Goal: Task Accomplishment & Management: Use online tool/utility

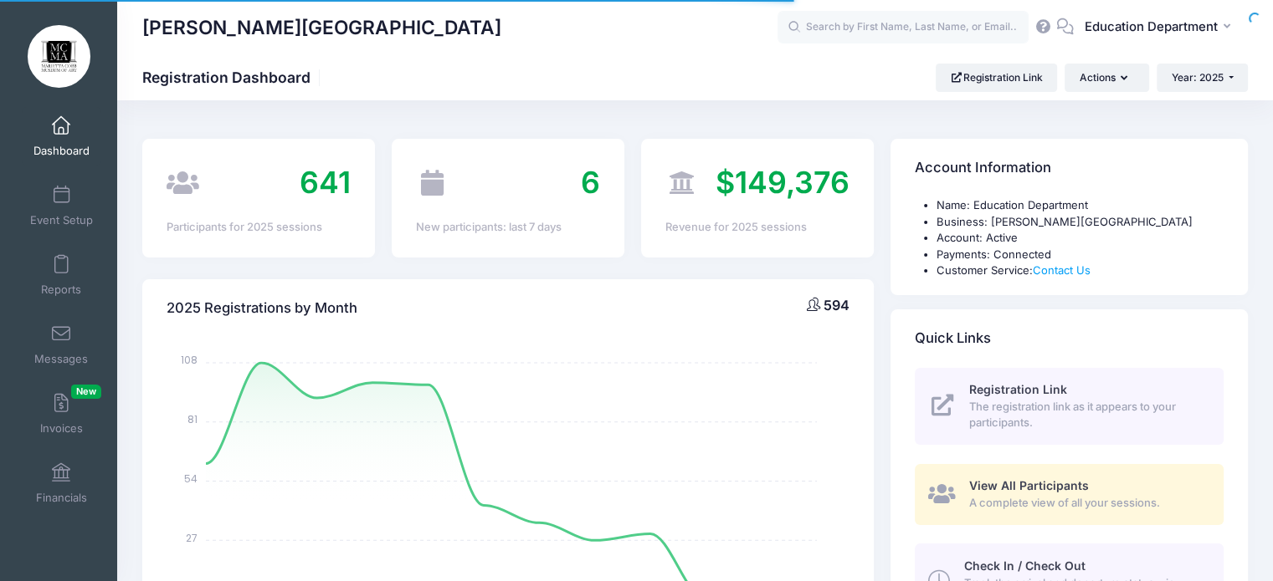
select select
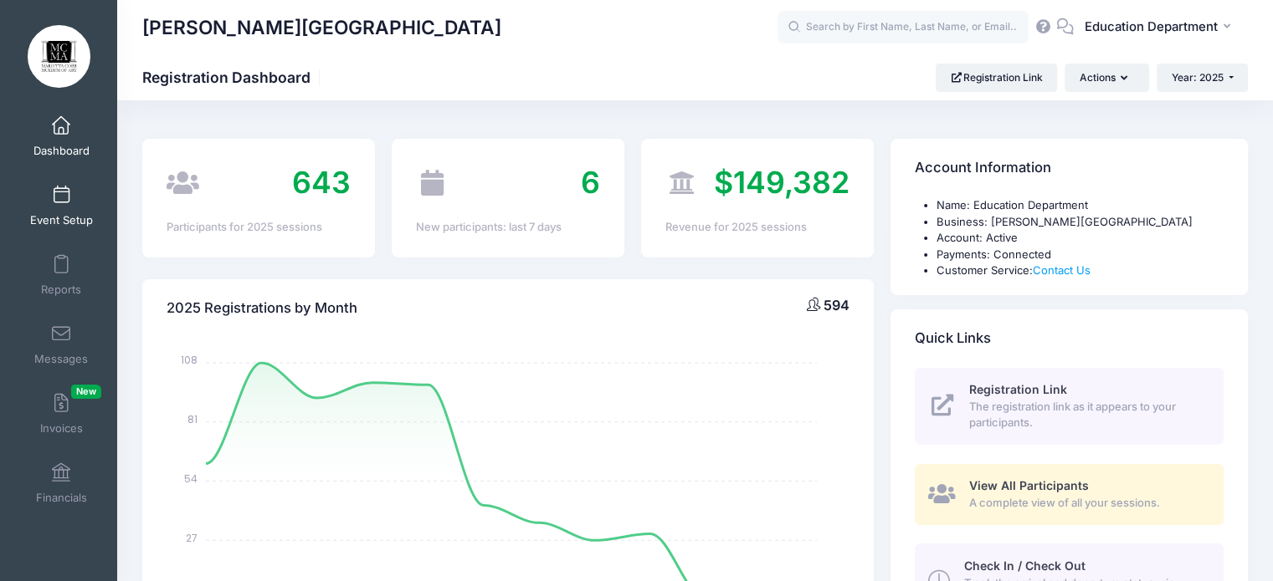
click at [61, 202] on span at bounding box center [61, 196] width 0 height 18
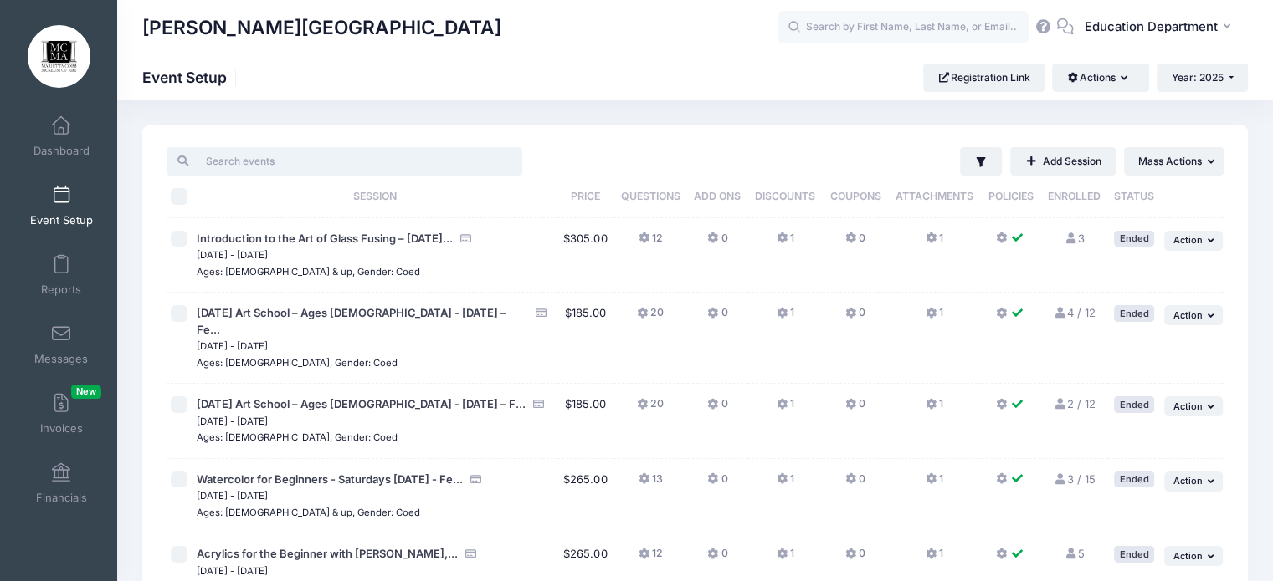
click at [285, 163] on input "search" at bounding box center [344, 161] width 356 height 28
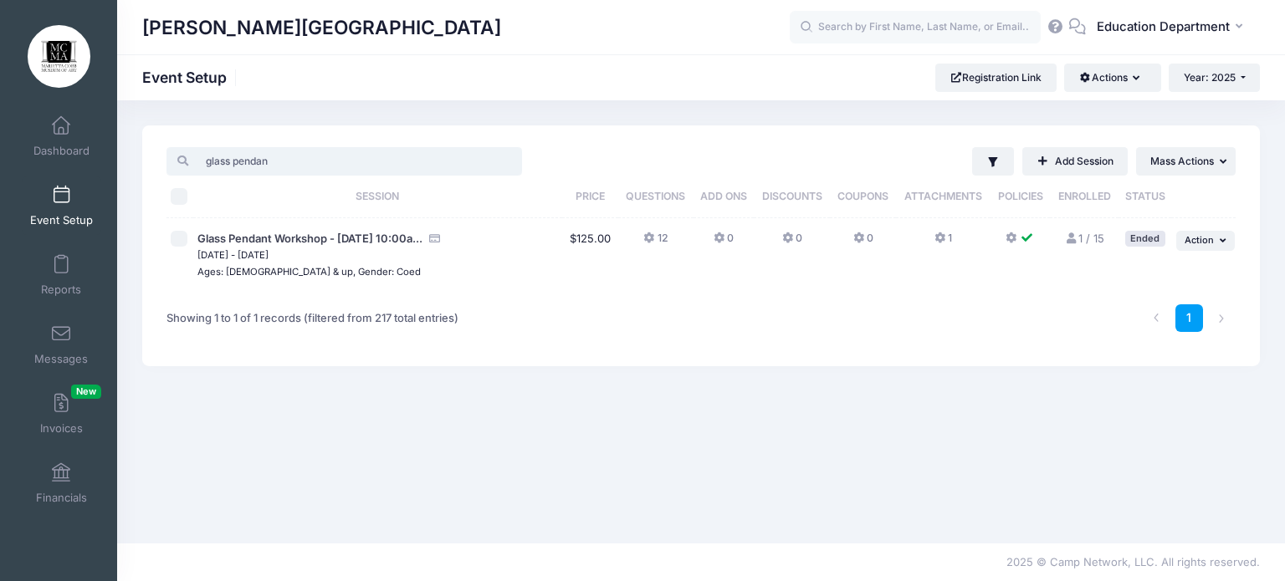
type input "glass pendan"
click at [335, 237] on span "Glass Pendant Workshop - September 21, 2025 - 10:00a..." at bounding box center [309, 238] width 225 height 13
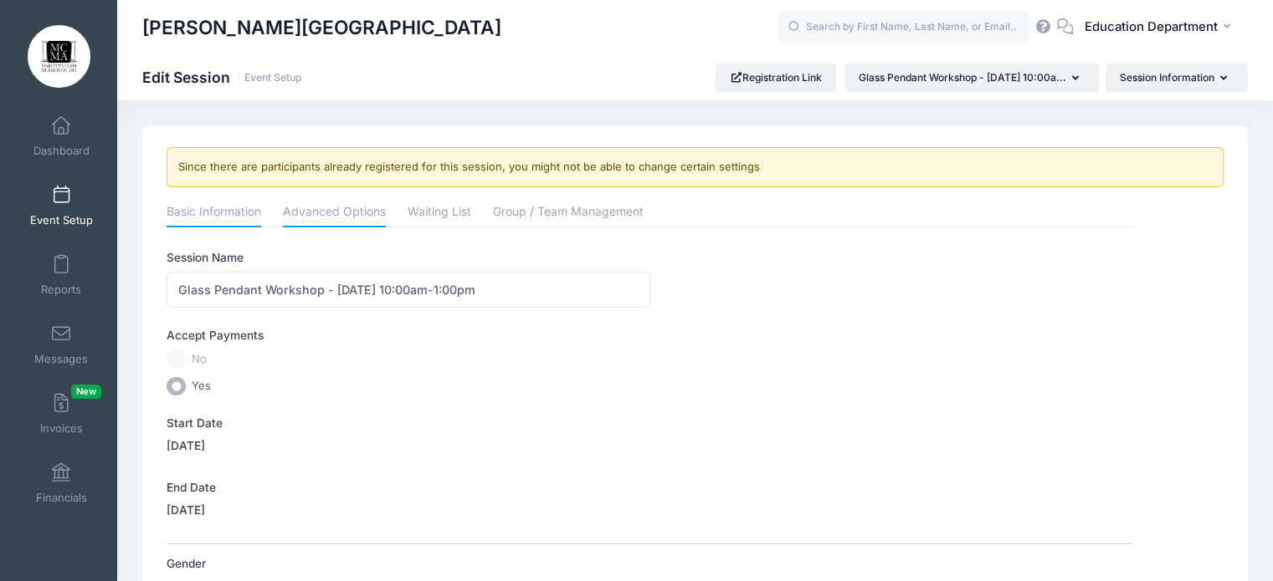
click at [365, 220] on link "Advanced Options" at bounding box center [334, 213] width 103 height 30
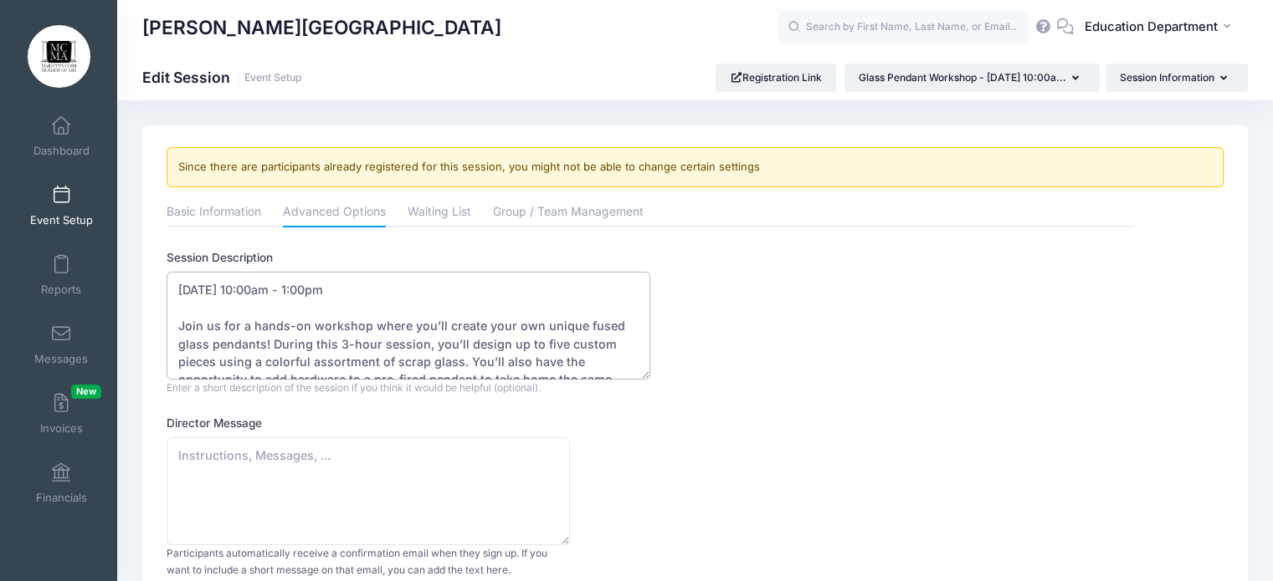
click at [497, 333] on textarea "September 21, 2025 - 10:00am - 1:00pm Join us for a hands-on workshop where you…" at bounding box center [408, 326] width 484 height 108
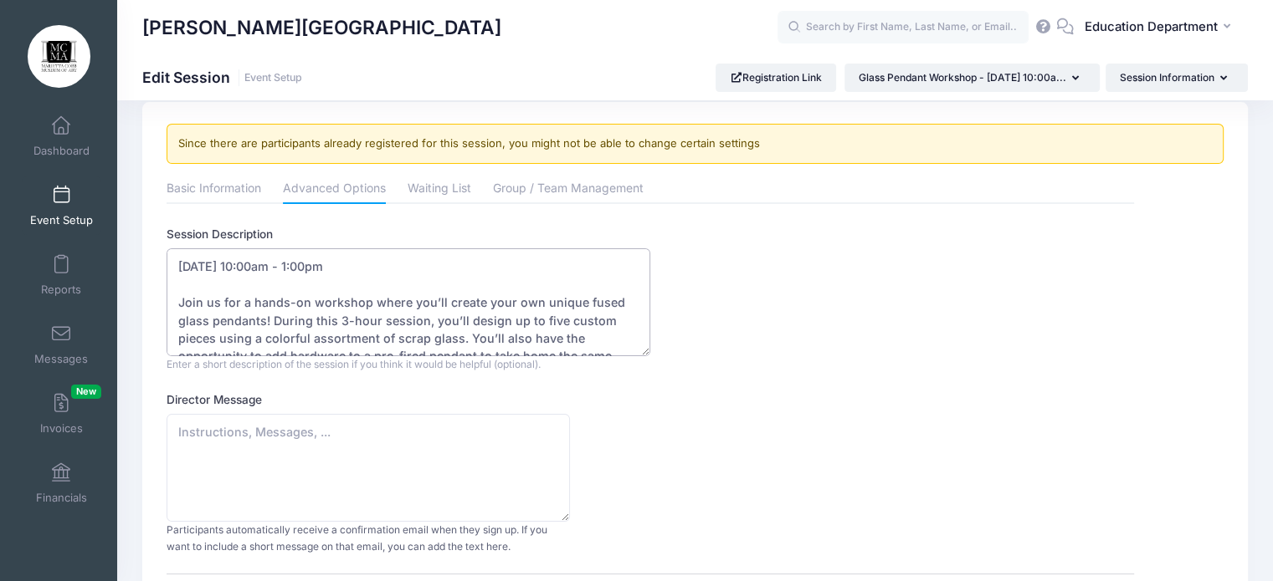
scroll to position [19, 0]
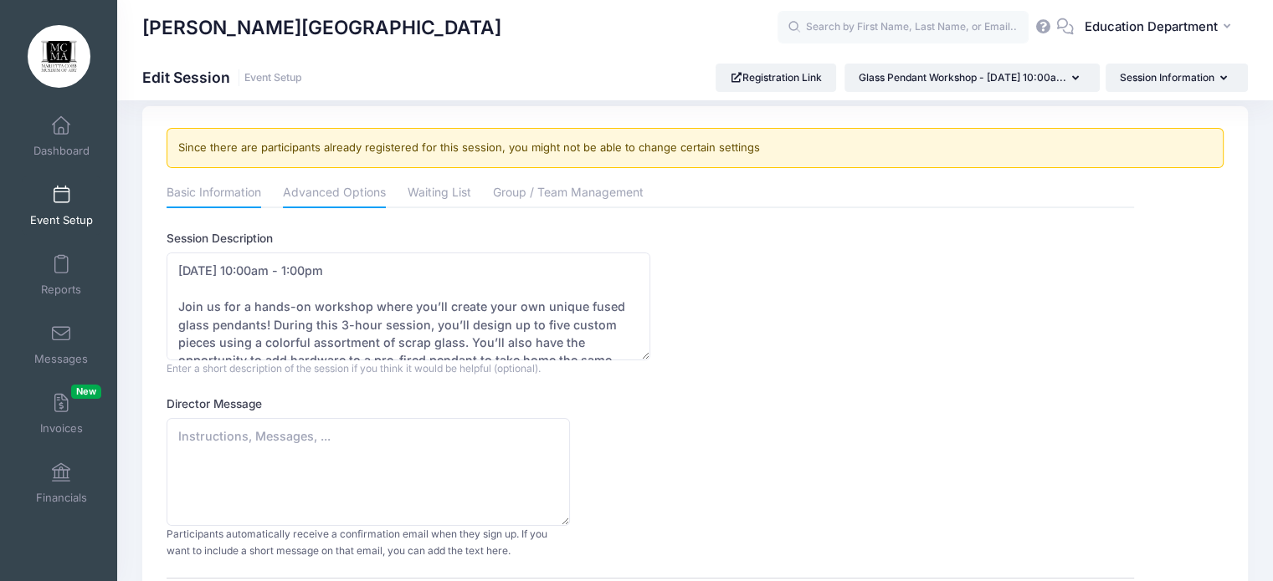
click at [228, 187] on link "Basic Information" at bounding box center [213, 194] width 95 height 30
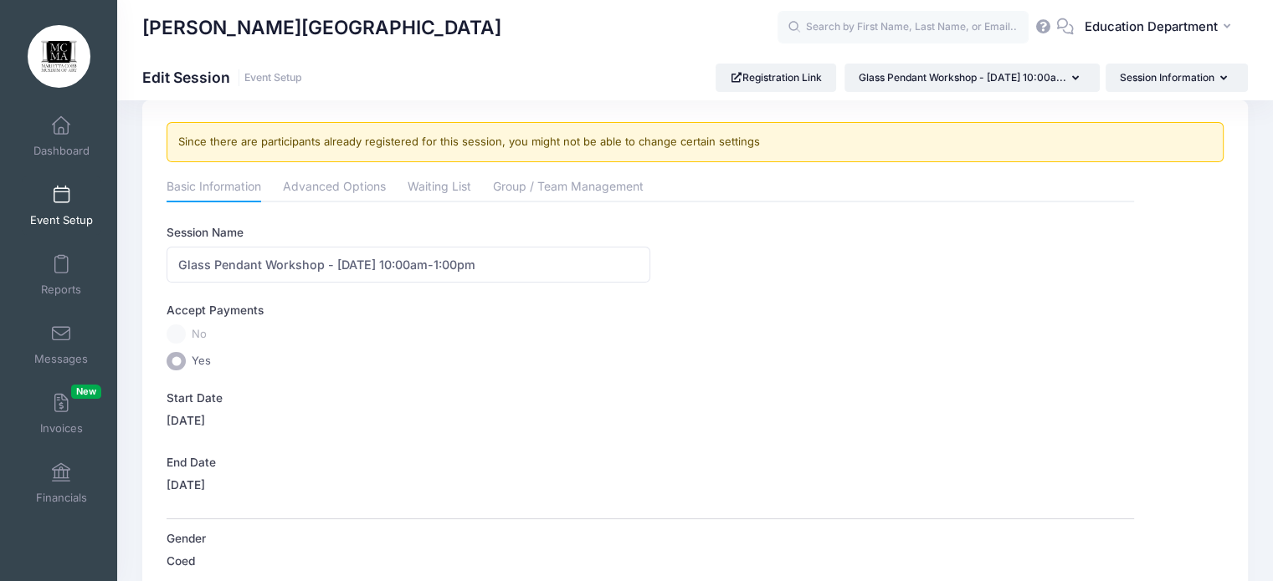
scroll to position [0, 0]
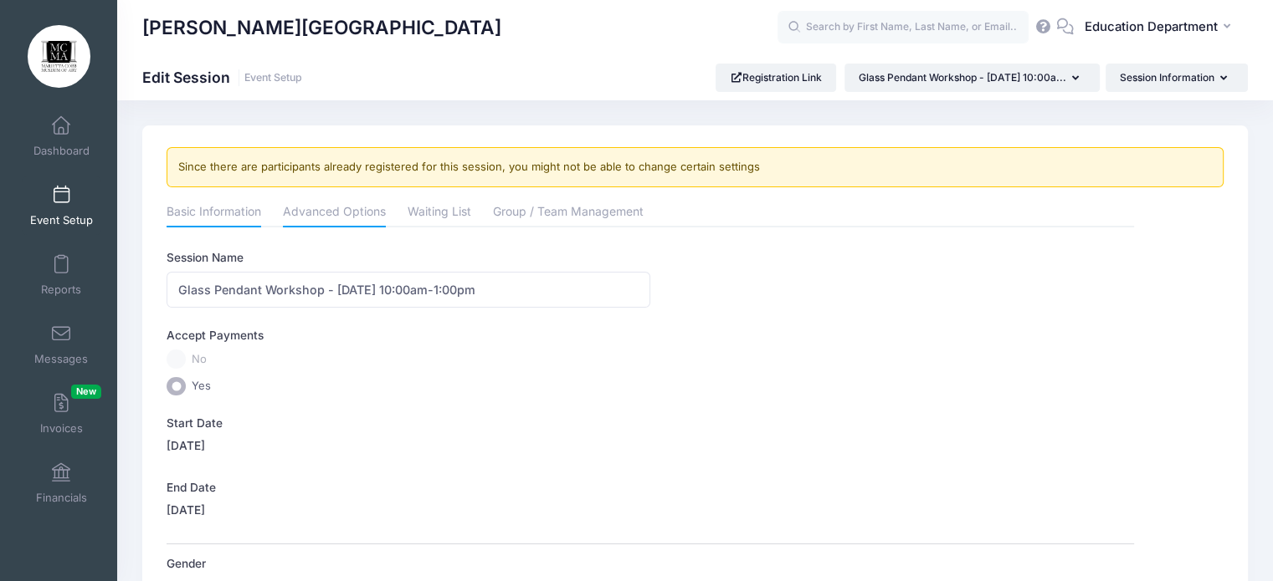
click at [338, 199] on link "Advanced Options" at bounding box center [334, 213] width 103 height 30
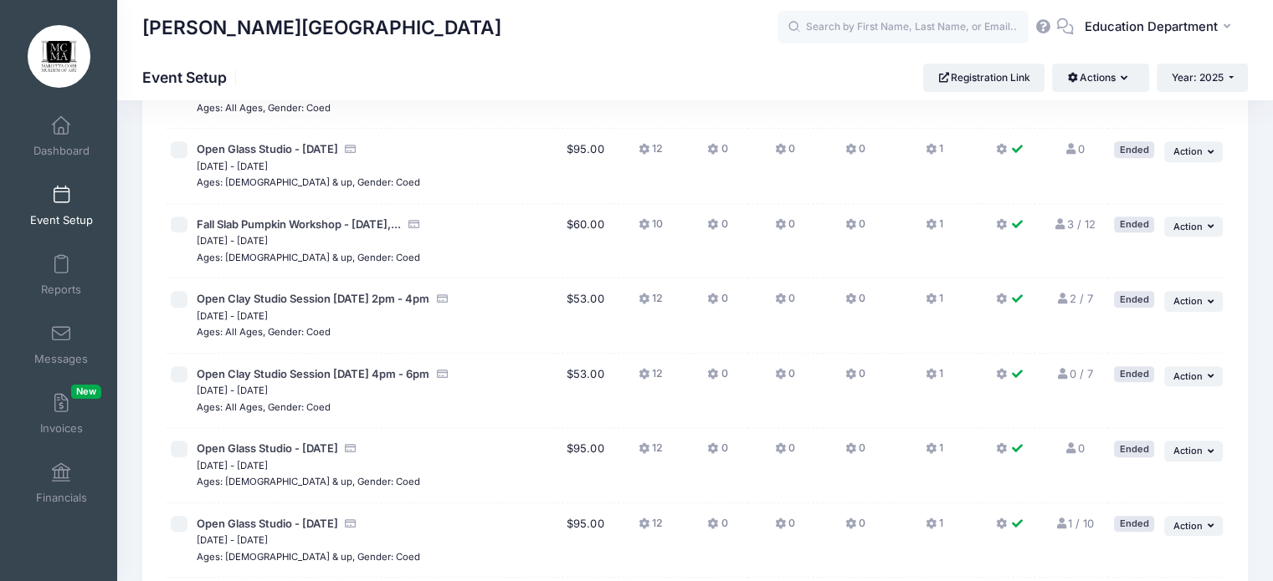
scroll to position [14320, 0]
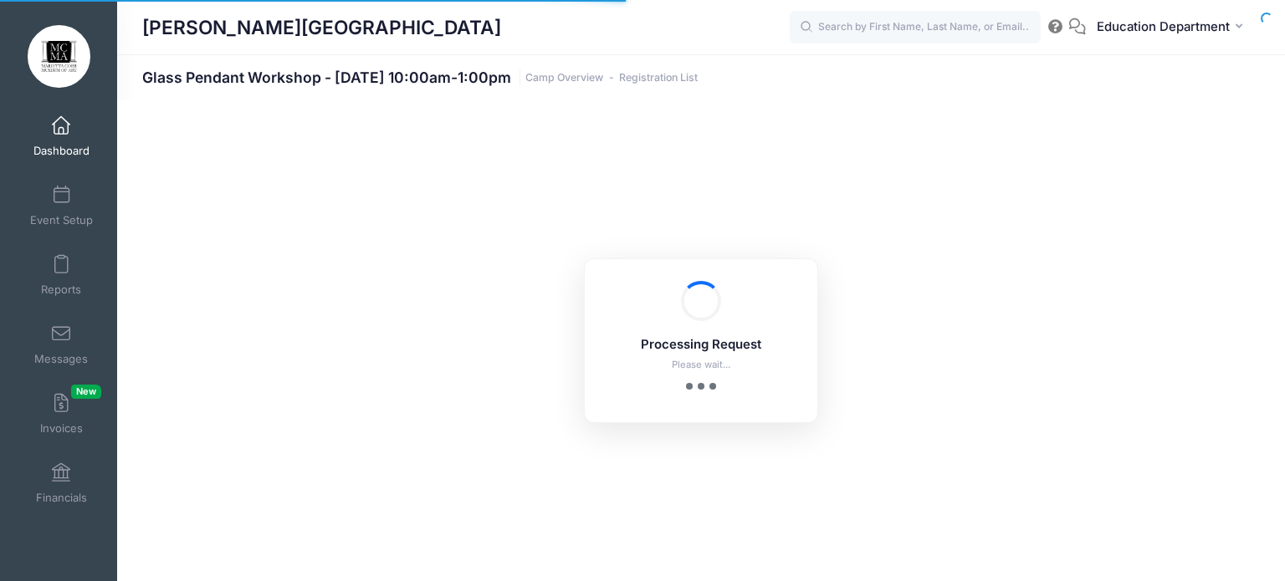
select select "10"
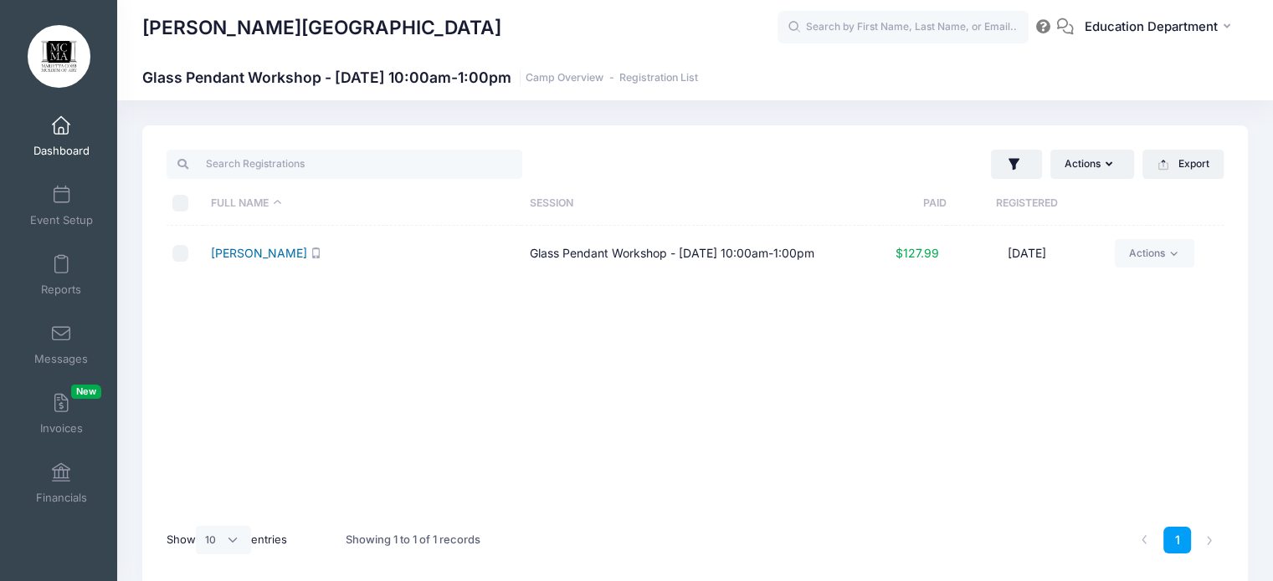
click at [277, 259] on link "[PERSON_NAME]" at bounding box center [259, 253] width 96 height 14
click at [64, 212] on link "Event Setup" at bounding box center [61, 206] width 79 height 59
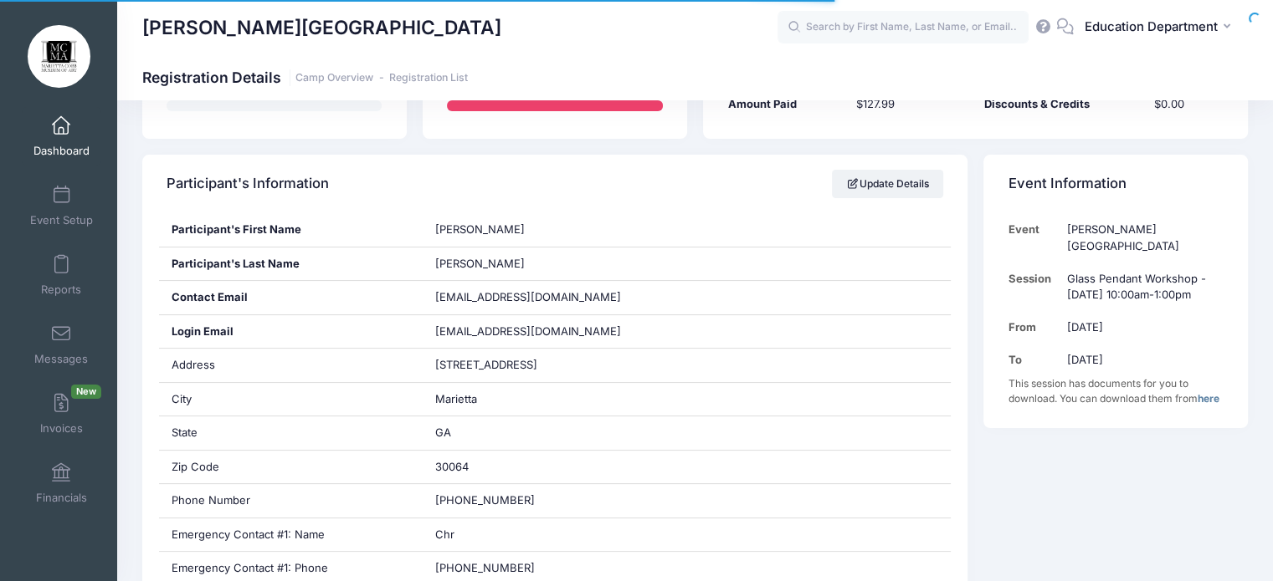
scroll to position [258, 0]
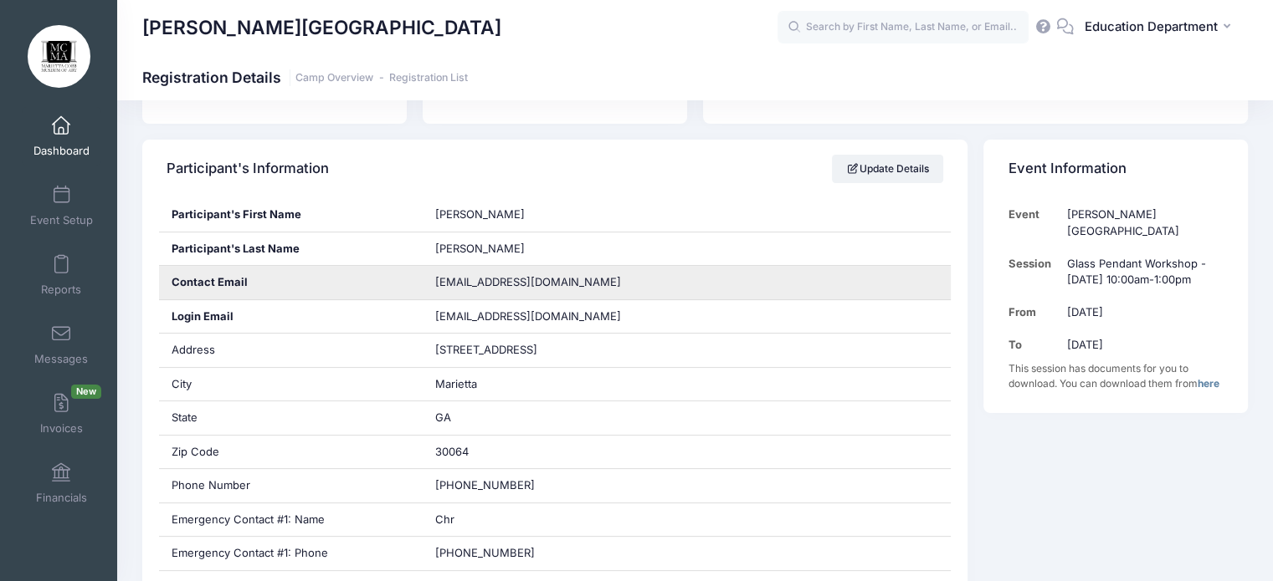
click at [449, 280] on span "[EMAIL_ADDRESS][DOMAIN_NAME]" at bounding box center [528, 281] width 186 height 13
copy div "[EMAIL_ADDRESS][DOMAIN_NAME]"
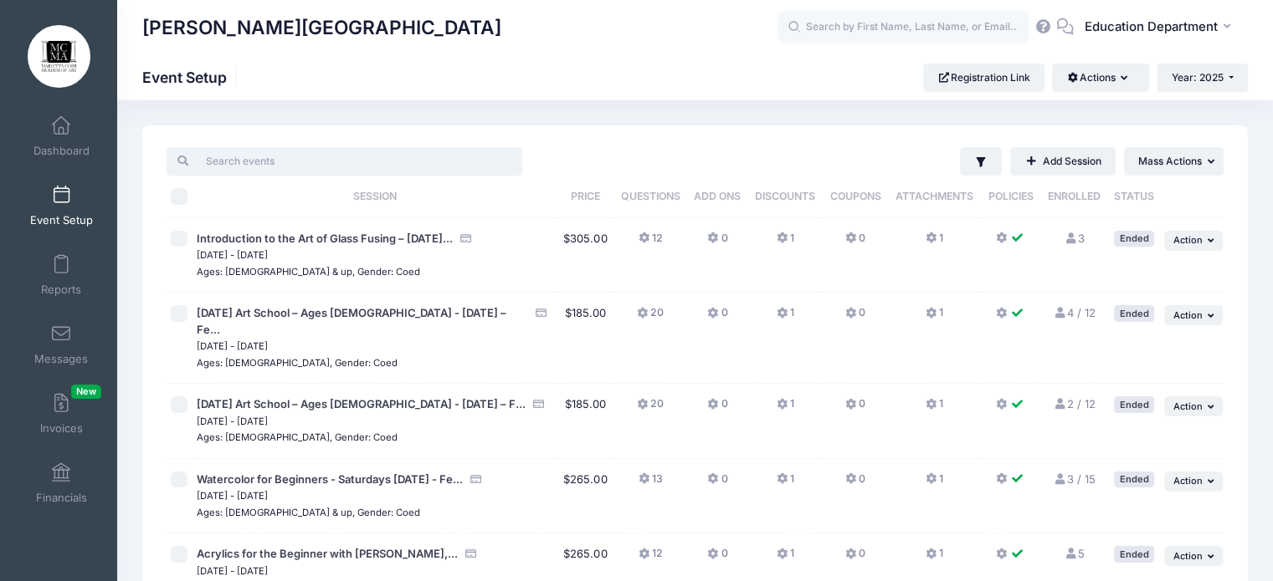
click at [264, 173] on input "search" at bounding box center [344, 161] width 356 height 28
type input "c"
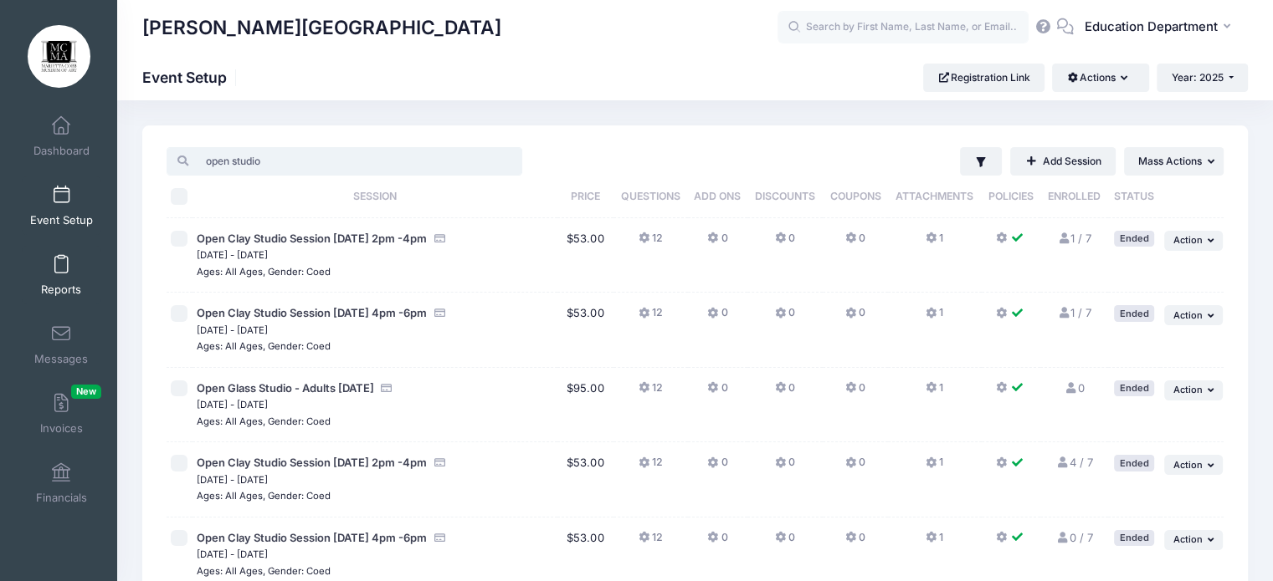
type input "open studio"
click at [50, 248] on link "Reports" at bounding box center [61, 275] width 79 height 59
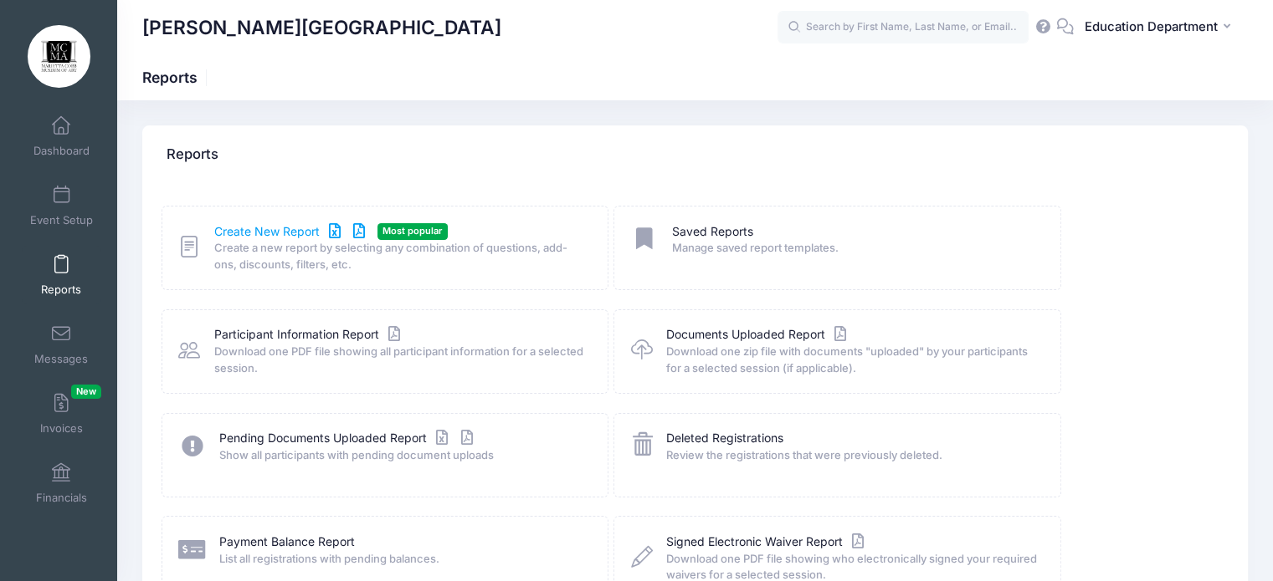
click at [243, 231] on link "Create New Report" at bounding box center [292, 232] width 156 height 18
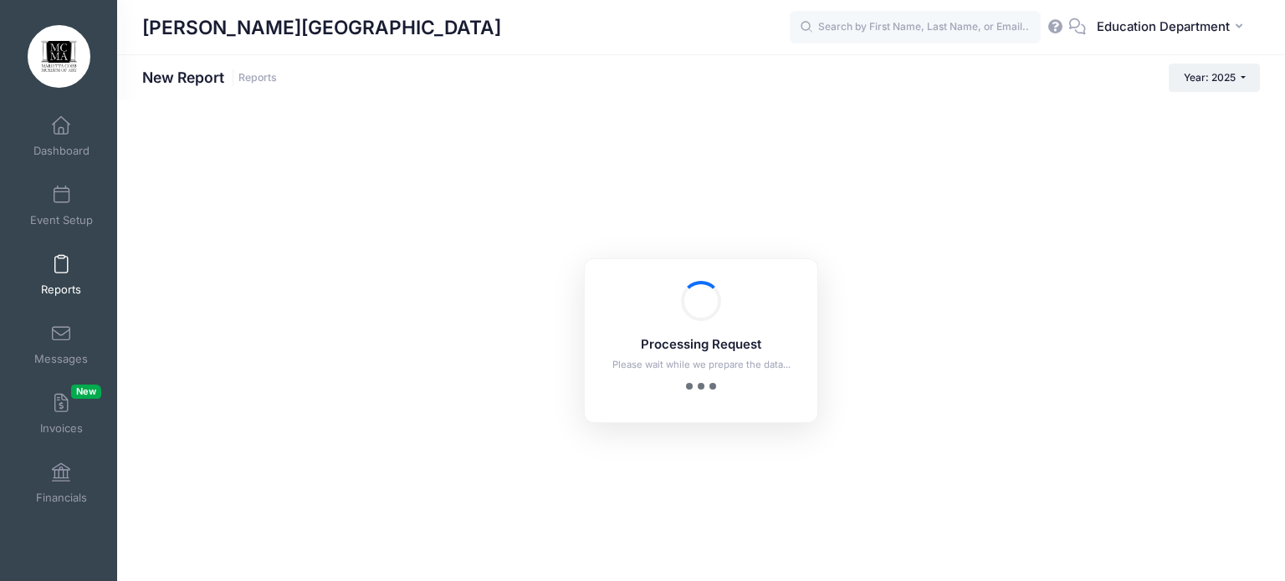
checkbox input "true"
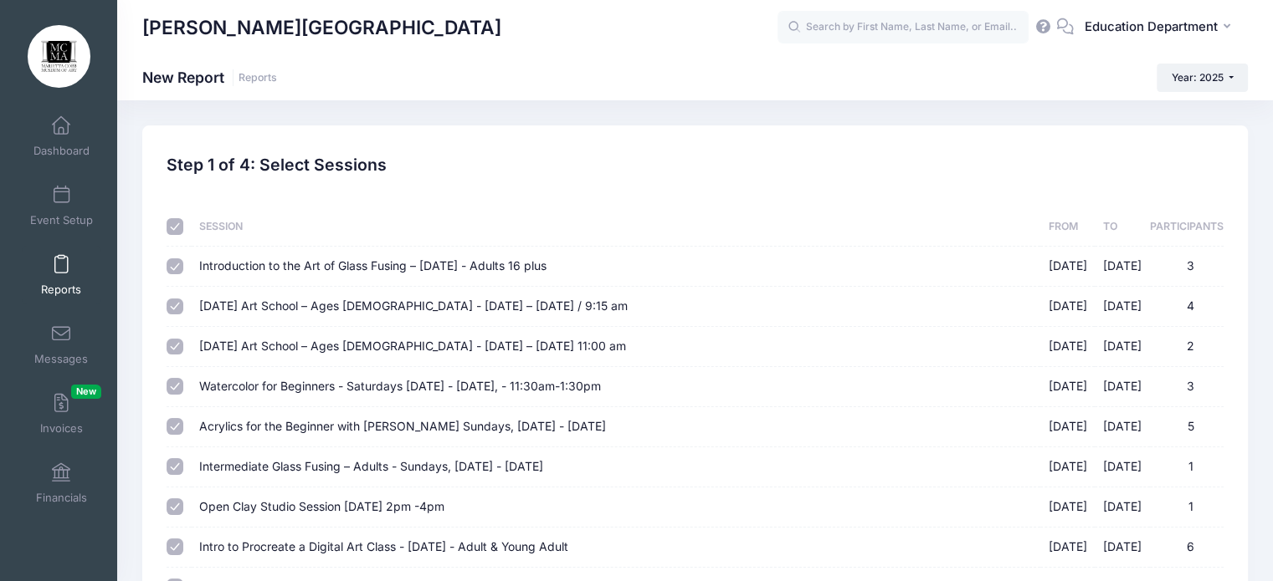
click at [172, 228] on input "checkbox" at bounding box center [174, 226] width 17 height 17
checkbox input "false"
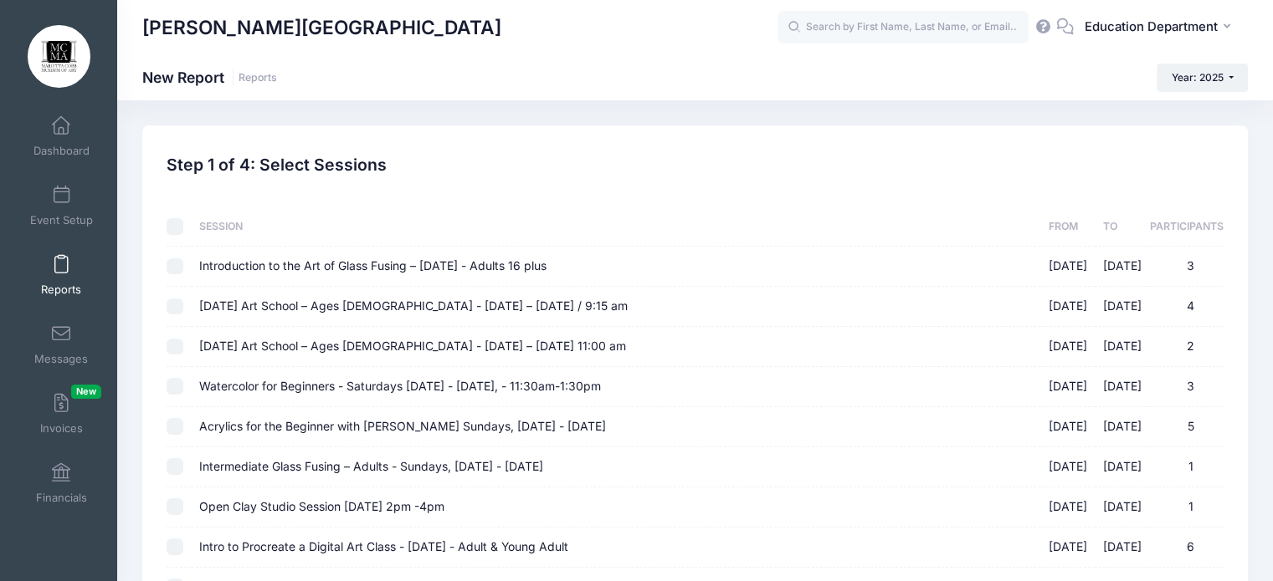
checkbox input "false"
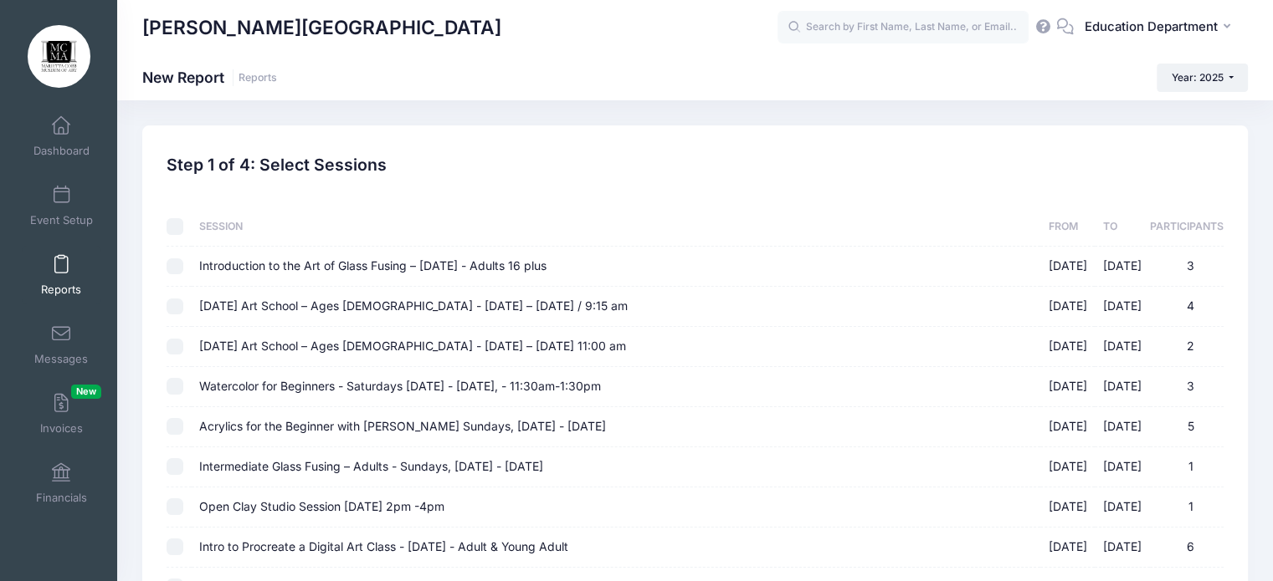
checkbox input "false"
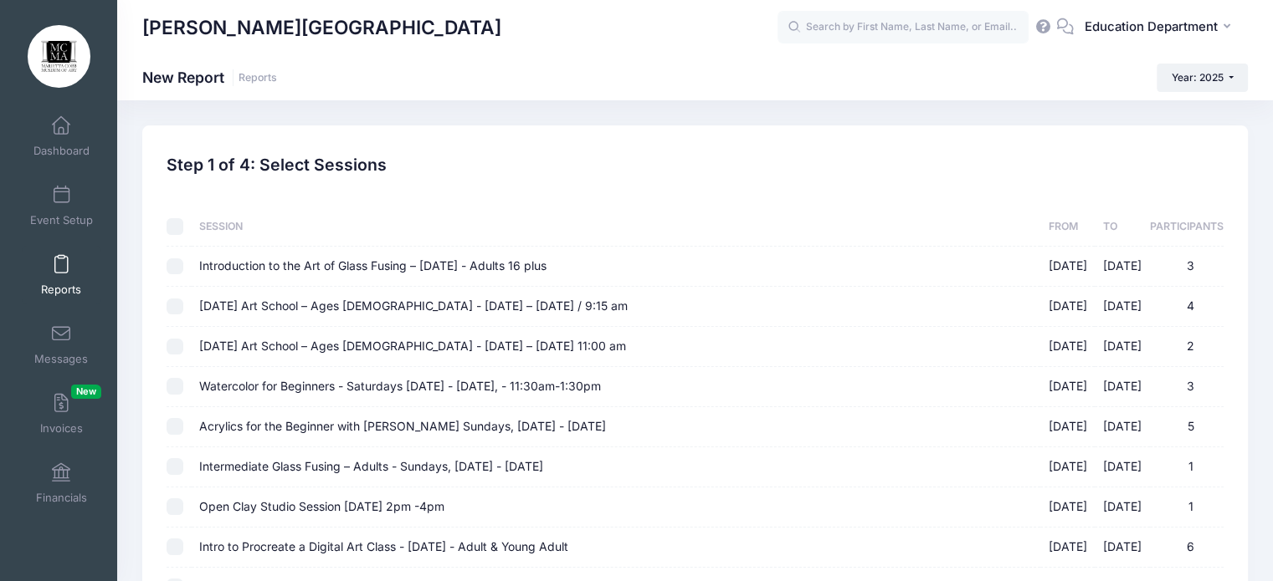
checkbox input "false"
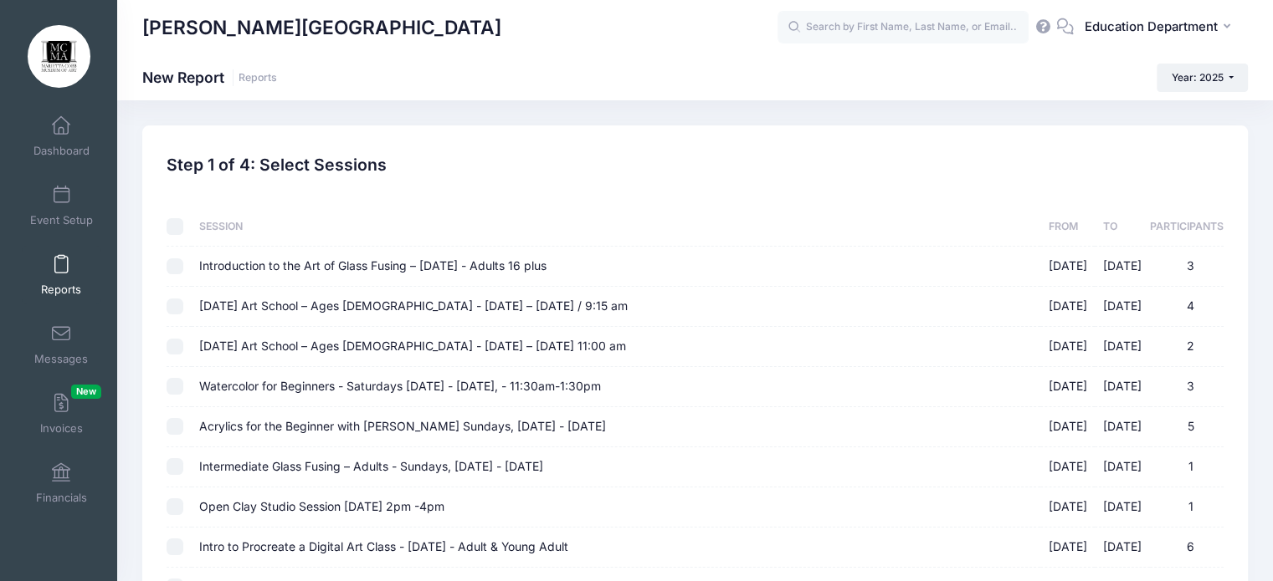
checkbox input "false"
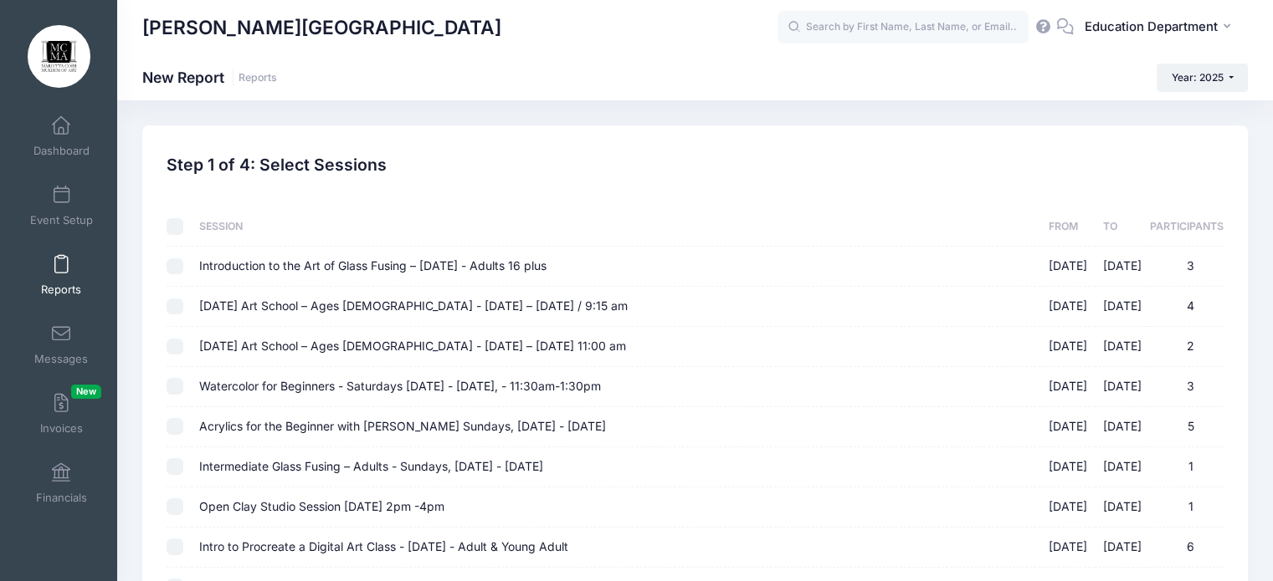
checkbox input "false"
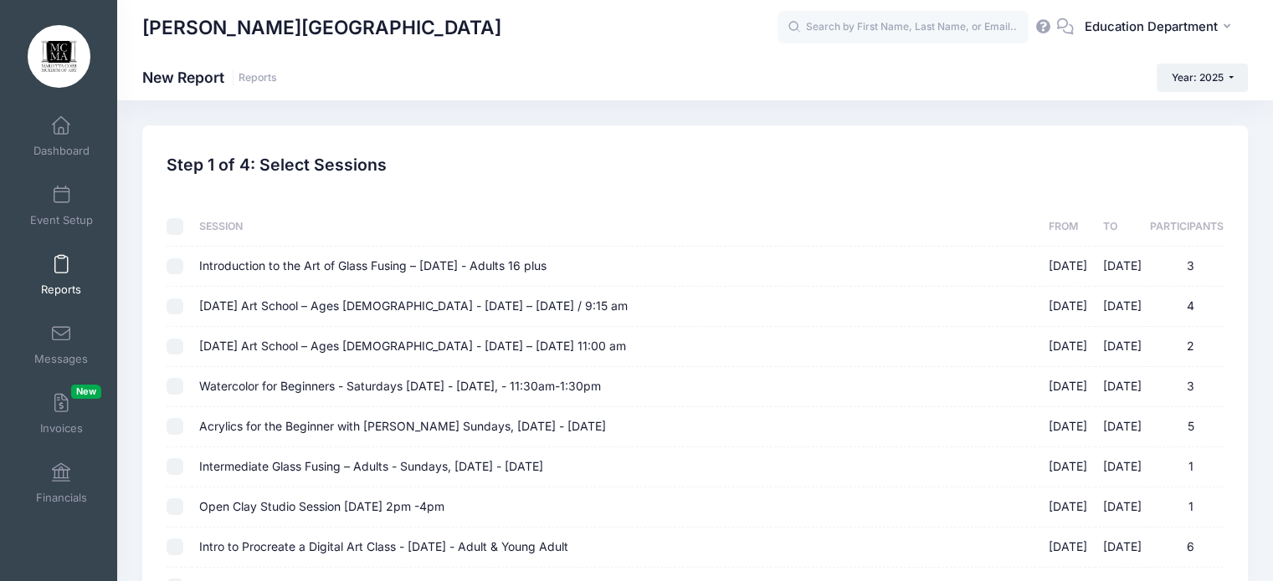
checkbox input "false"
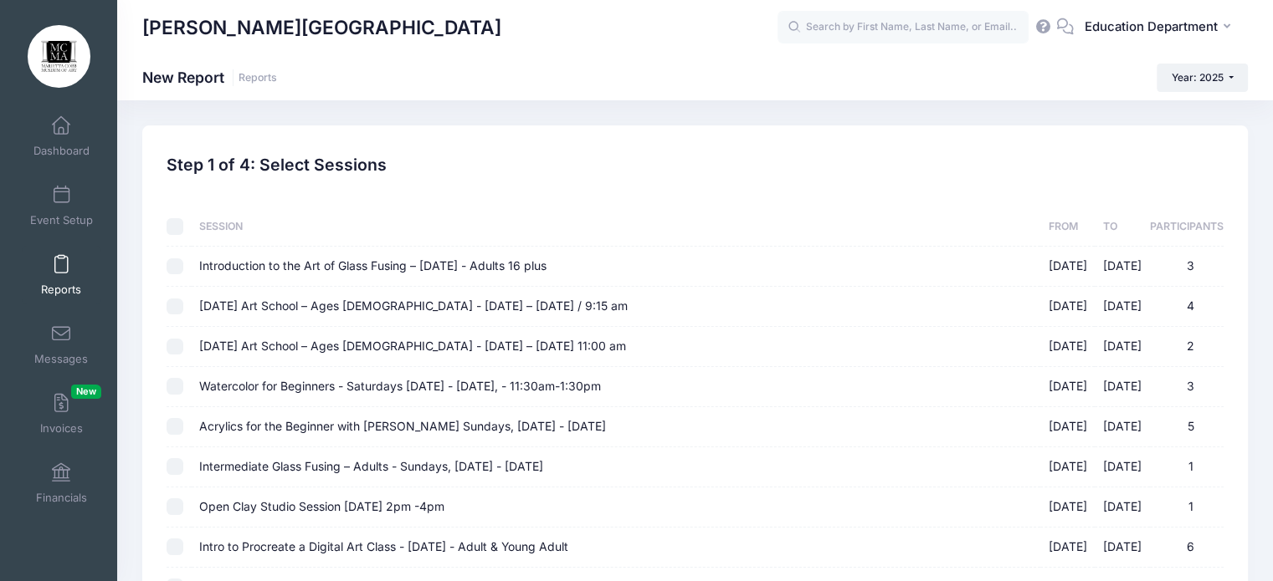
checkbox input "false"
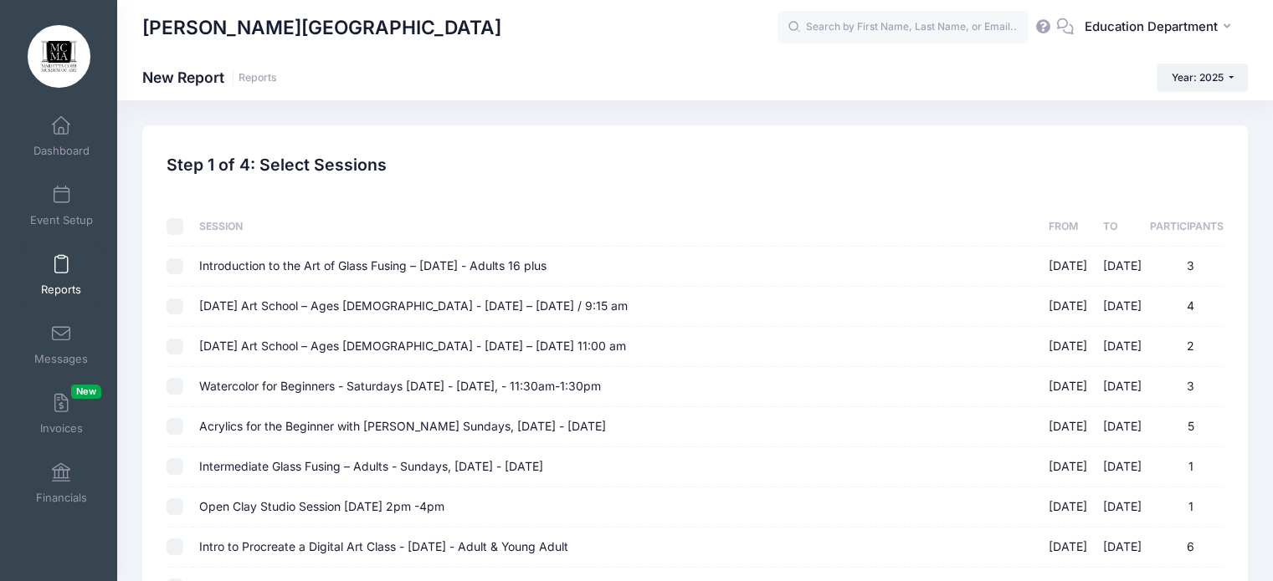
checkbox input "false"
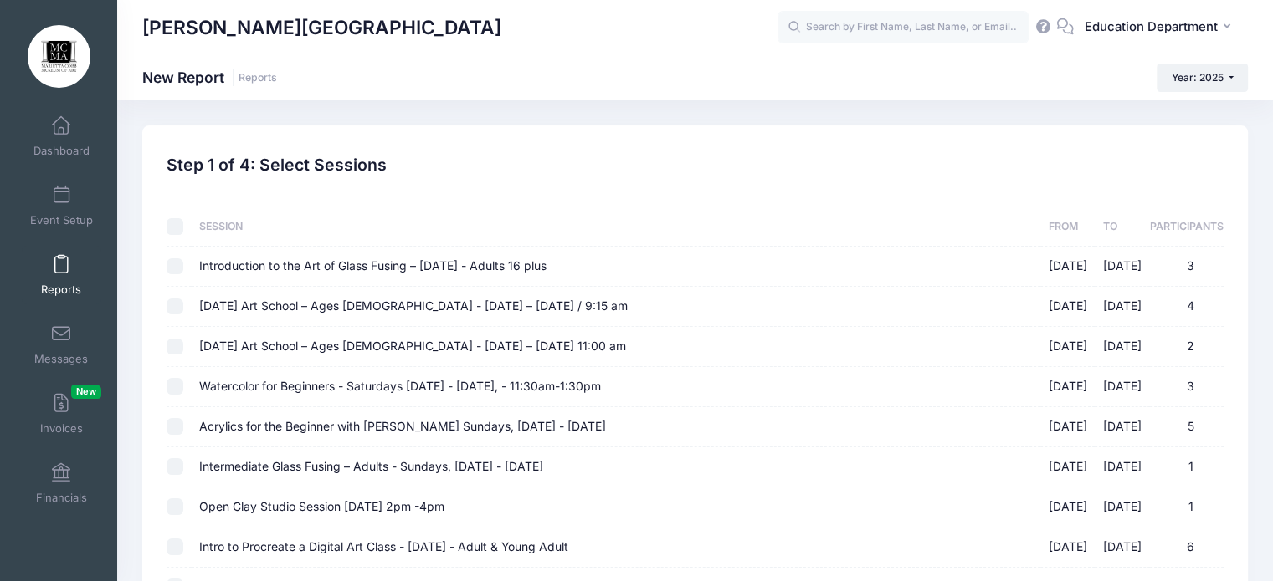
checkbox input "false"
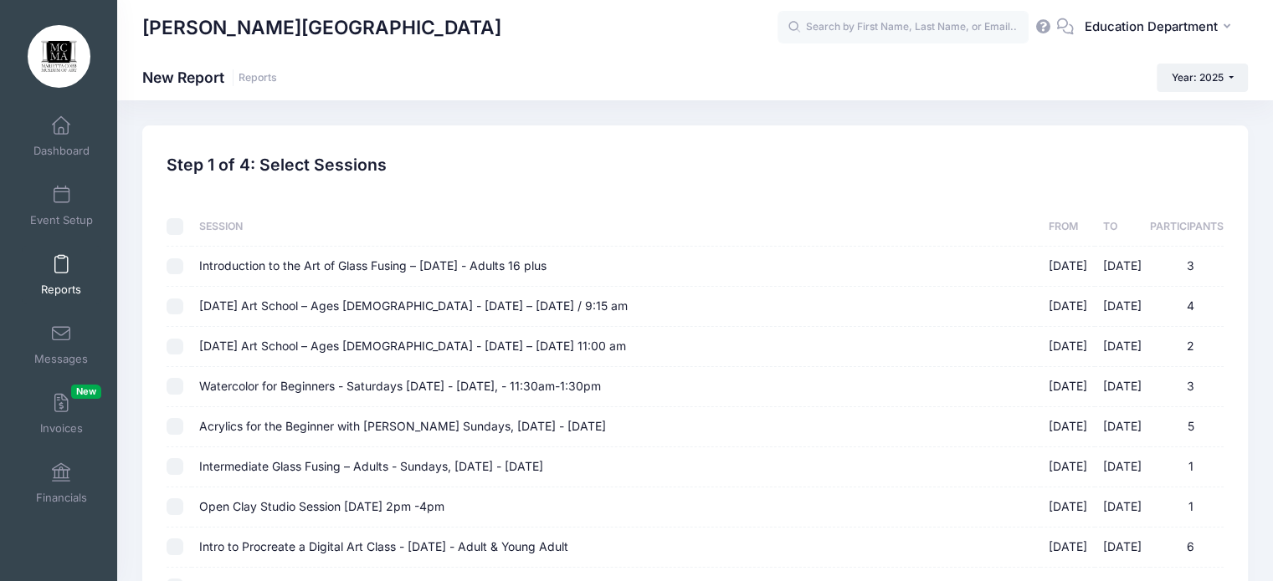
checkbox input "false"
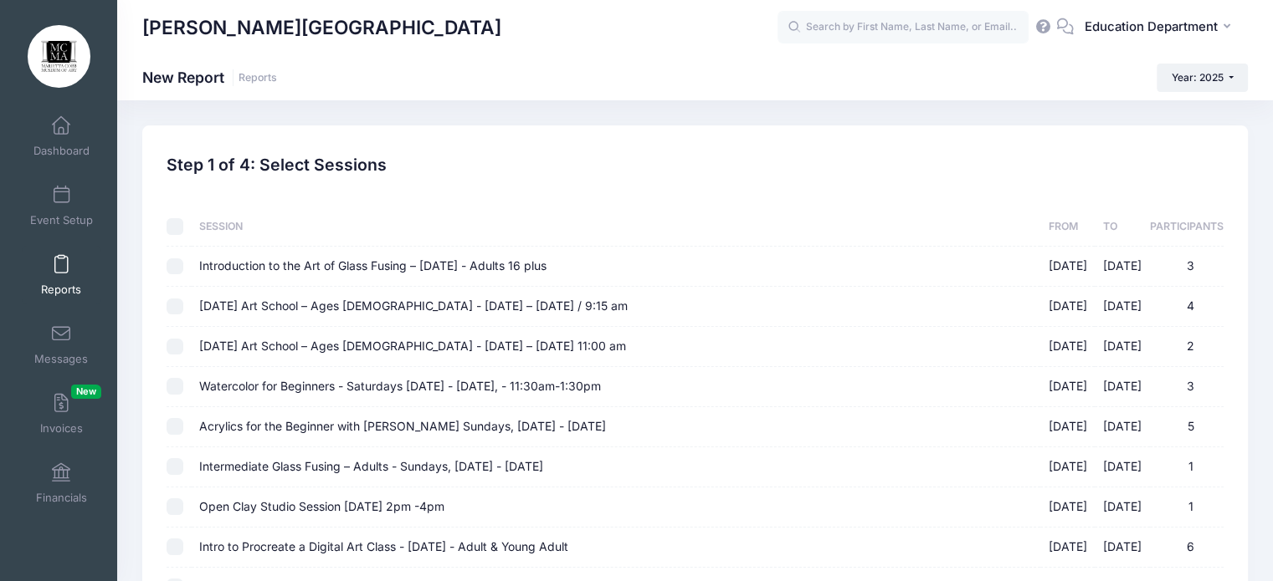
checkbox input "false"
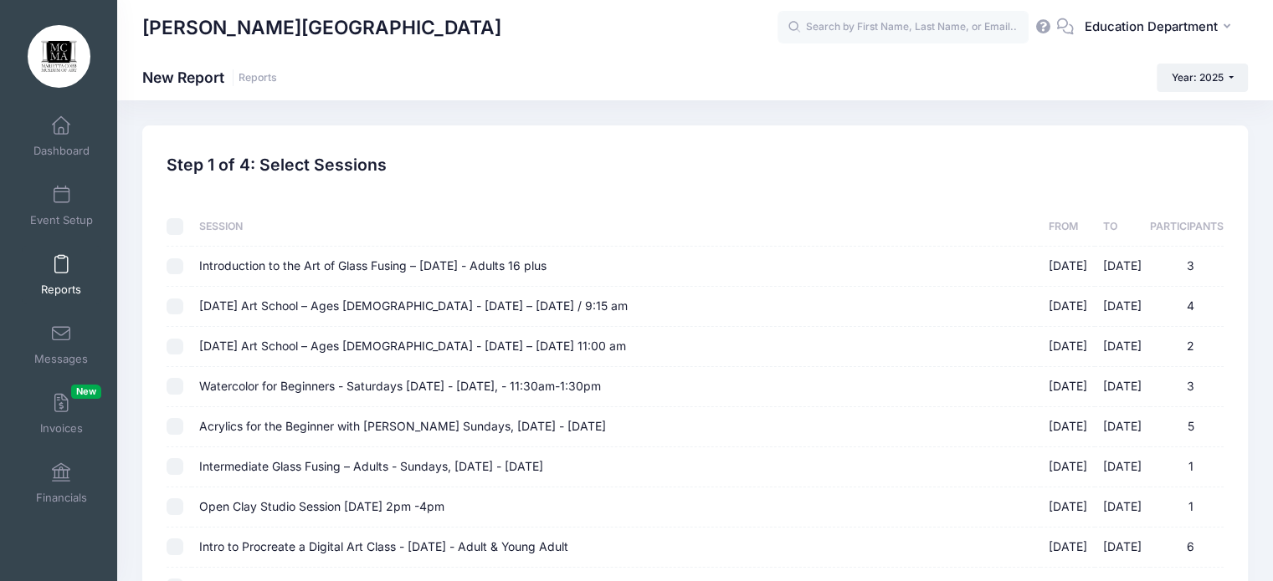
checkbox input "false"
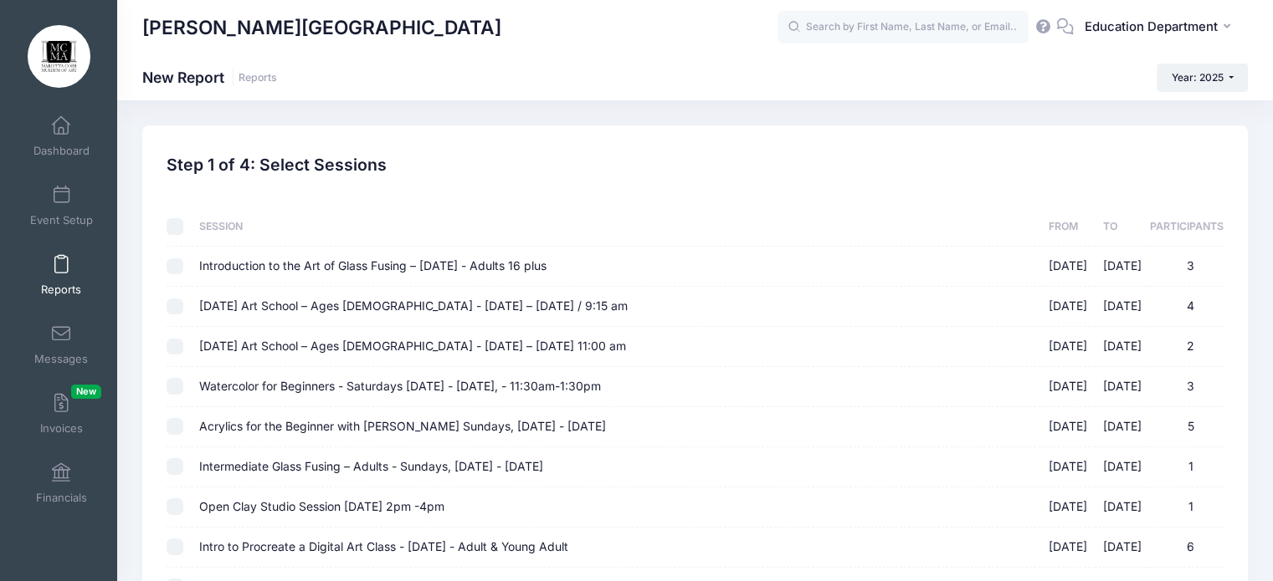
checkbox input "false"
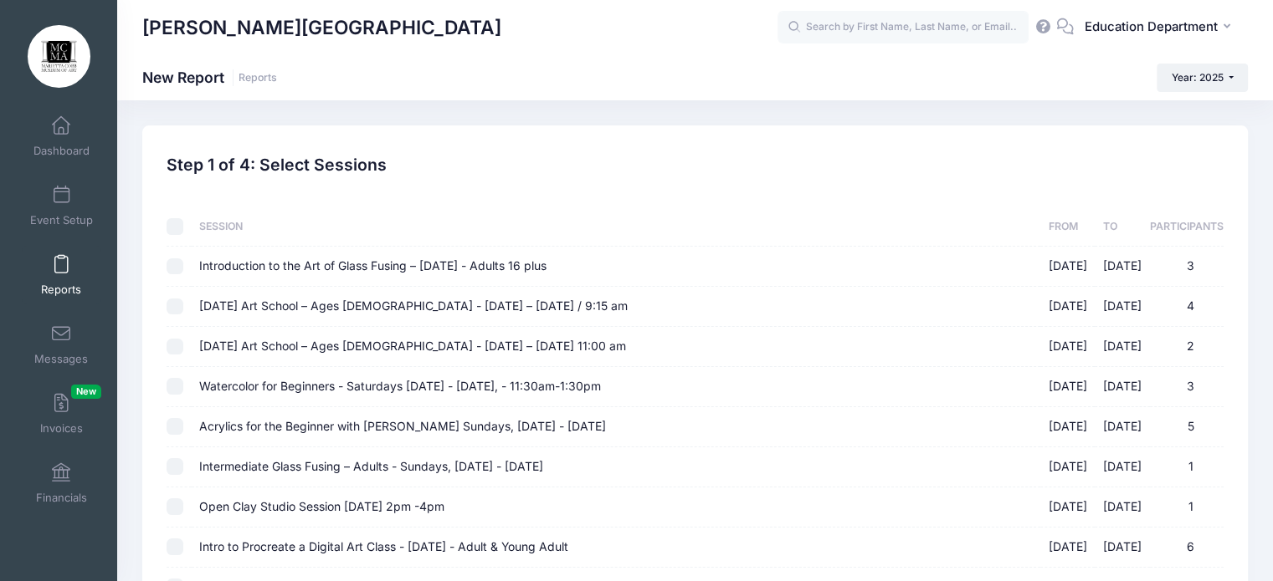
checkbox input "false"
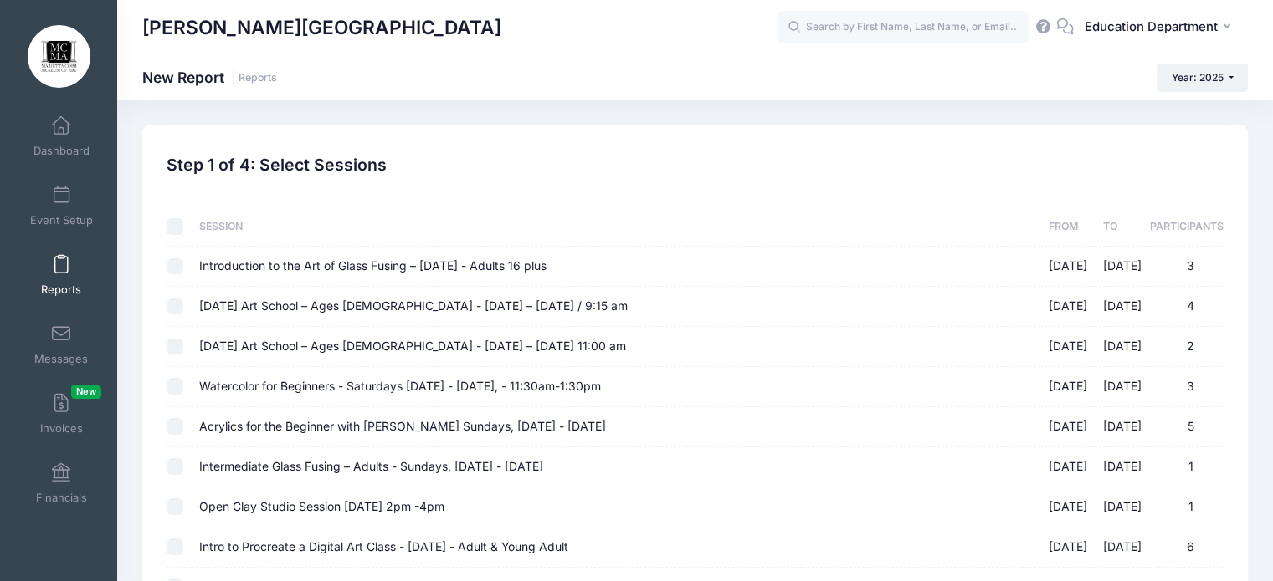
checkbox input "false"
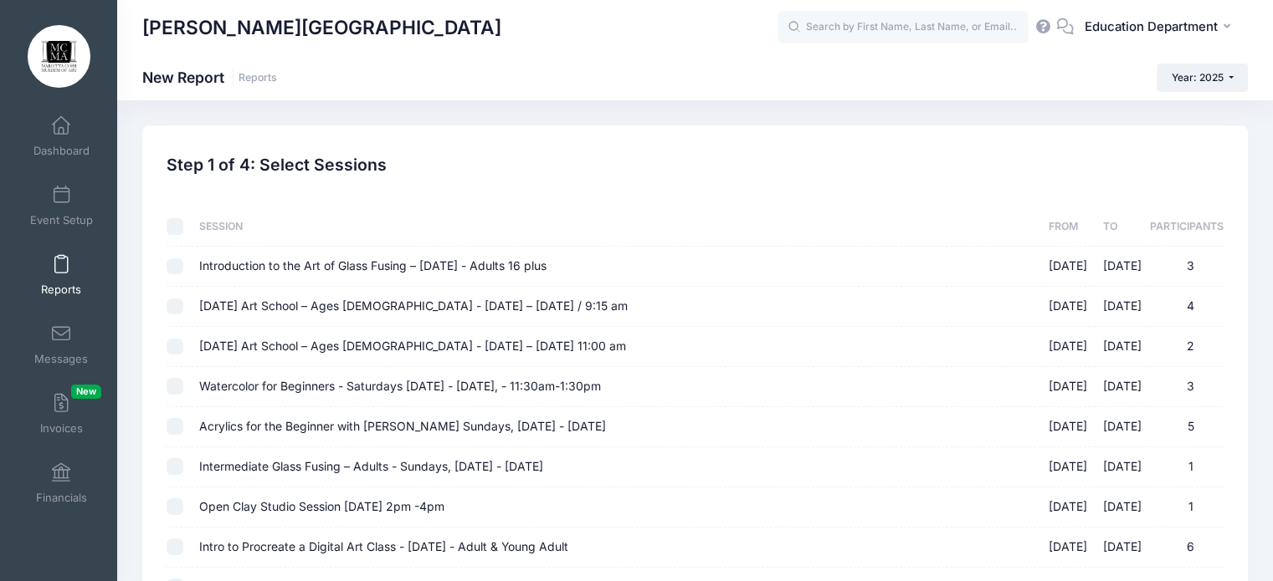
checkbox input "false"
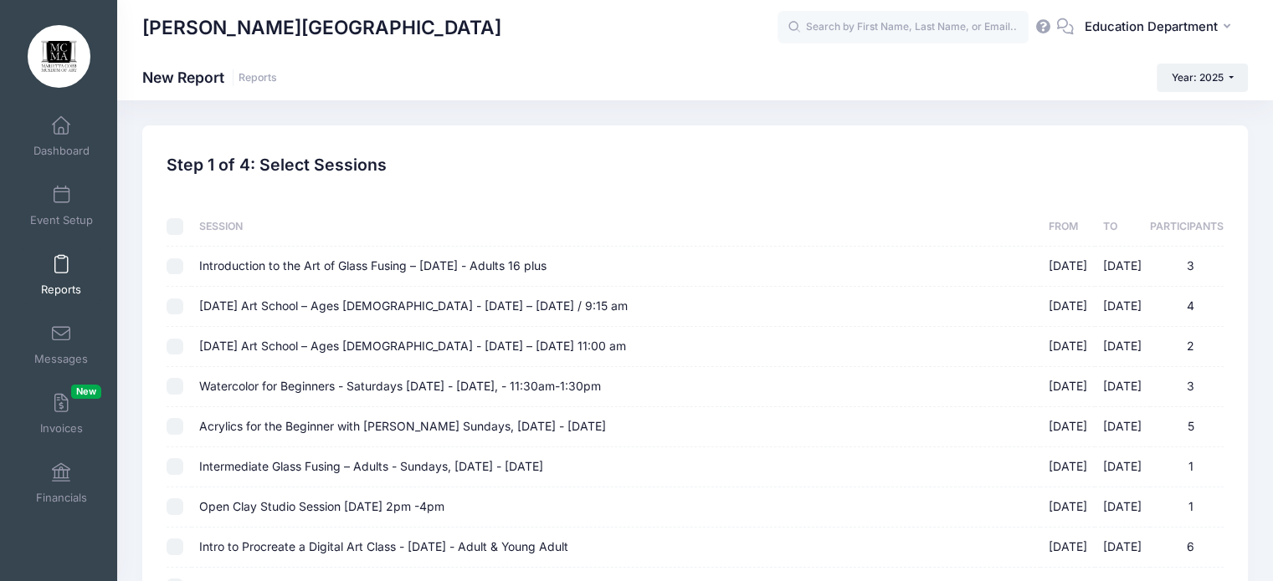
checkbox input "false"
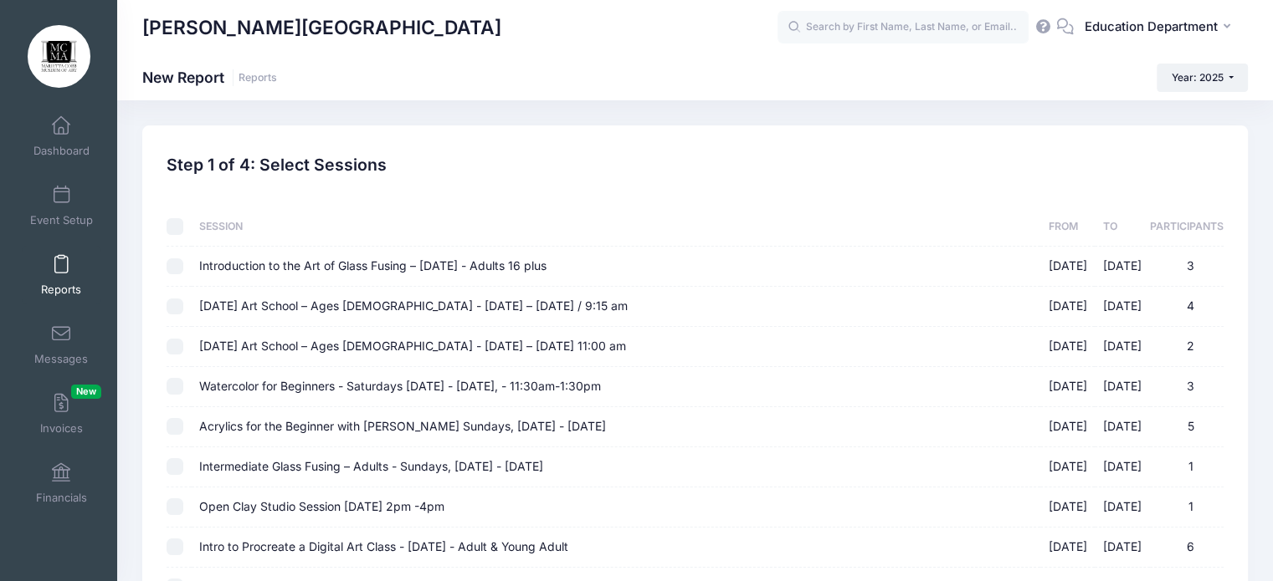
checkbox input "false"
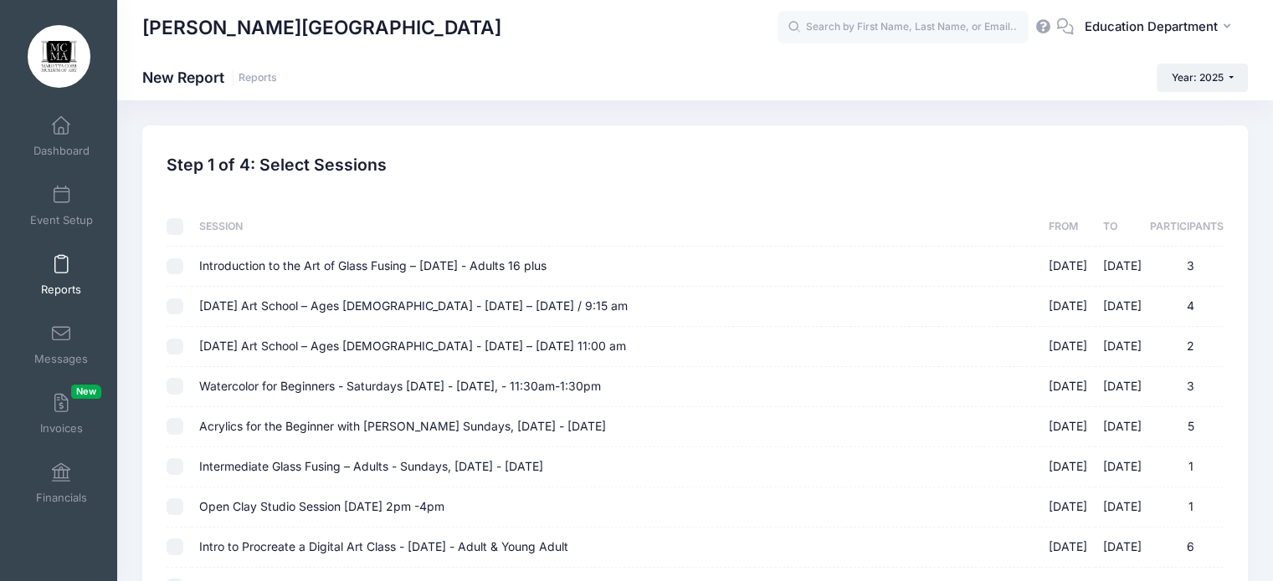
checkbox input "false"
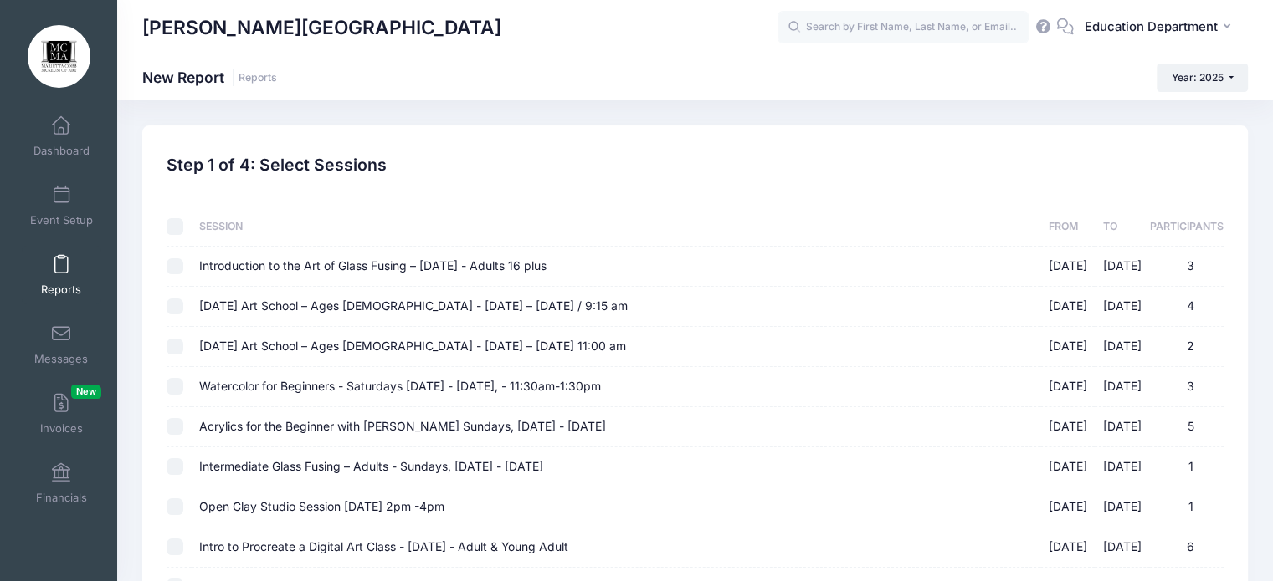
checkbox input "false"
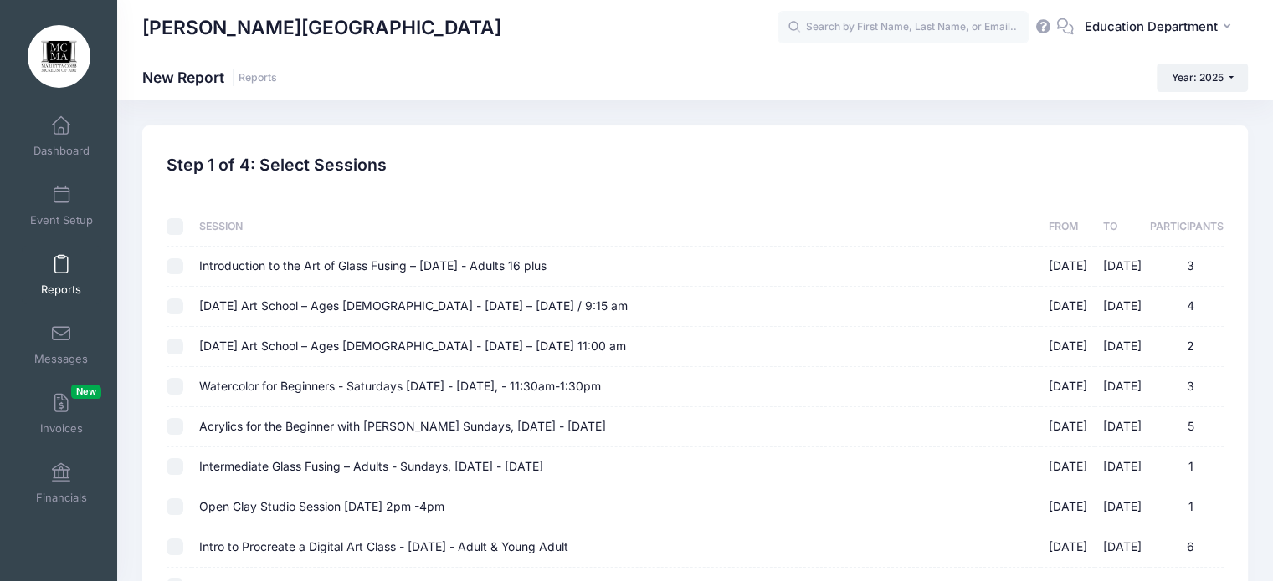
checkbox input "false"
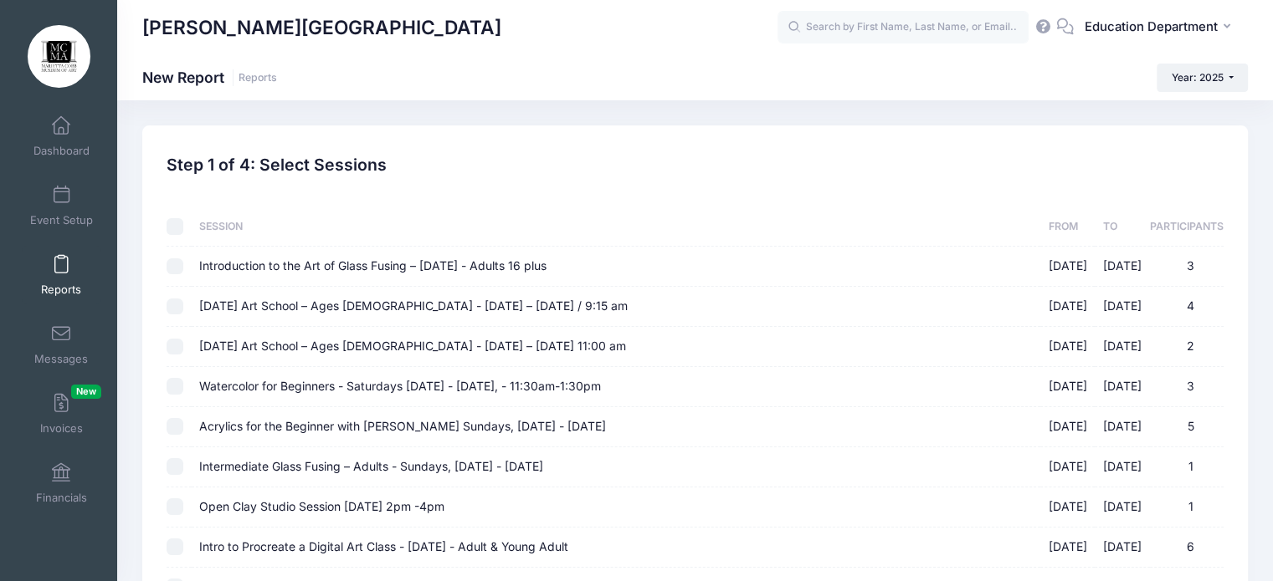
checkbox input "false"
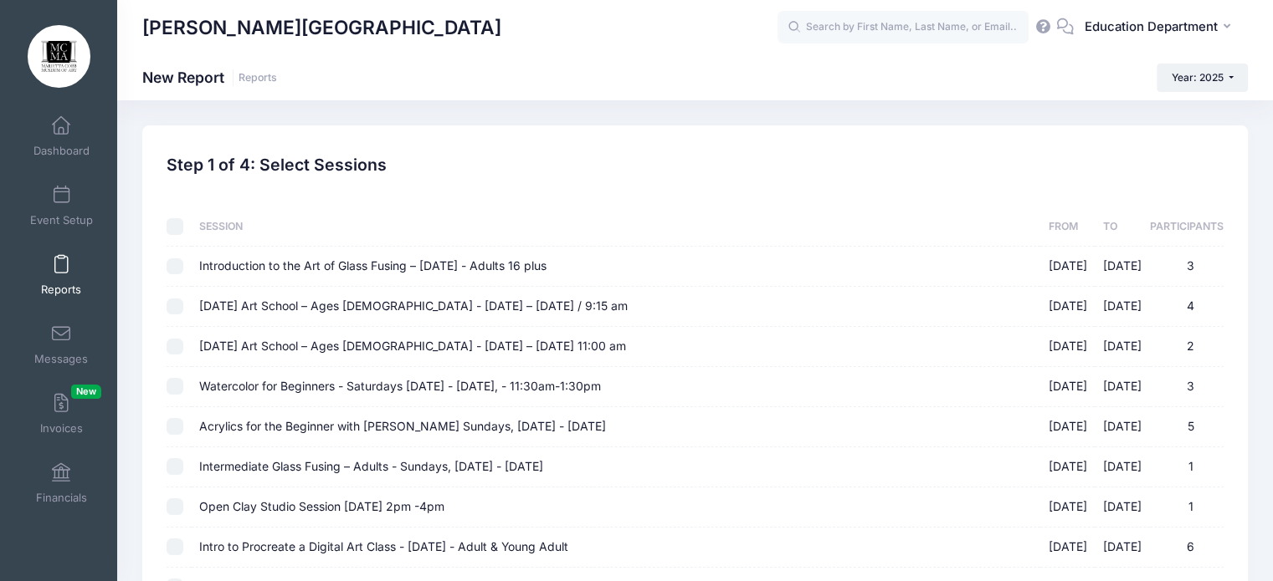
checkbox input "false"
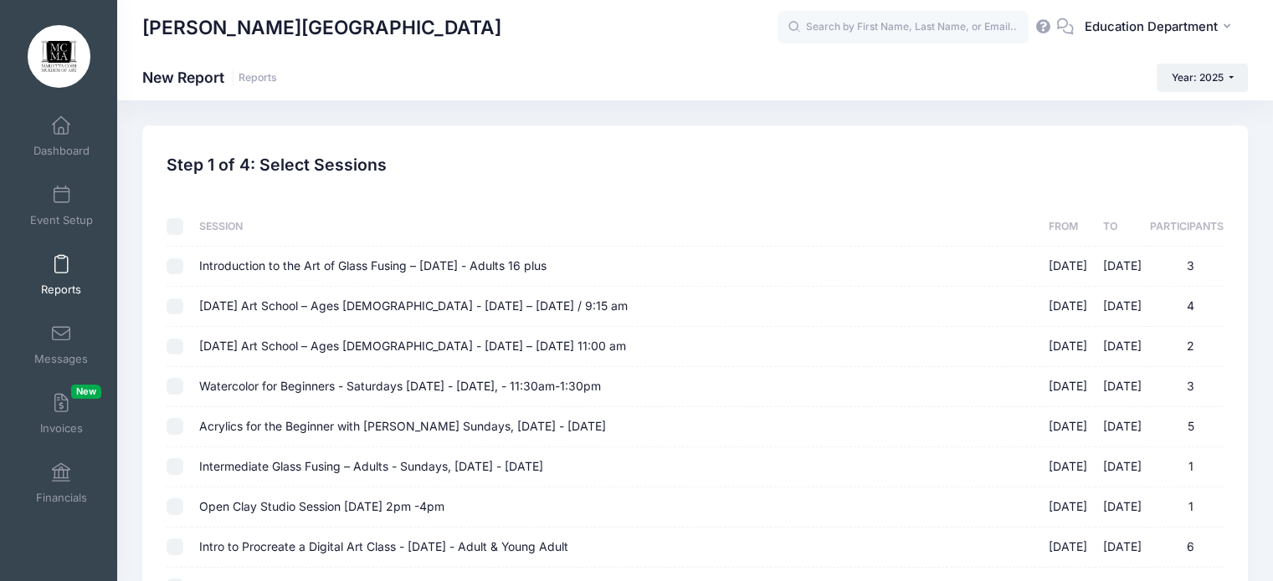
checkbox input "false"
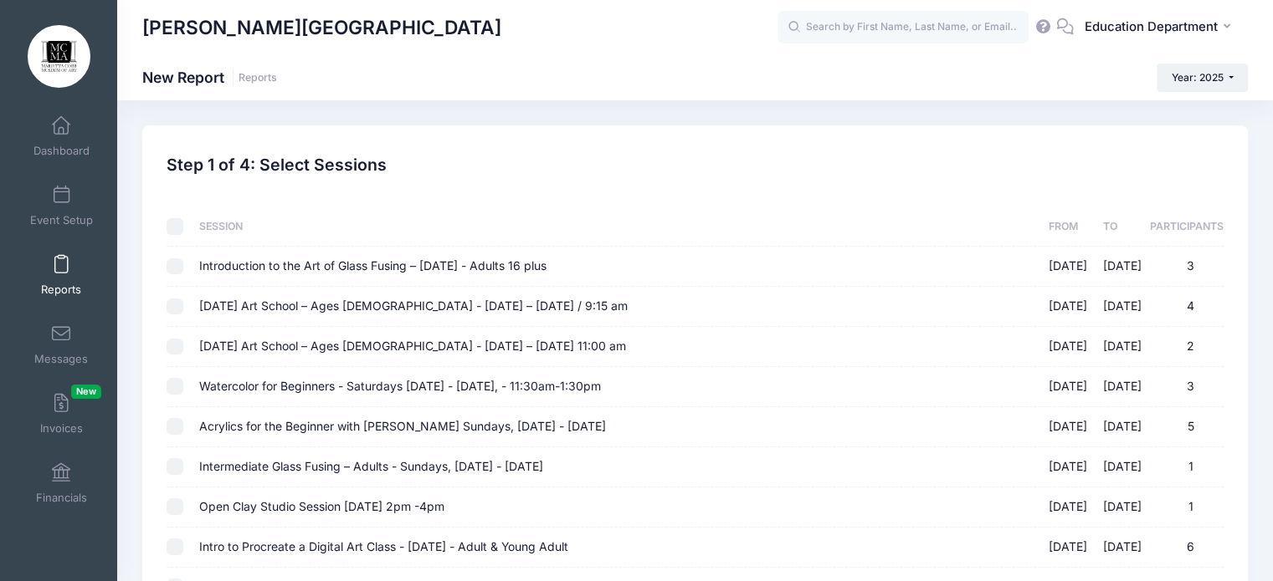
checkbox input "false"
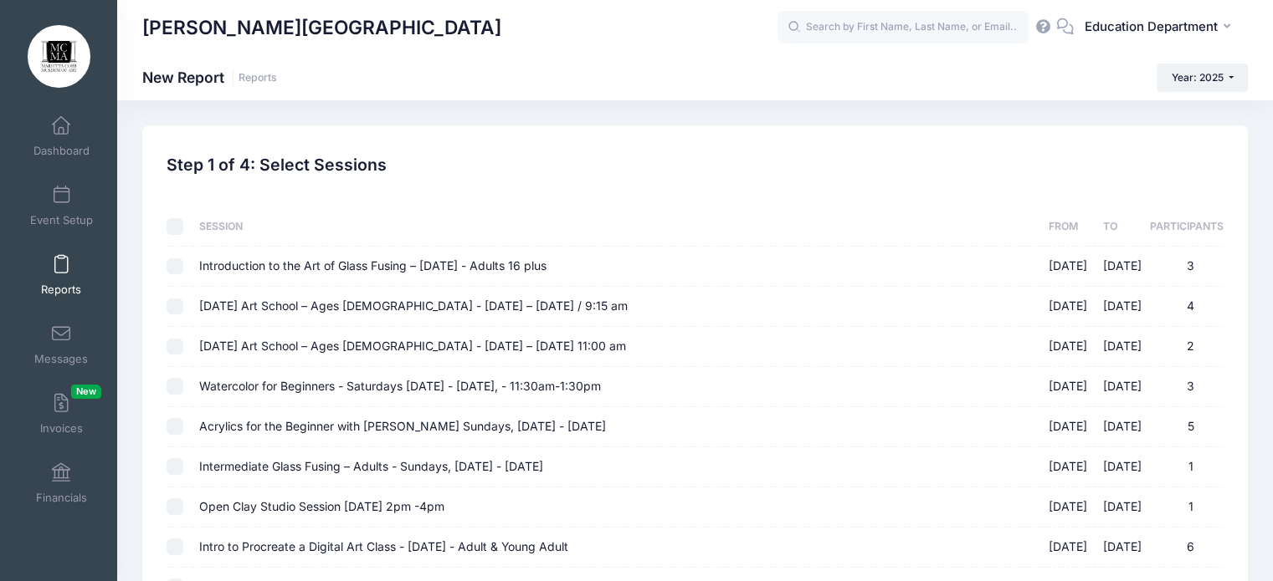
checkbox input "false"
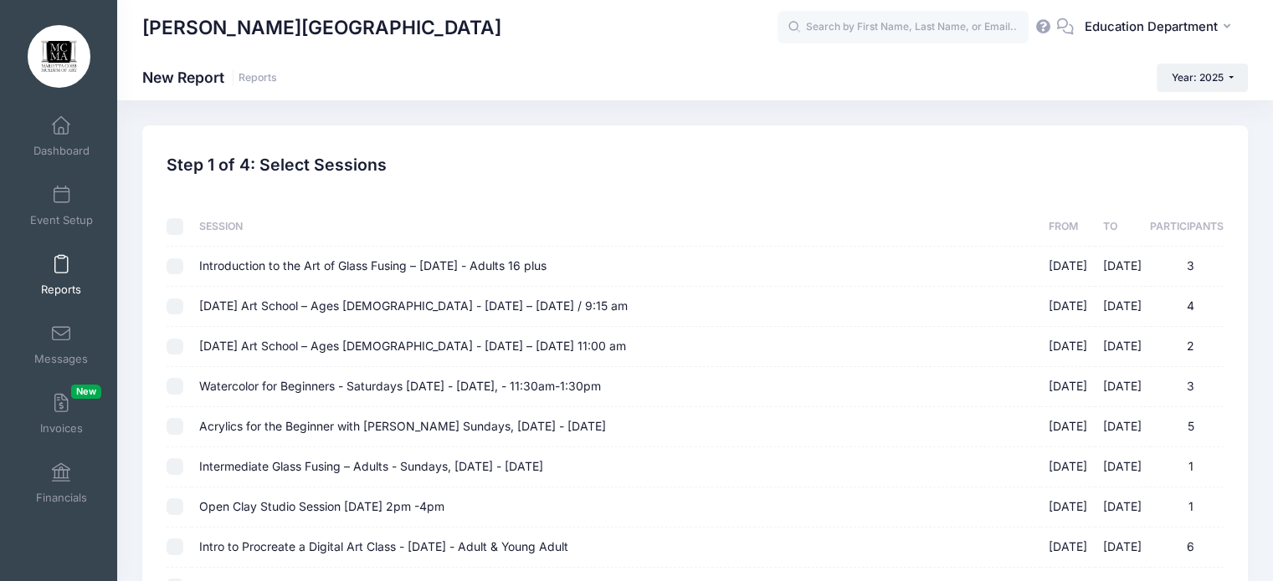
checkbox input "false"
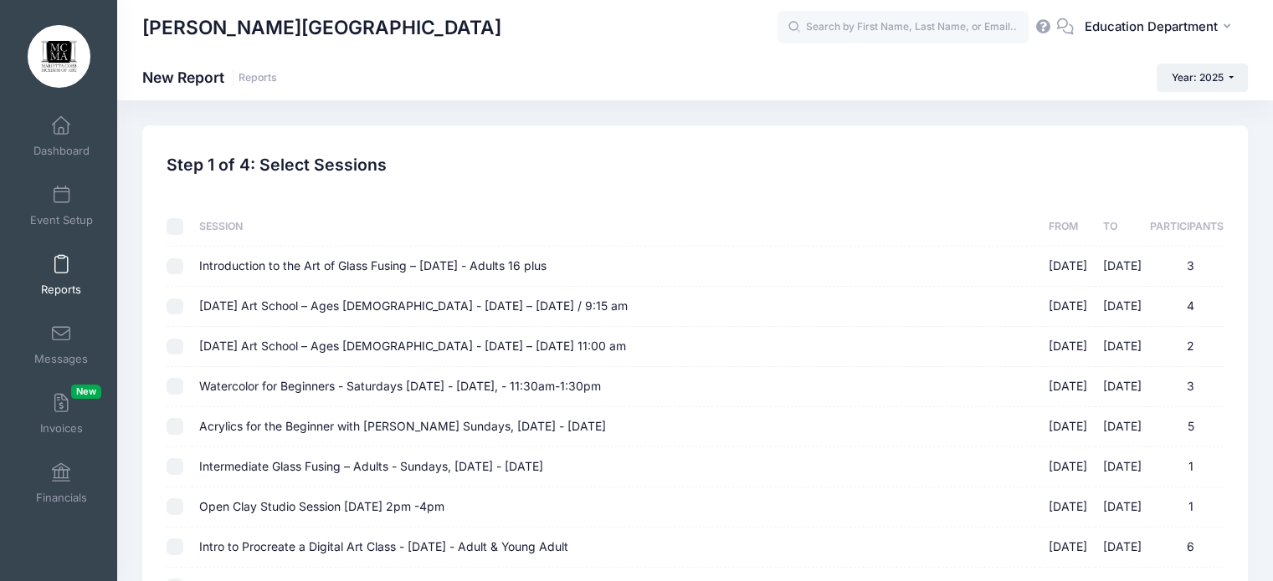
checkbox input "false"
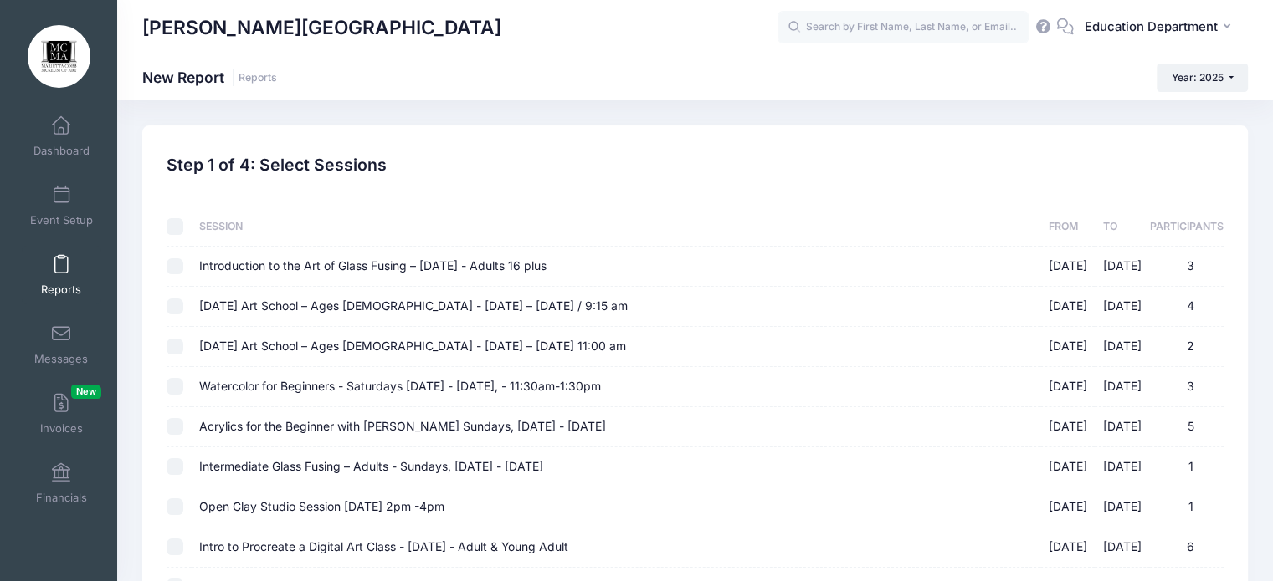
checkbox input "false"
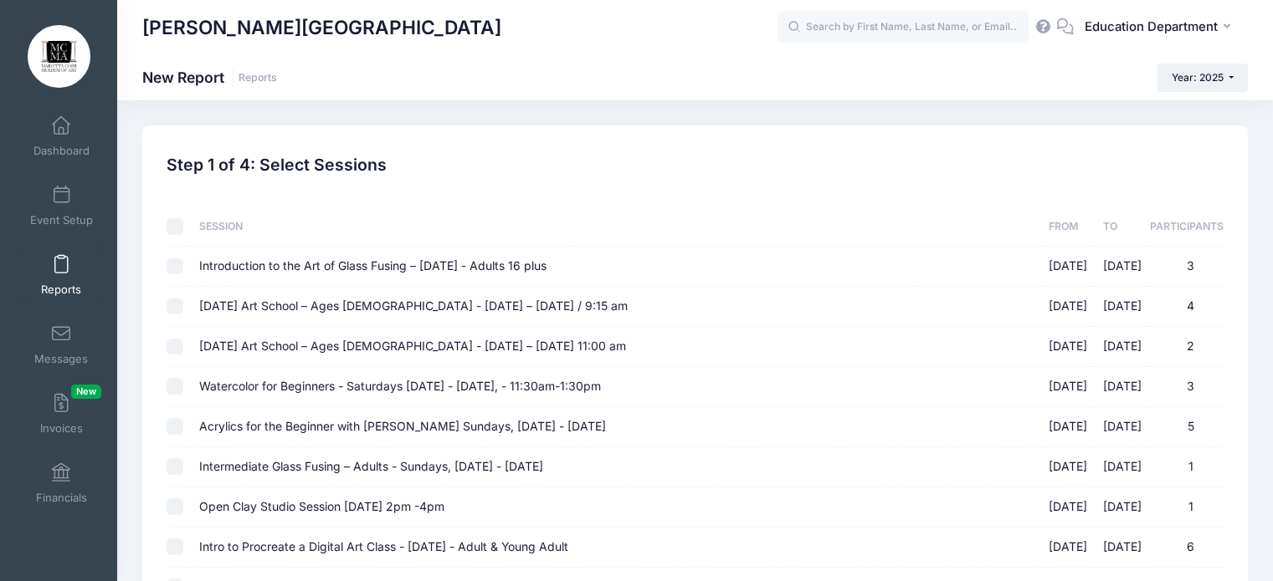
checkbox input "false"
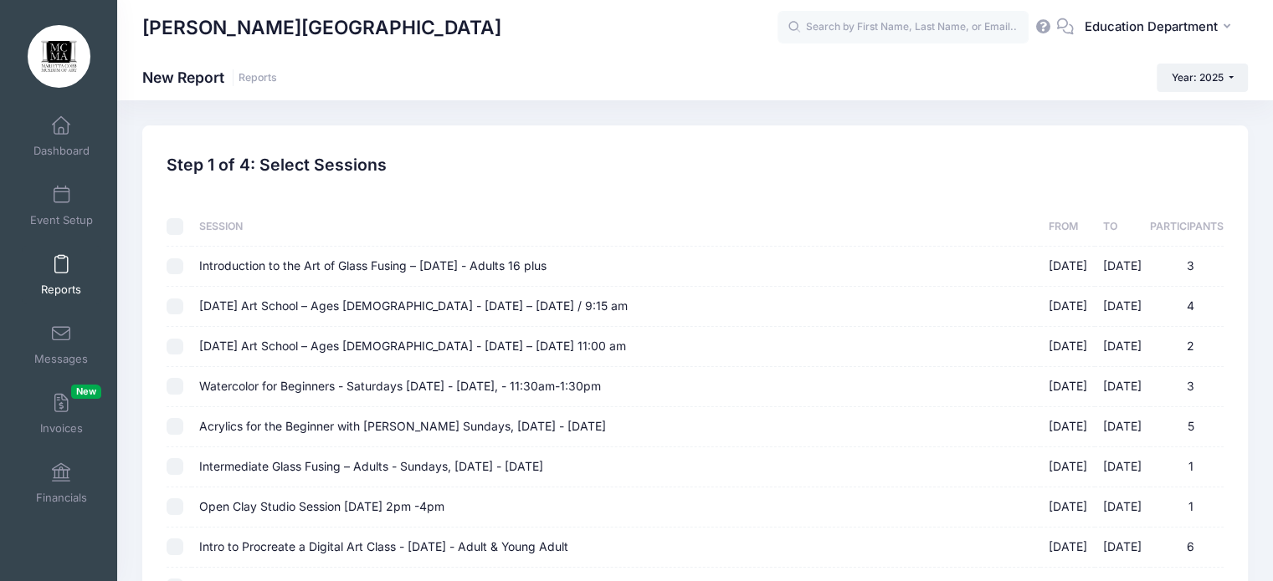
checkbox input "false"
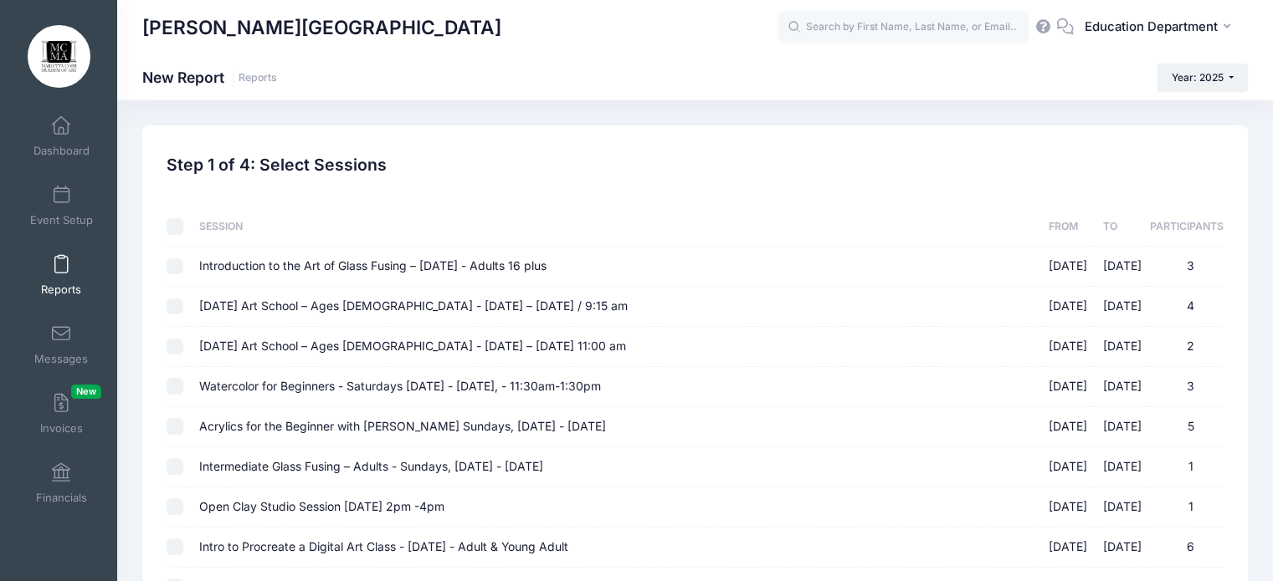
checkbox input "false"
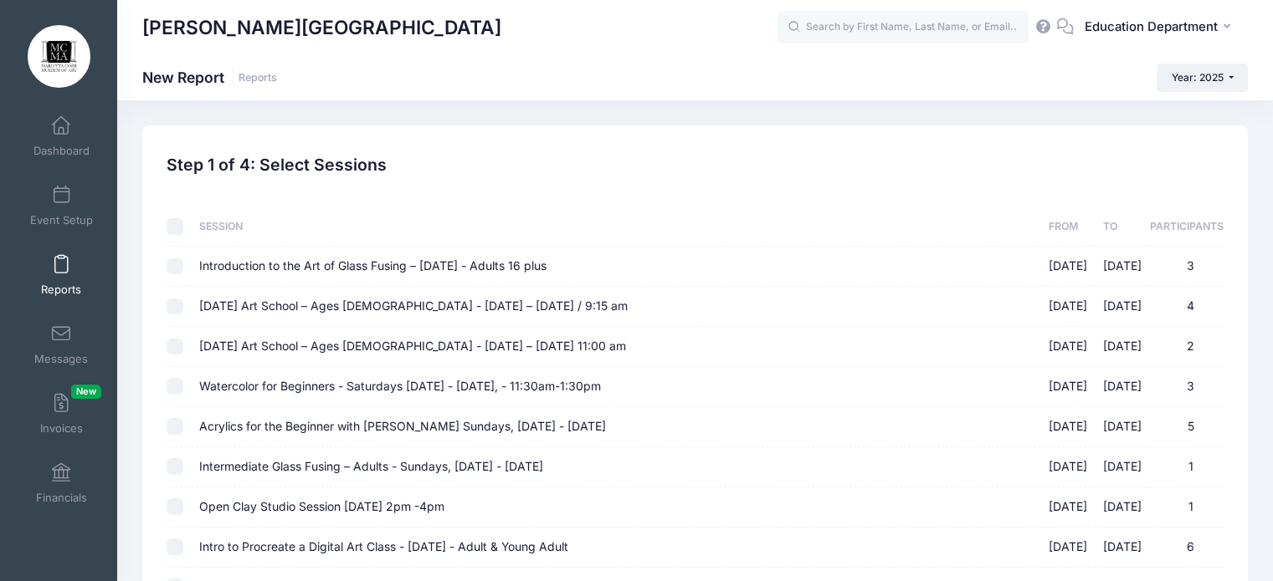
checkbox input "false"
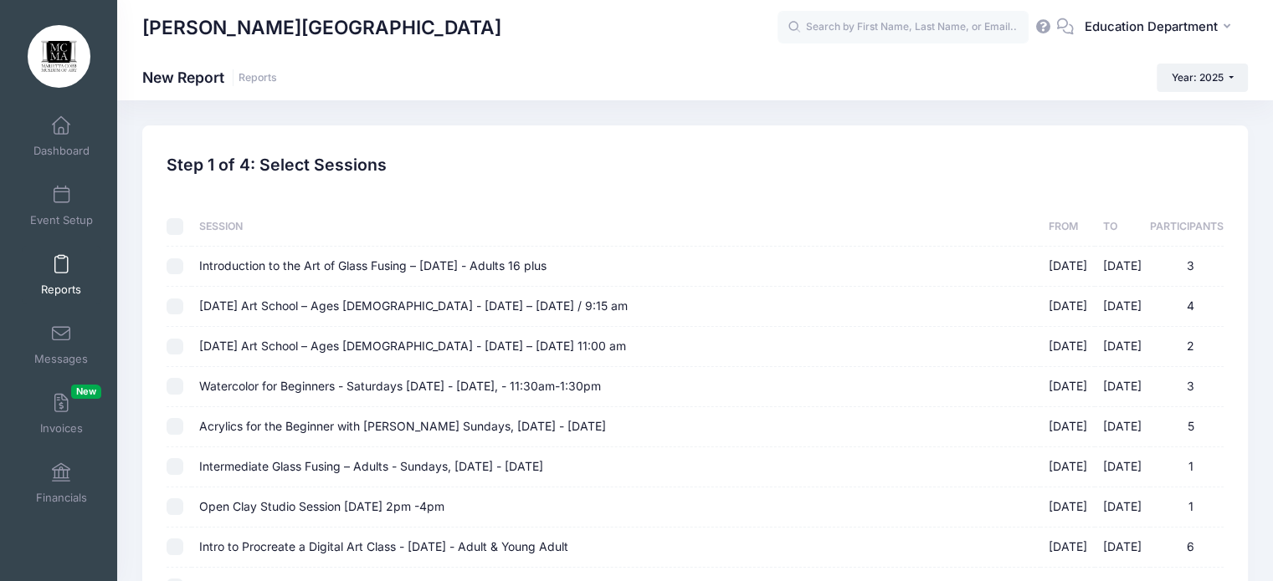
checkbox input "false"
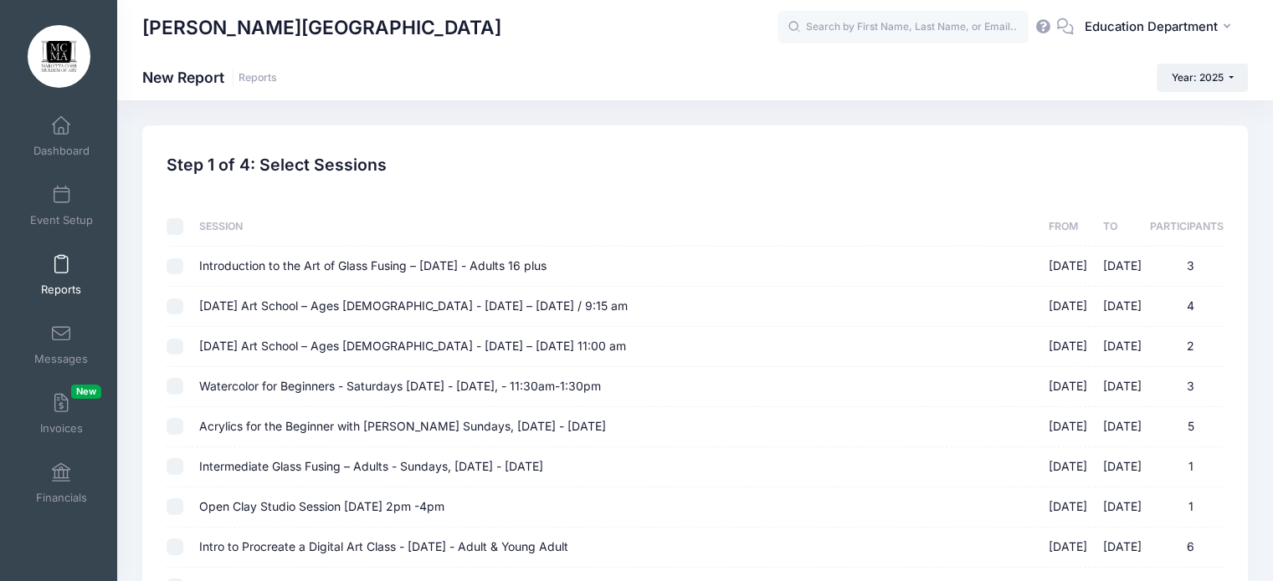
checkbox input "false"
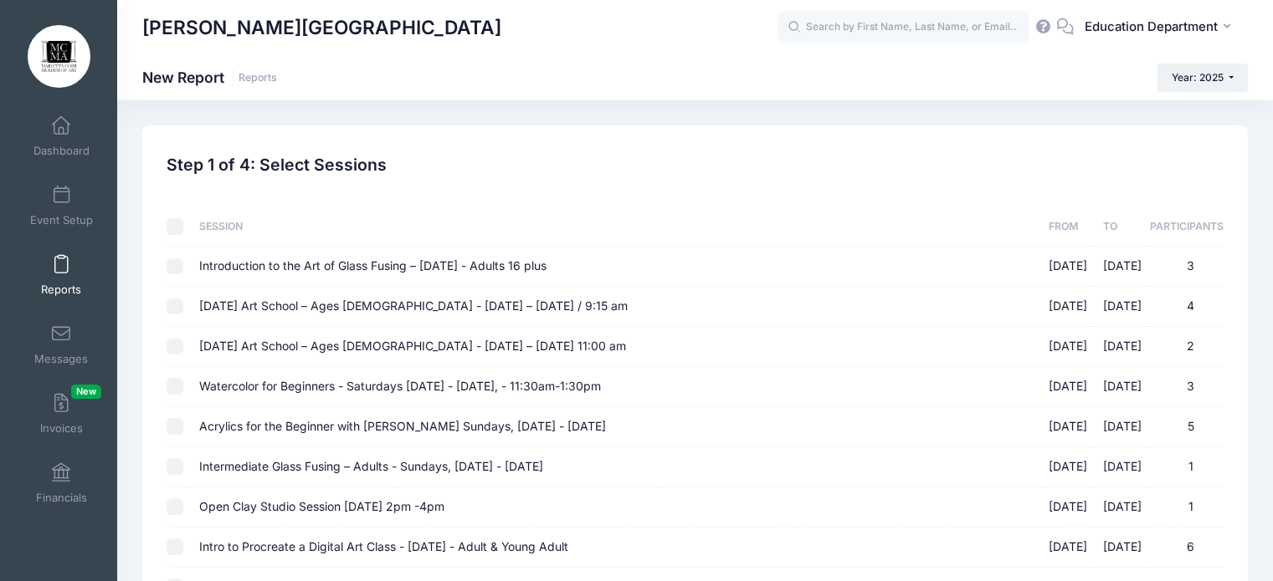
checkbox input "false"
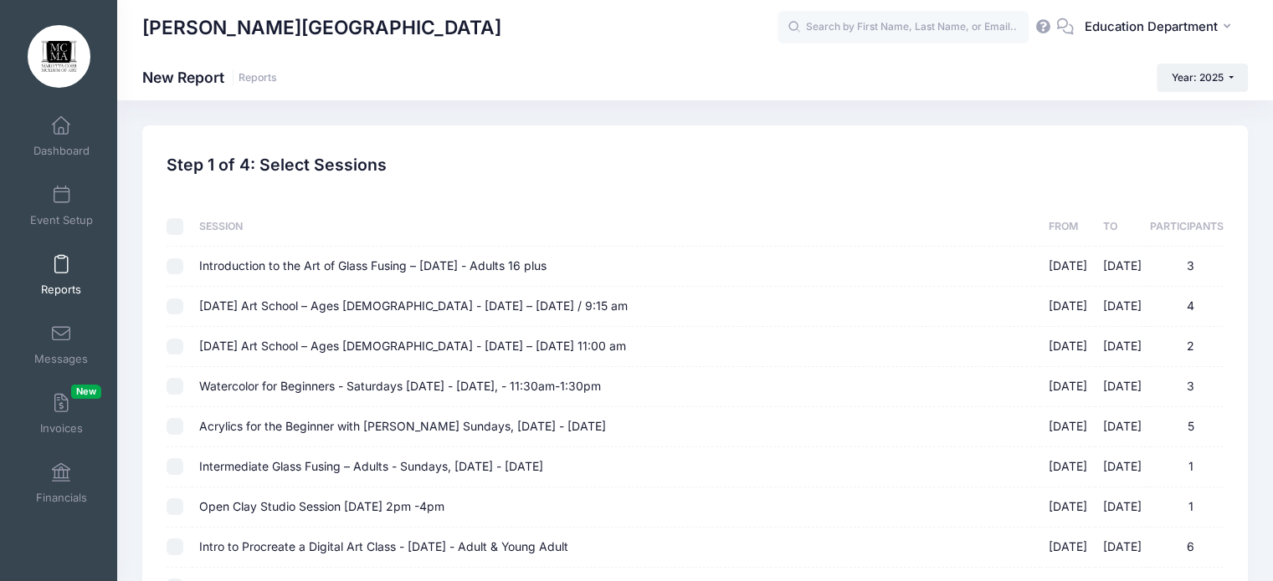
checkbox input "false"
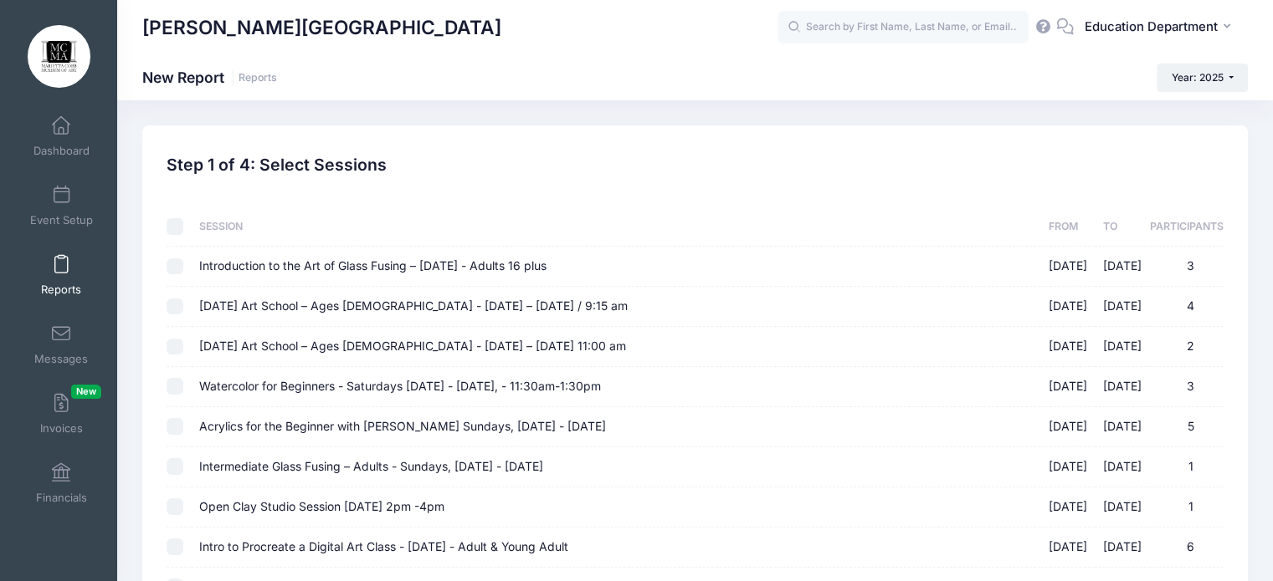
checkbox input "false"
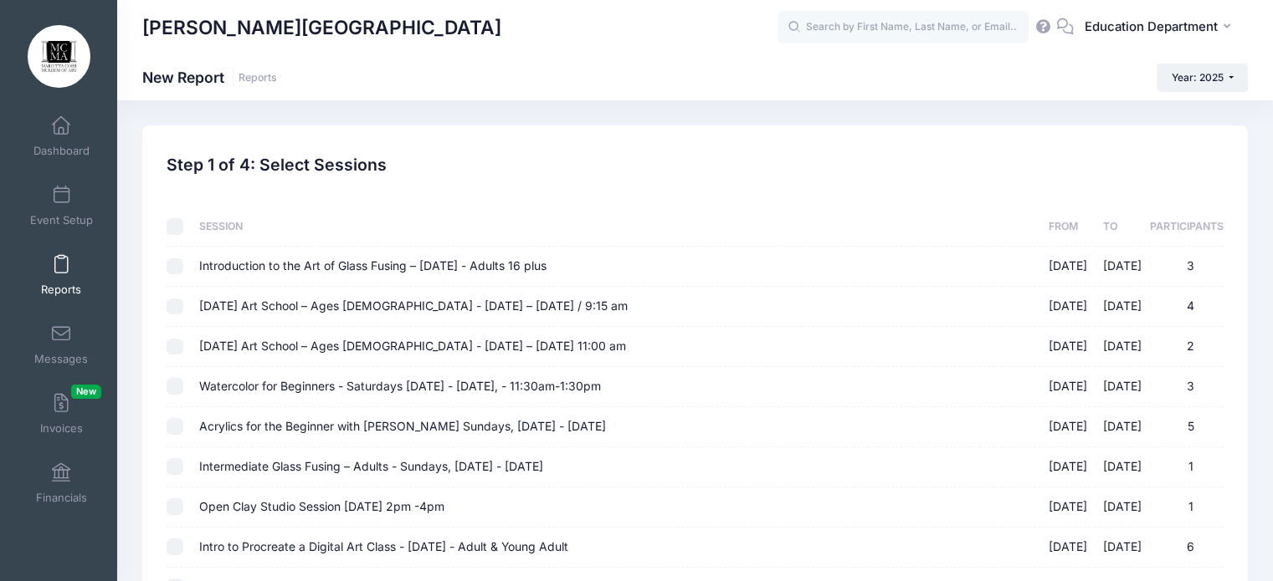
checkbox input "false"
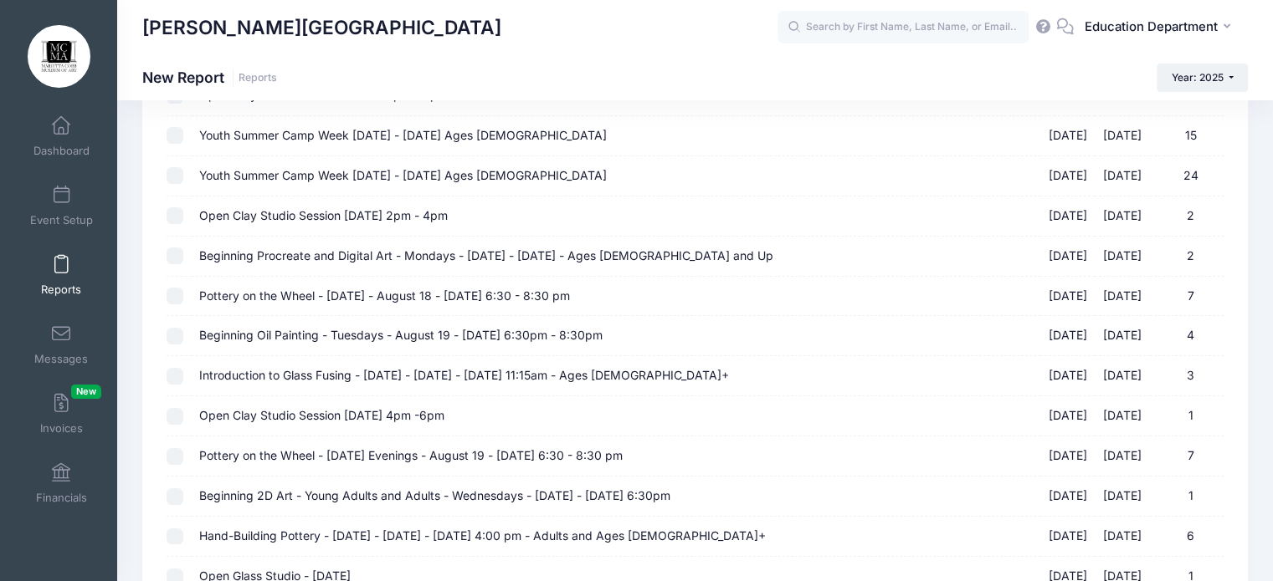
scroll to position [6257, 0]
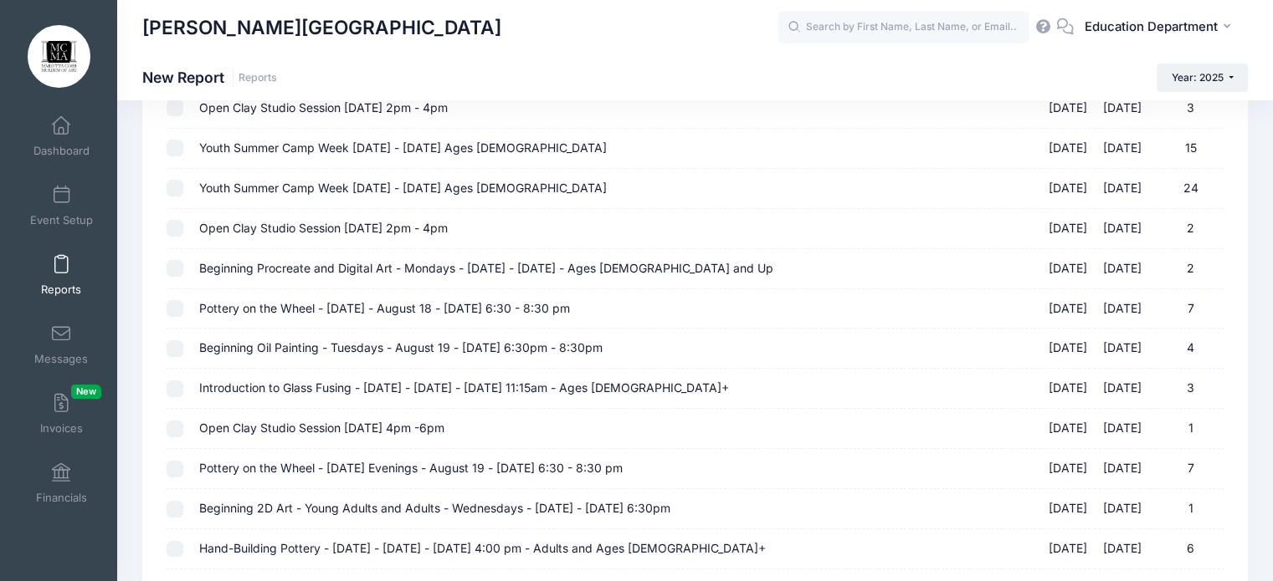
click at [171, 421] on input "Open Clay Studio Session [DATE] 4pm -6pm [DATE] - [DATE] 1" at bounding box center [174, 429] width 17 height 17
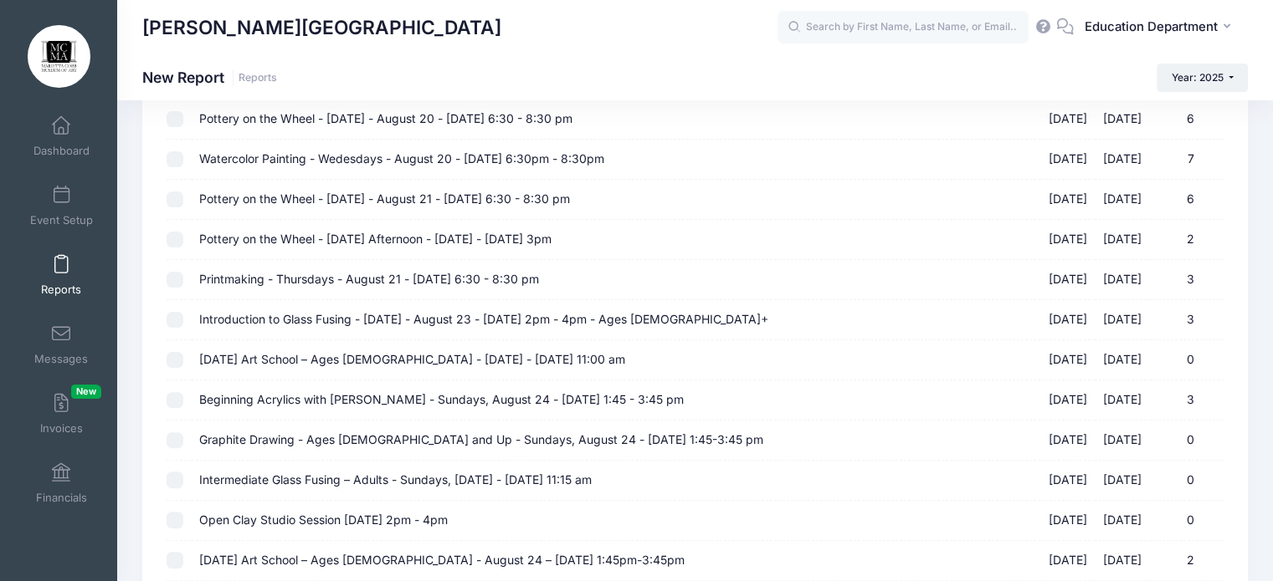
scroll to position [6775, 0]
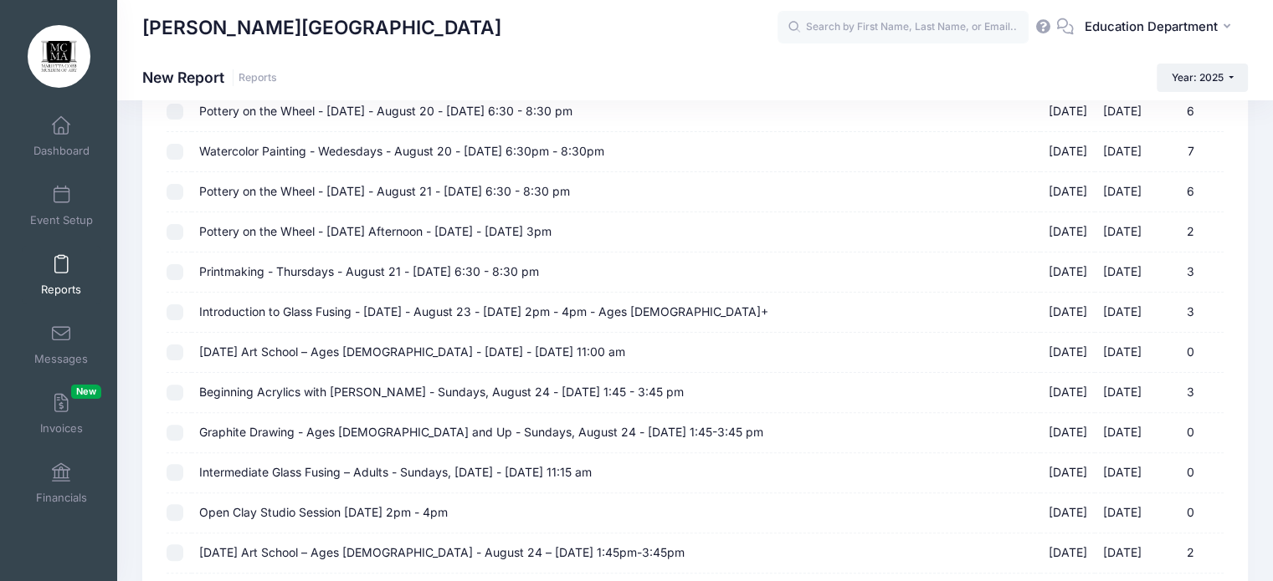
click at [169, 505] on input "Open Clay Studio Session [DATE] 2pm - 4pm [DATE] - [DATE] 0" at bounding box center [174, 513] width 17 height 17
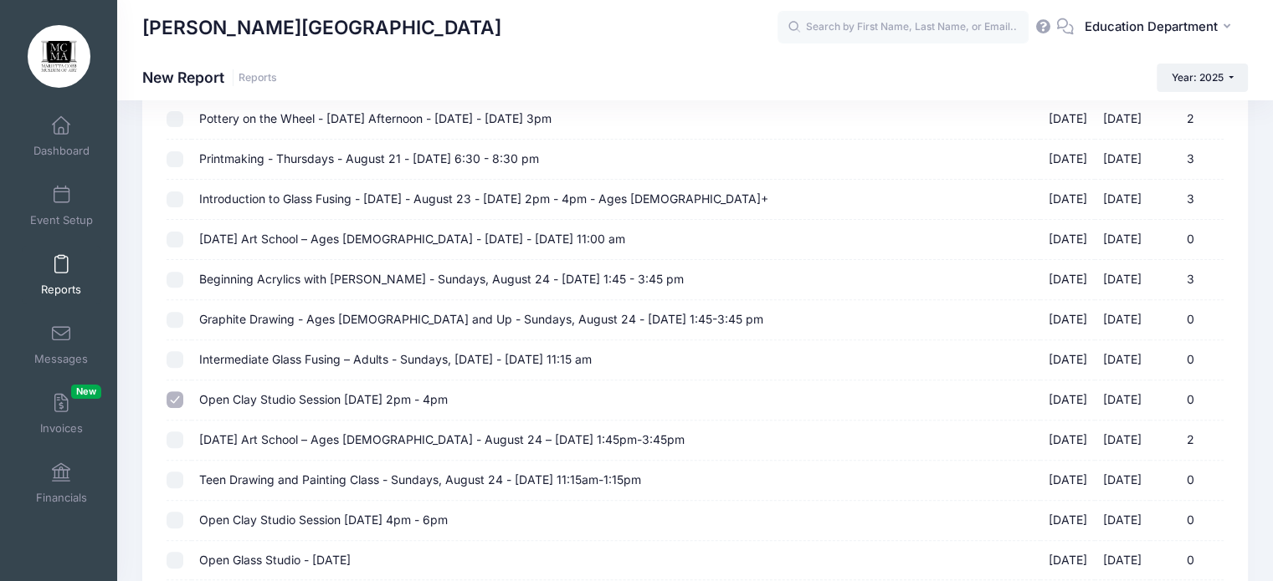
scroll to position [6888, 0]
click at [169, 511] on input "Open Clay Studio Session [DATE] 4pm - 6pm [DATE] - [DATE] 0" at bounding box center [174, 519] width 17 height 17
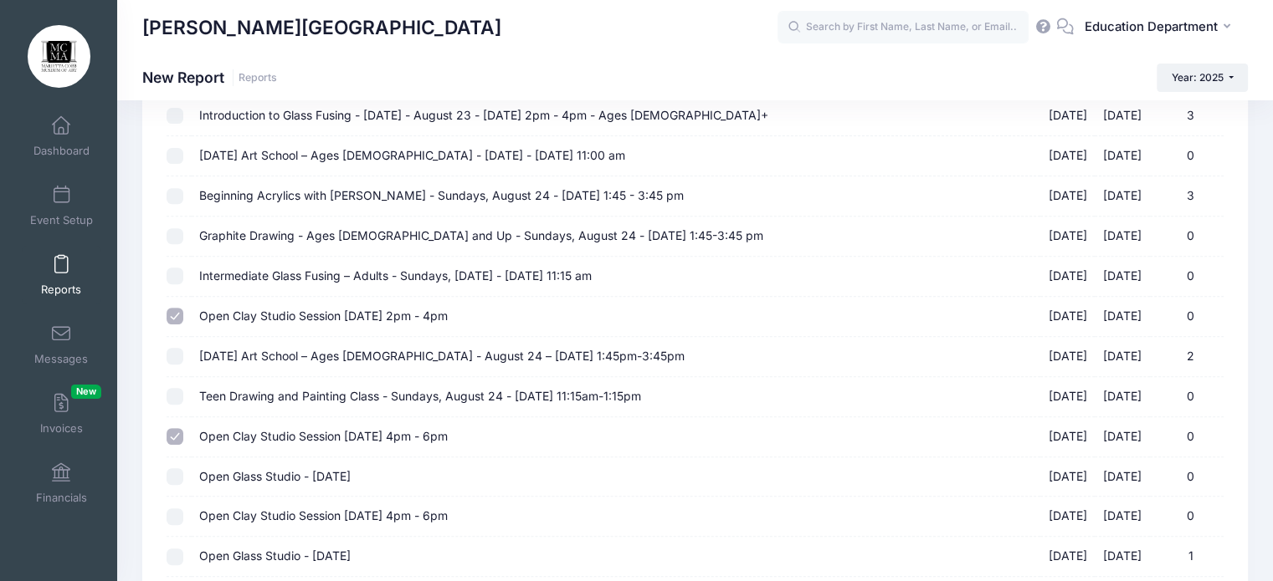
scroll to position [6972, 0]
click at [169, 508] on input "Open Clay Studio Session [DATE] 4pm - 6pm [DATE] - [DATE] 0" at bounding box center [174, 516] width 17 height 17
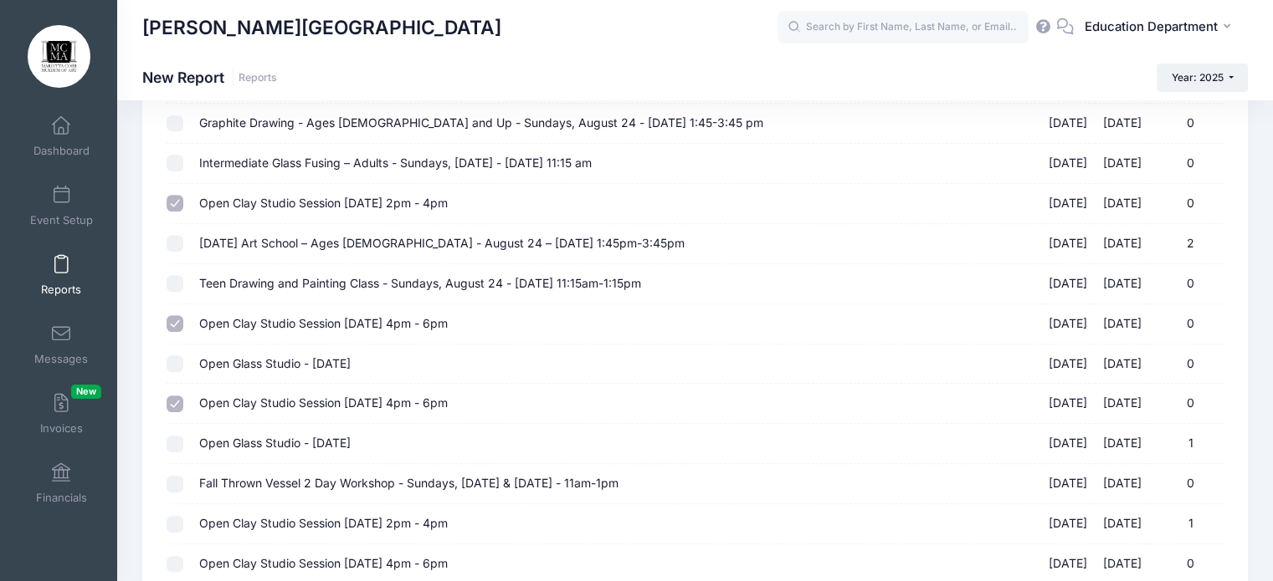
scroll to position [7085, 0]
click at [169, 504] on td at bounding box center [178, 524] width 24 height 40
click at [175, 515] on input "Open Clay Studio Session [DATE] 2pm - 4pm [DATE] - [DATE] 1" at bounding box center [174, 523] width 17 height 17
click at [174, 556] on input "Open Clay Studio Session [DATE] 4pm - 6pm [DATE] - [DATE] 0" at bounding box center [174, 564] width 17 height 17
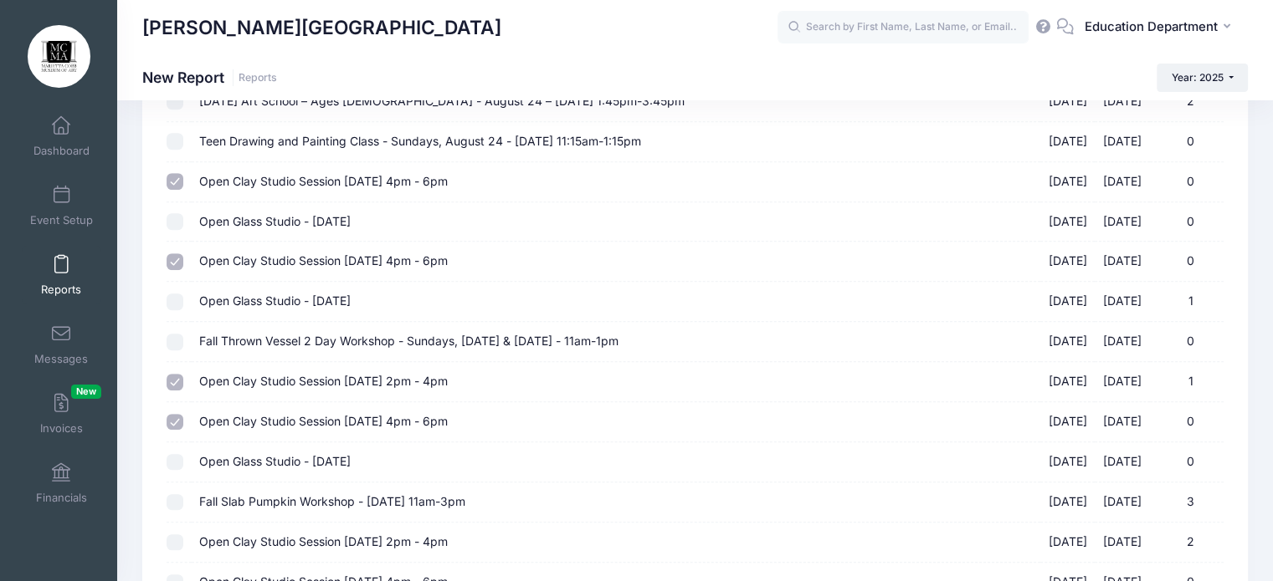
scroll to position [7227, 0]
click at [171, 522] on td at bounding box center [178, 542] width 24 height 40
click at [172, 534] on input "Open Clay Studio Session [DATE] 2pm - 4pm [DATE] - [DATE] 2" at bounding box center [174, 542] width 17 height 17
click at [177, 574] on input "Open Clay Studio Session [DATE] 4pm - 6pm [DATE] - [DATE] 0" at bounding box center [174, 582] width 17 height 17
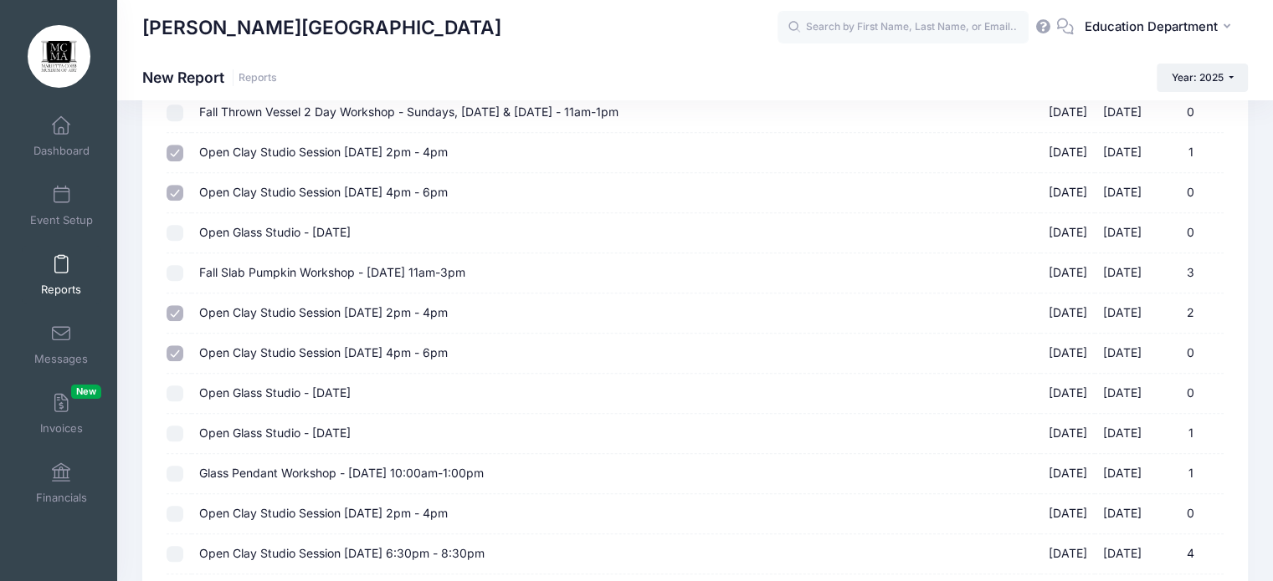
scroll to position [7460, 0]
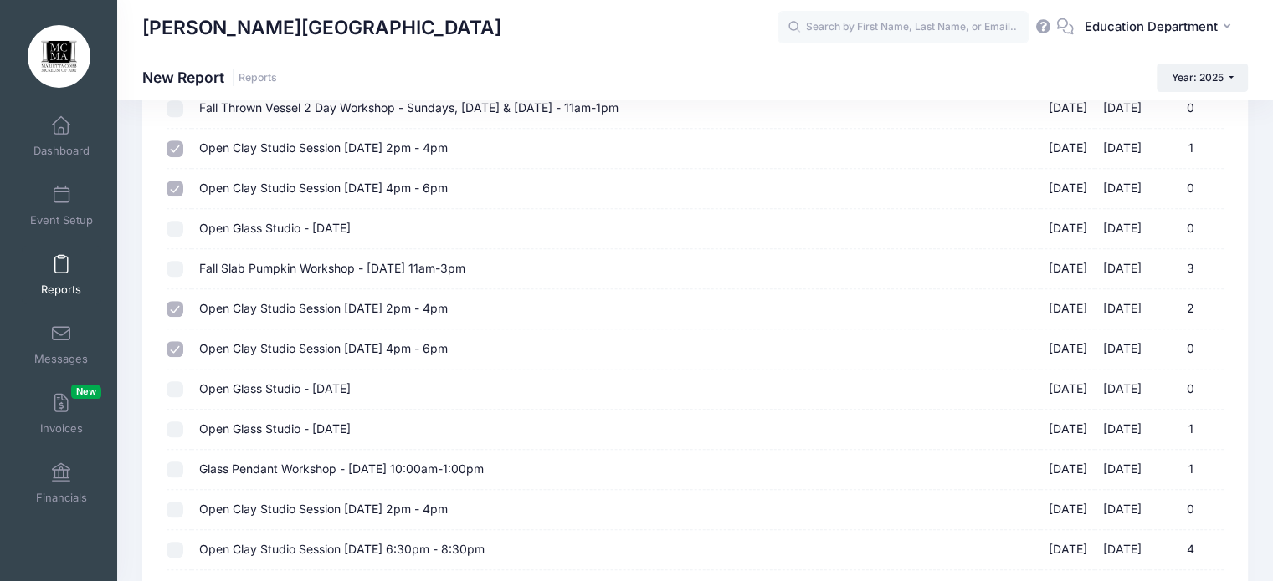
click at [174, 502] on input "Open Clay Studio Session [DATE] 2pm - 4pm [DATE] - [DATE] 0" at bounding box center [174, 510] width 17 height 17
drag, startPoint x: 172, startPoint y: 476, endPoint x: 176, endPoint y: 528, distance: 52.0
drag, startPoint x: 176, startPoint y: 528, endPoint x: 174, endPoint y: 518, distance: 10.2
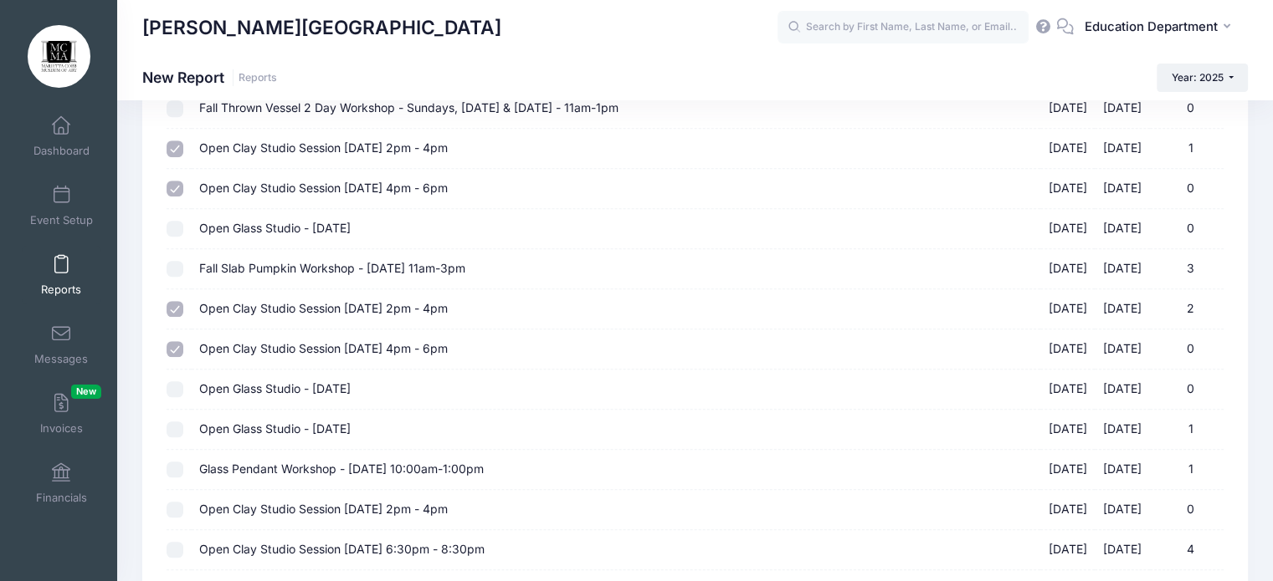
click at [174, 530] on td at bounding box center [178, 550] width 24 height 40
click at [174, 542] on input "Open Clay Studio Session [DATE] 6:30pm - 8:30pm [DATE] - [DATE] 4" at bounding box center [174, 550] width 17 height 17
click at [171, 502] on input "Open Clay Studio Session [DATE] 2pm - 4pm [DATE] - [DATE] 0" at bounding box center [174, 510] width 17 height 17
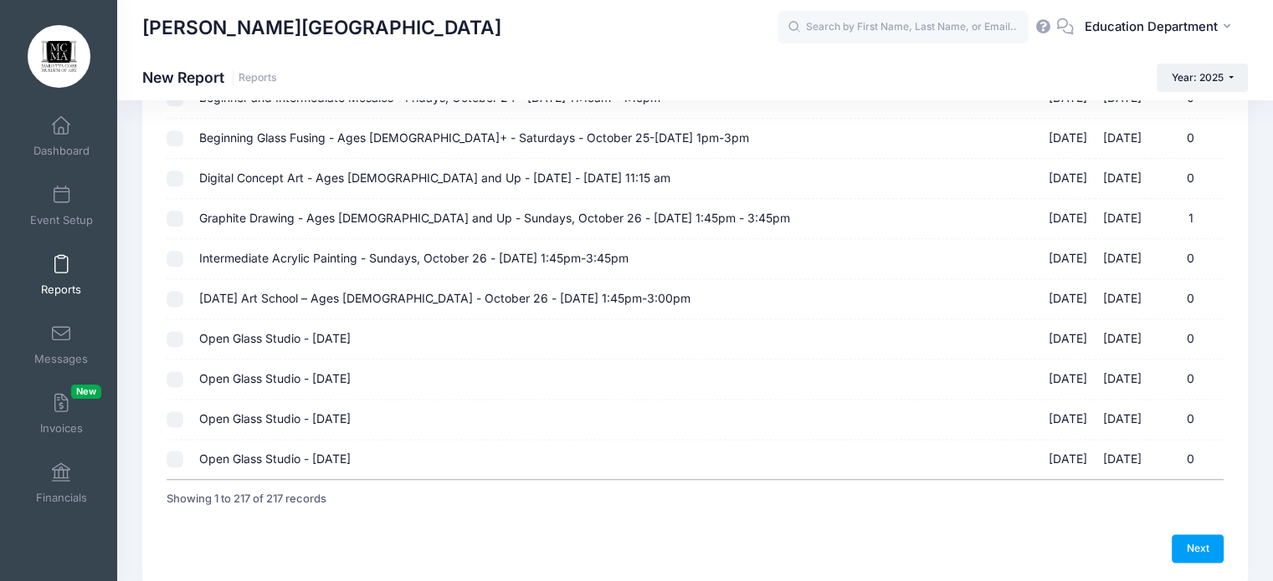
scroll to position [8504, 0]
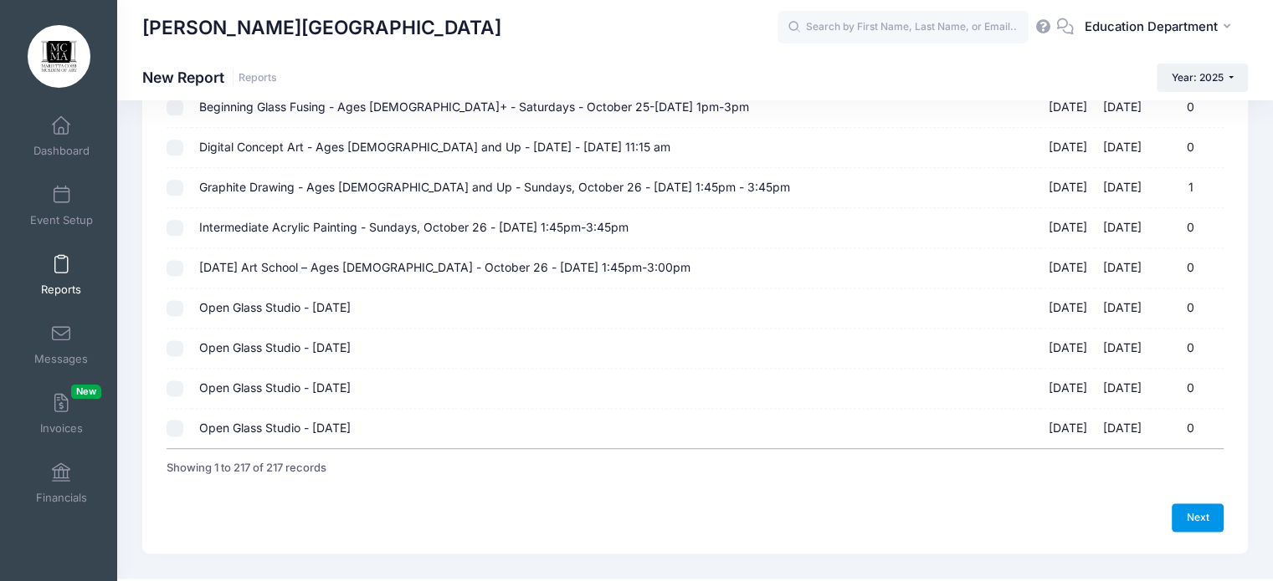
click at [1207, 504] on link "Next" at bounding box center [1197, 518] width 52 height 28
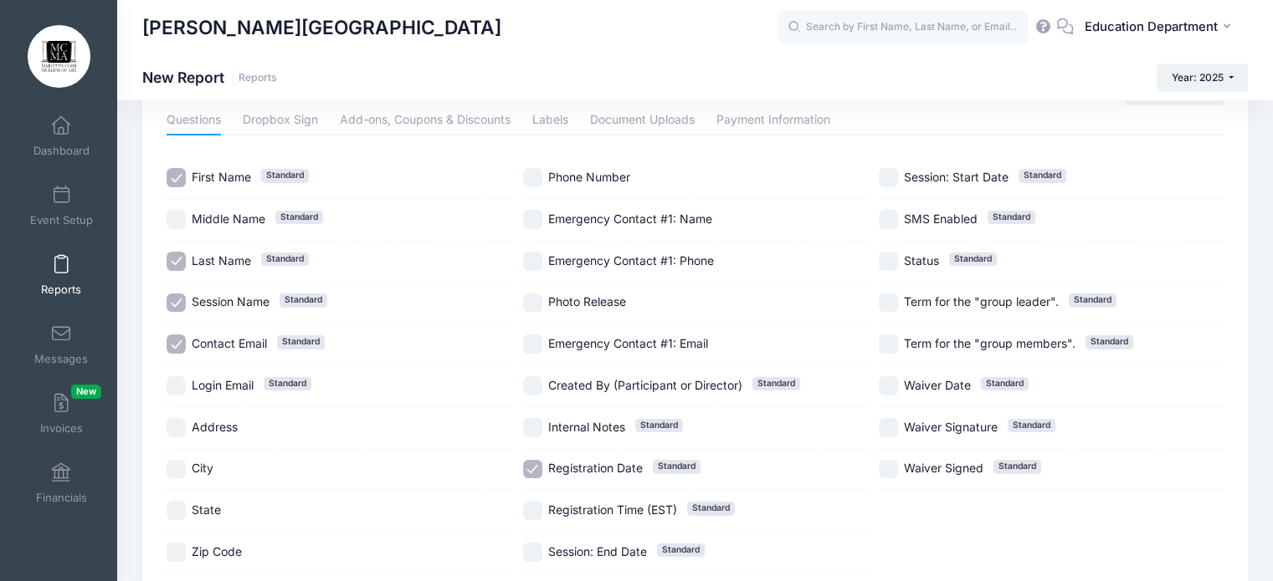
scroll to position [80, 0]
click at [533, 458] on input "Registration Date Standard" at bounding box center [532, 467] width 19 height 19
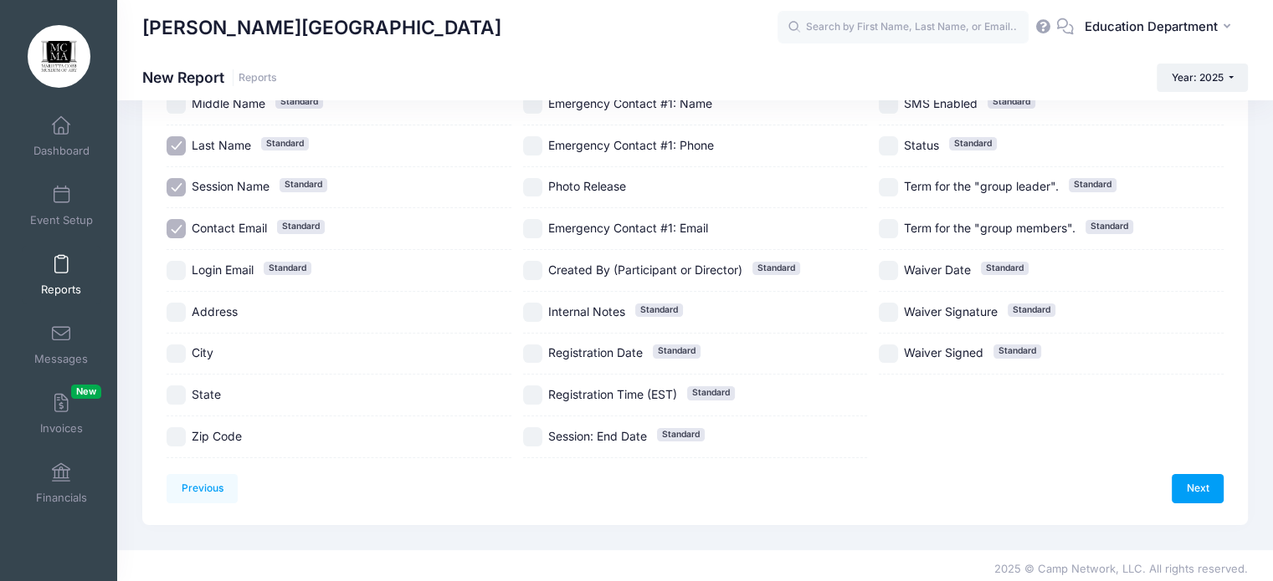
scroll to position [197, 0]
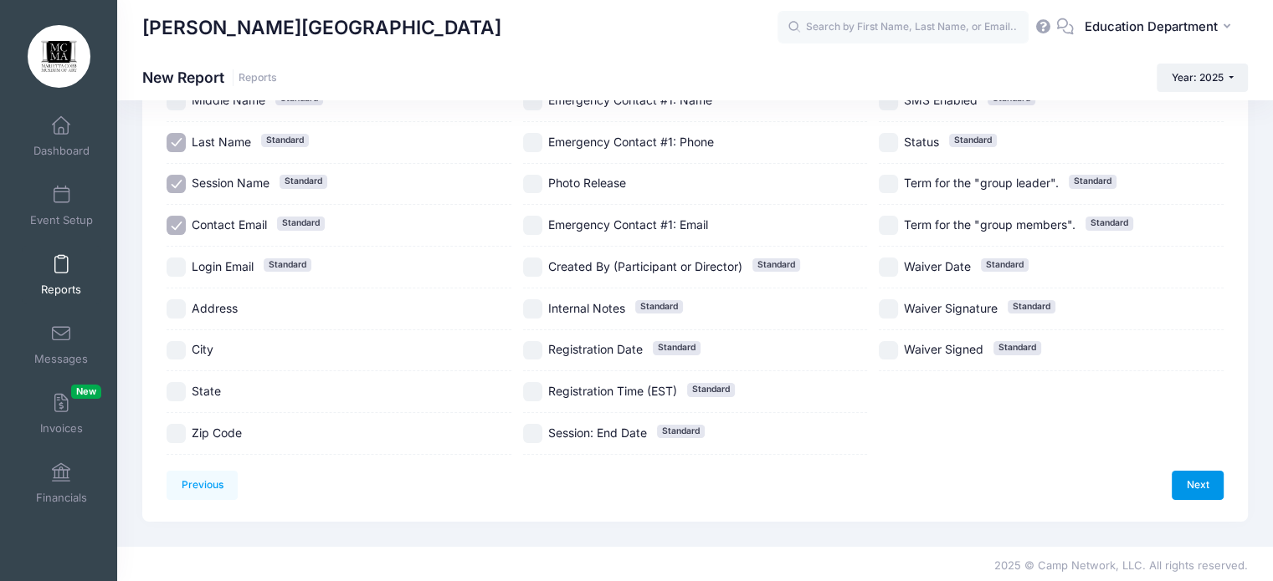
click at [1185, 478] on link "Next" at bounding box center [1197, 485] width 52 height 28
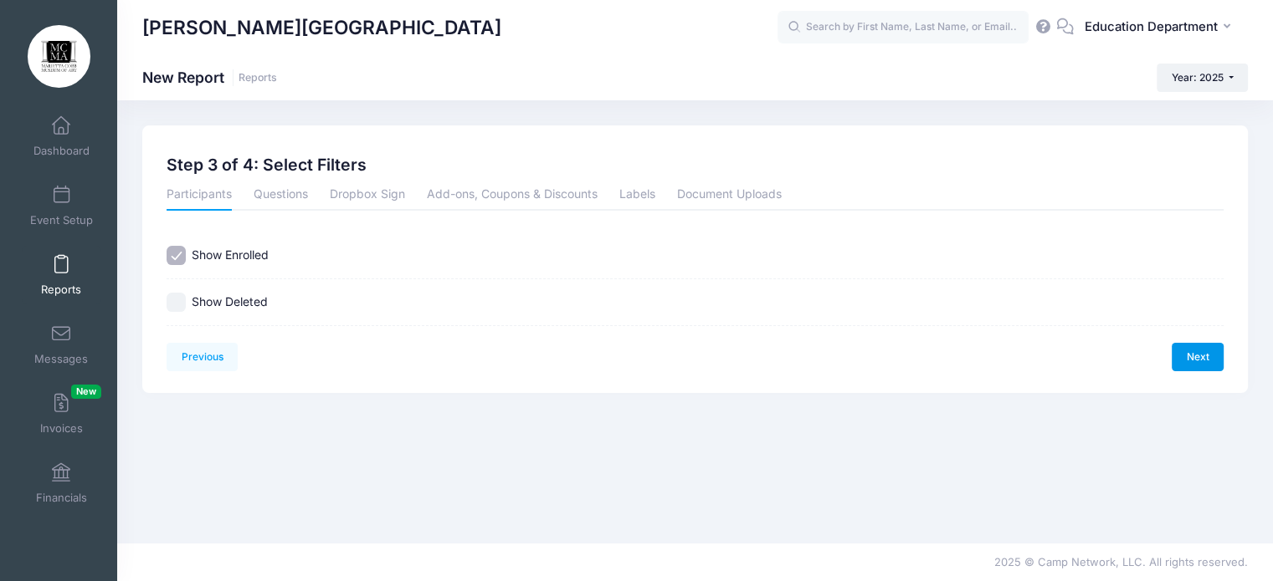
scroll to position [0, 0]
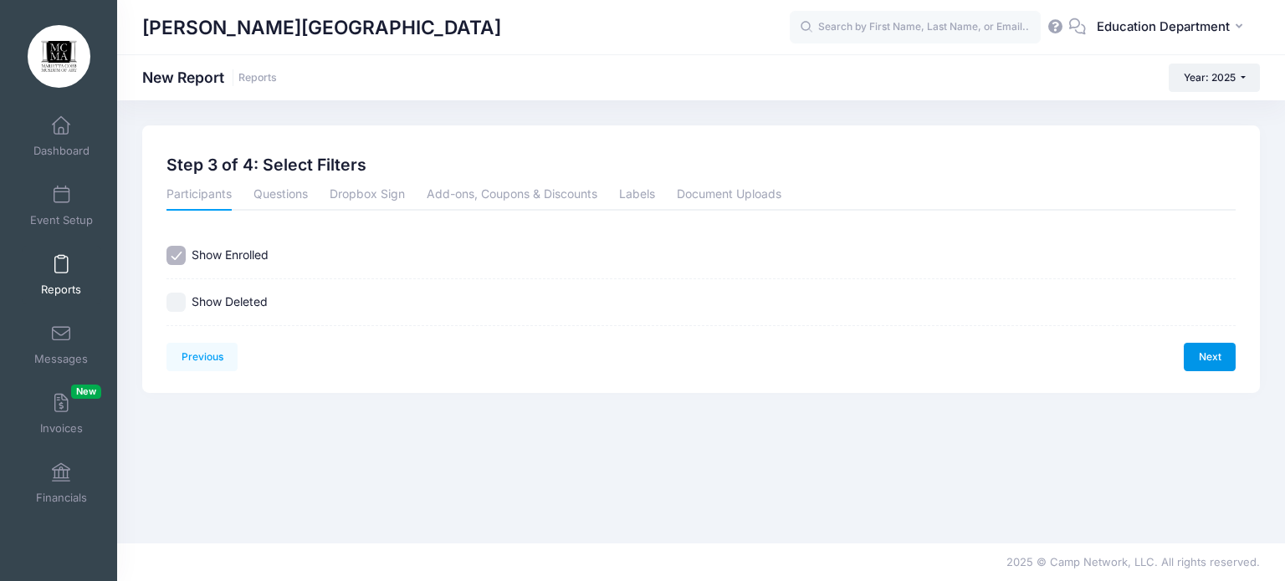
click at [1203, 356] on link "Next" at bounding box center [1210, 357] width 52 height 28
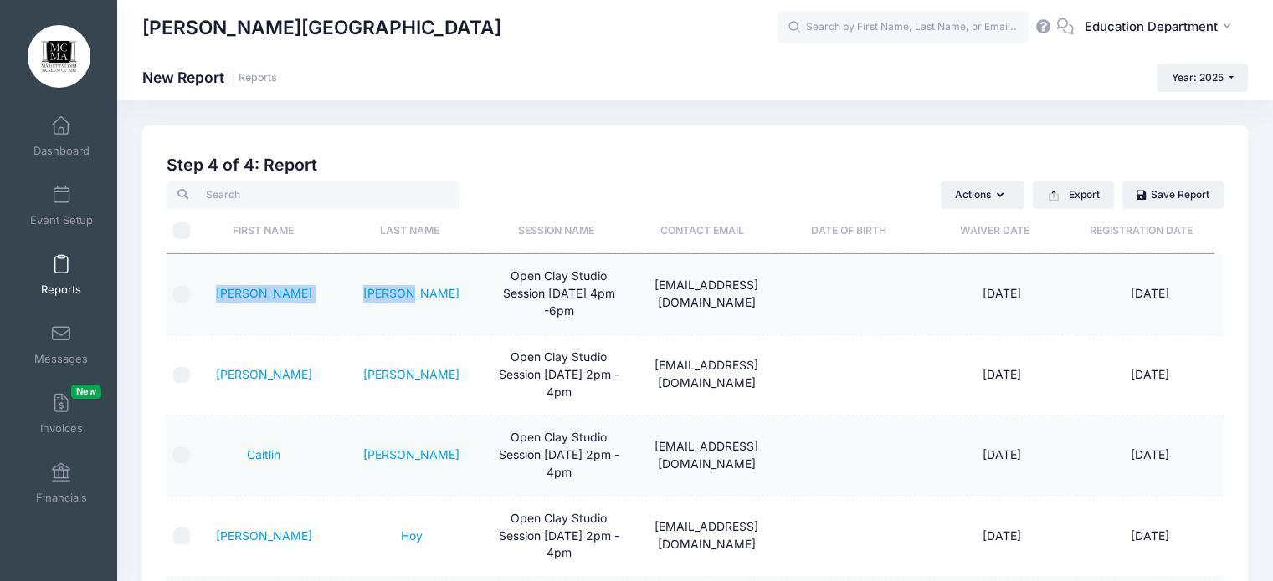
drag, startPoint x: 240, startPoint y: 296, endPoint x: 453, endPoint y: 303, distance: 213.5
click at [453, 303] on tr "[PERSON_NAME] Open Clay Studio Session [DATE] 4pm -6pm [EMAIL_ADDRESS][DOMAIN_N…" at bounding box center [694, 294] width 1057 height 80
copy tr "[PERSON_NAME]"
drag, startPoint x: 233, startPoint y: 377, endPoint x: 444, endPoint y: 376, distance: 210.8
click at [444, 376] on tr "[PERSON_NAME] Open Clay Studio Session [DATE] 2pm - 4pm [EMAIL_ADDRESS][DOMAIN_…" at bounding box center [694, 376] width 1057 height 80
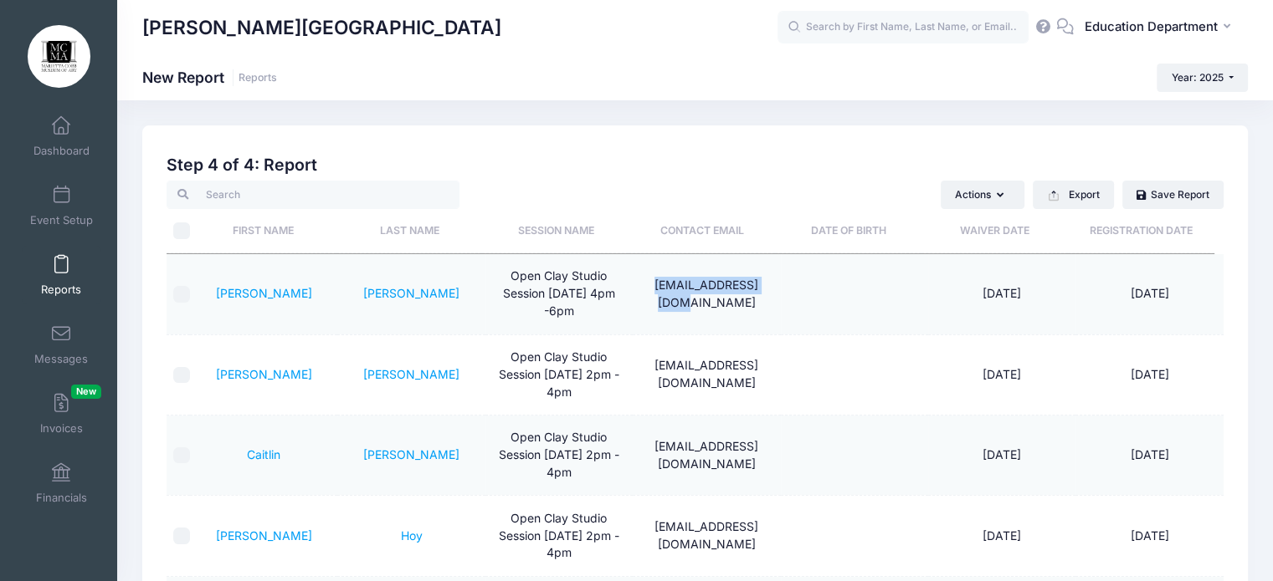
drag, startPoint x: 636, startPoint y: 288, endPoint x: 771, endPoint y: 301, distance: 135.4
click at [771, 301] on td "[EMAIL_ADDRESS][DOMAIN_NAME]" at bounding box center [706, 294] width 147 height 80
copy td "[EMAIL_ADDRESS][DOMAIN_NAME]"
click at [681, 374] on td "[EMAIL_ADDRESS][DOMAIN_NAME]" at bounding box center [706, 376] width 147 height 80
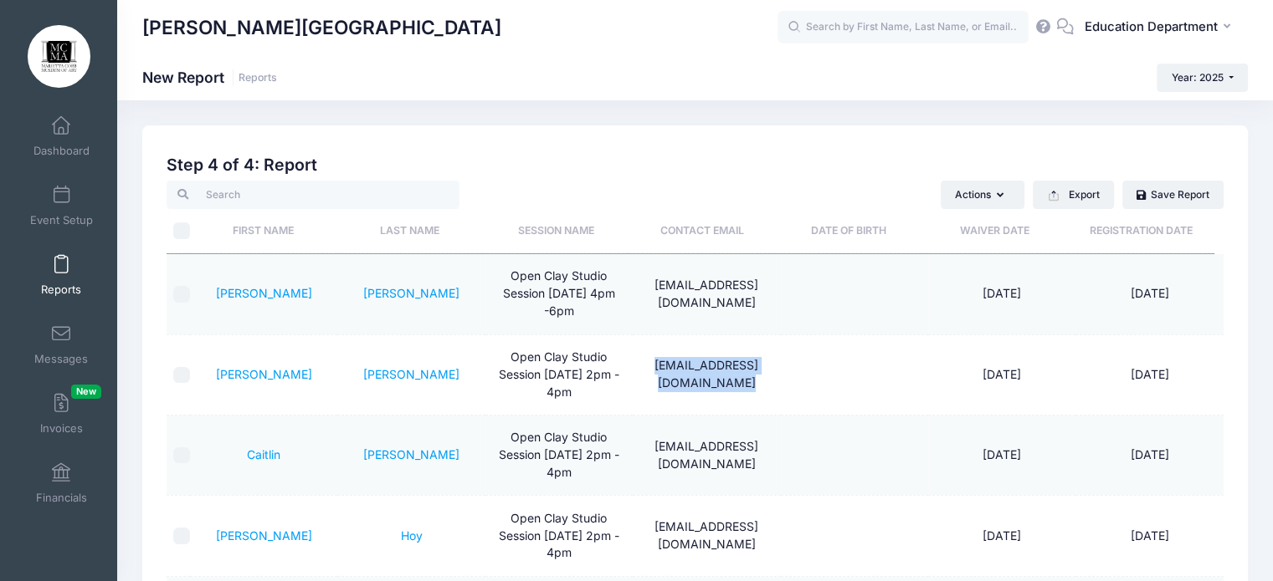
click at [681, 374] on td "[EMAIL_ADDRESS][DOMAIN_NAME]" at bounding box center [706, 376] width 147 height 80
copy td "[EMAIL_ADDRESS][DOMAIN_NAME]"
click at [715, 295] on td "[EMAIL_ADDRESS][DOMAIN_NAME]" at bounding box center [706, 294] width 147 height 80
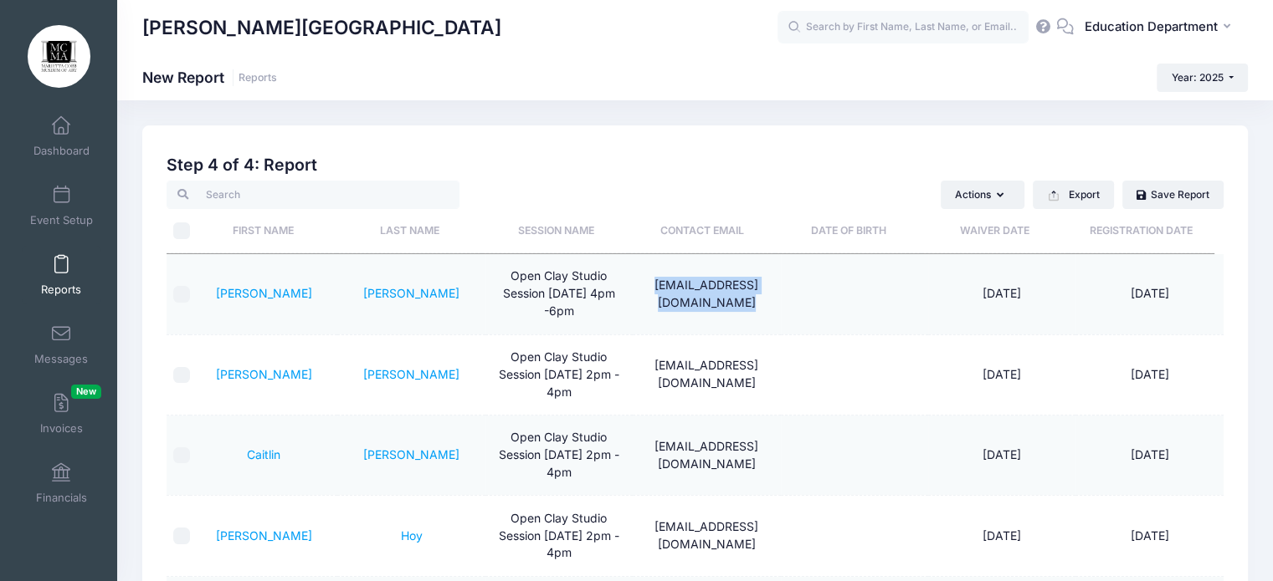
copy td "[EMAIL_ADDRESS][DOMAIN_NAME]"
click at [693, 378] on td "[EMAIL_ADDRESS][DOMAIN_NAME]" at bounding box center [706, 376] width 147 height 80
copy td "[EMAIL_ADDRESS][DOMAIN_NAME]"
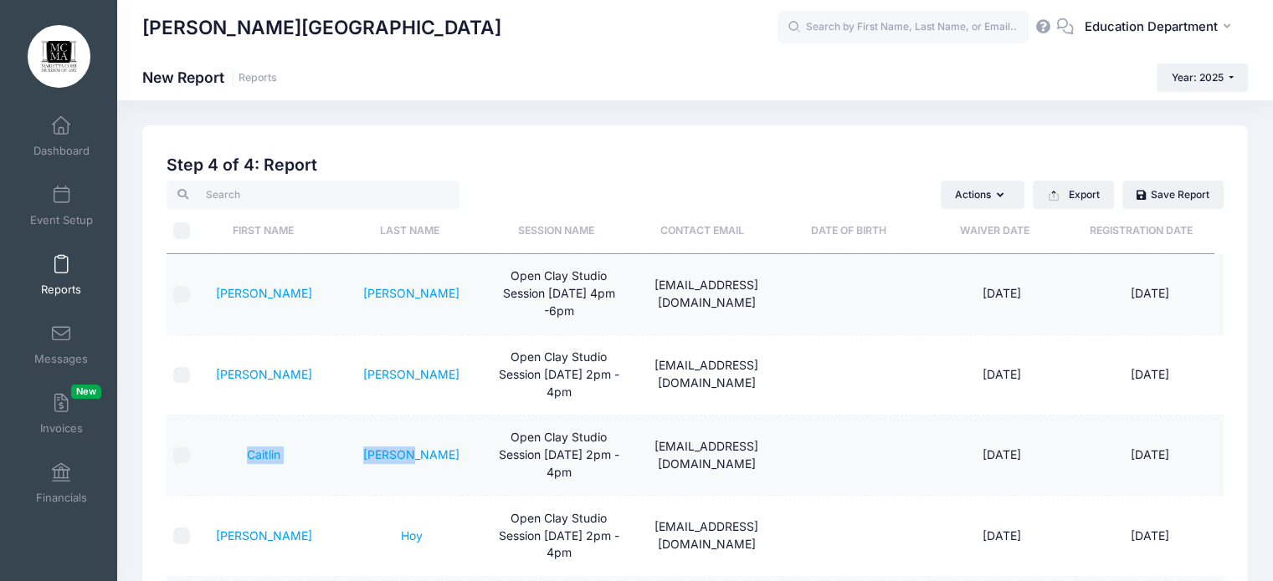
drag, startPoint x: 238, startPoint y: 456, endPoint x: 441, endPoint y: 473, distance: 204.0
click at [441, 473] on tr "[PERSON_NAME] Open Clay Studio Session [DATE] 2pm - 4pm [EMAIL_ADDRESS][DOMAIN_…" at bounding box center [694, 456] width 1057 height 80
copy tr "[PERSON_NAME]"
drag, startPoint x: 640, startPoint y: 448, endPoint x: 744, endPoint y: 471, distance: 106.4
click at [744, 471] on td "[EMAIL_ADDRESS][DOMAIN_NAME]" at bounding box center [706, 456] width 147 height 80
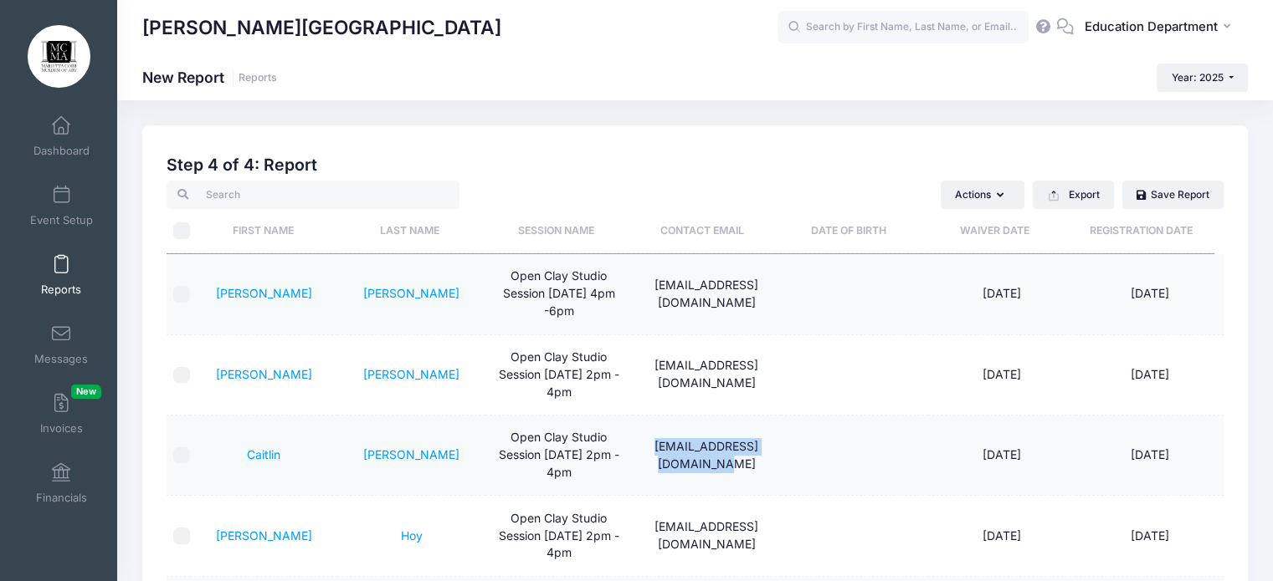
copy td "[EMAIL_ADDRESS][DOMAIN_NAME]"
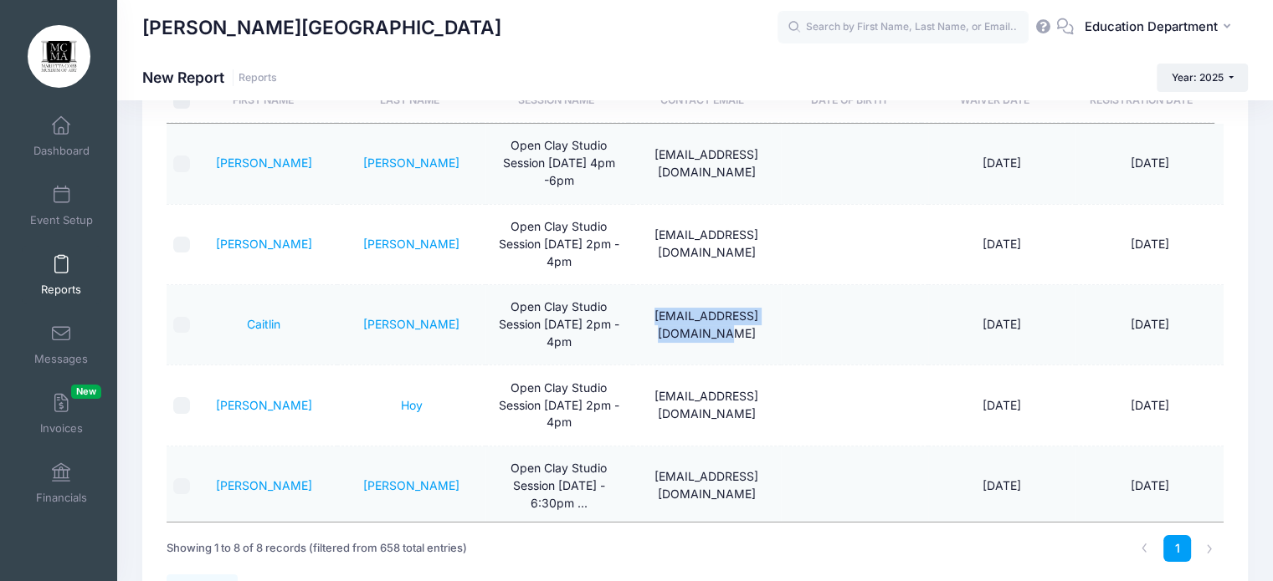
scroll to position [131, 0]
drag, startPoint x: 643, startPoint y: 399, endPoint x: 767, endPoint y: 402, distance: 123.9
click at [767, 402] on td "[EMAIL_ADDRESS][DOMAIN_NAME]" at bounding box center [706, 406] width 147 height 80
copy td "[EMAIL_ADDRESS][DOMAIN_NAME]"
drag, startPoint x: 248, startPoint y: 404, endPoint x: 452, endPoint y: 401, distance: 204.2
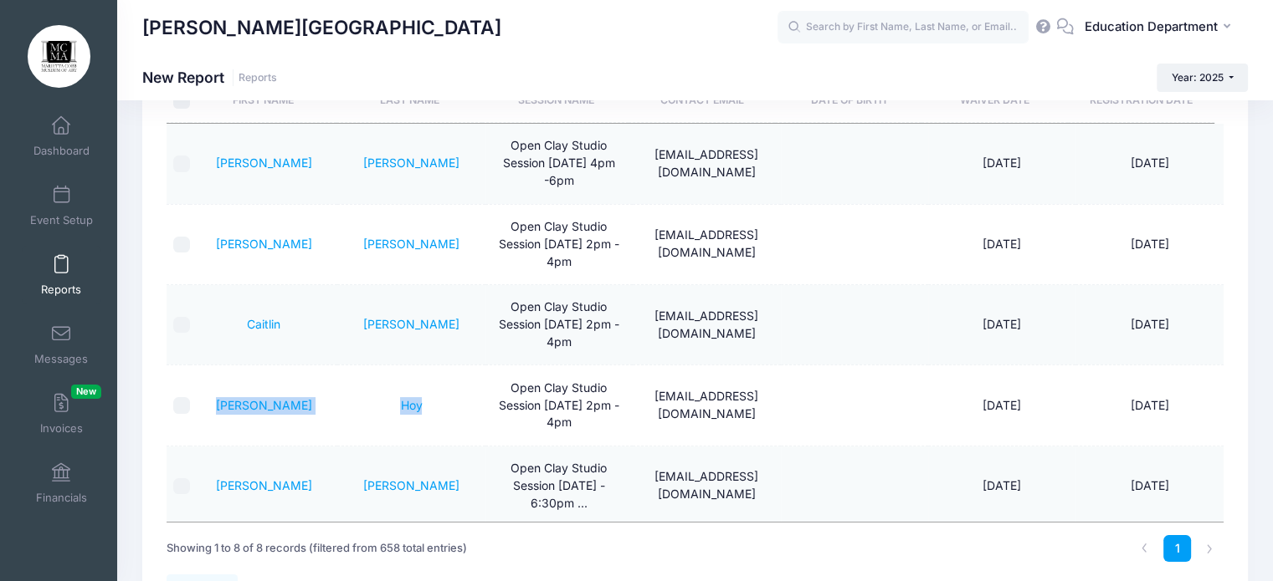
click at [452, 401] on tr "[PERSON_NAME] Open Clay Studio Session [DATE] 2pm - 4pm [EMAIL_ADDRESS][DOMAIN_…" at bounding box center [694, 406] width 1057 height 80
copy tr "[PERSON_NAME]"
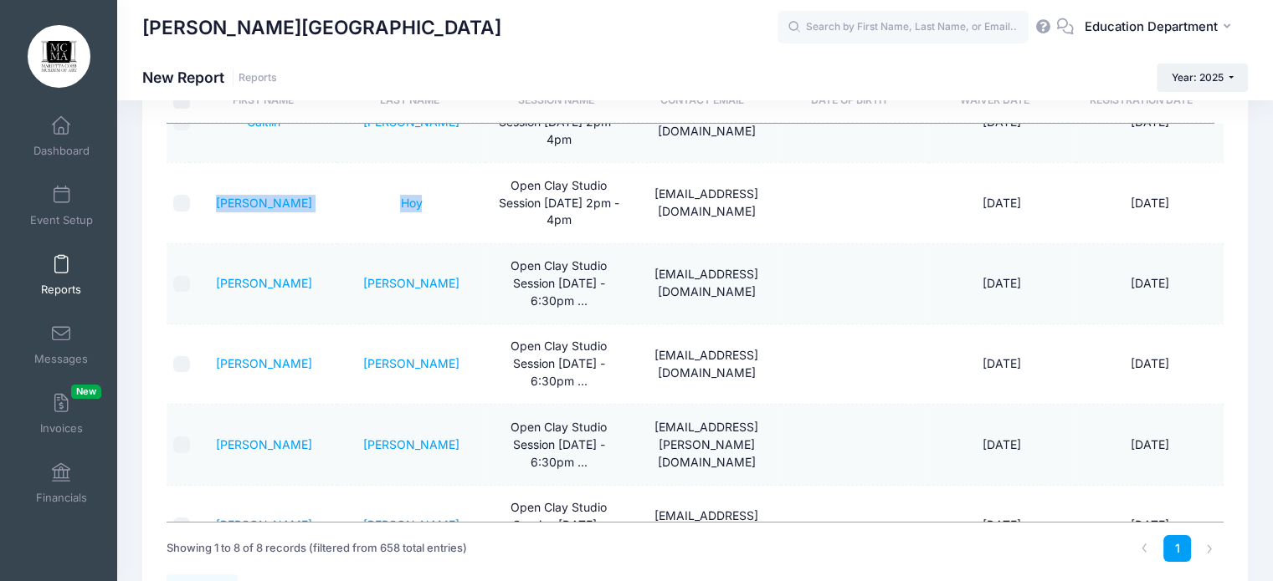
scroll to position [245, 0]
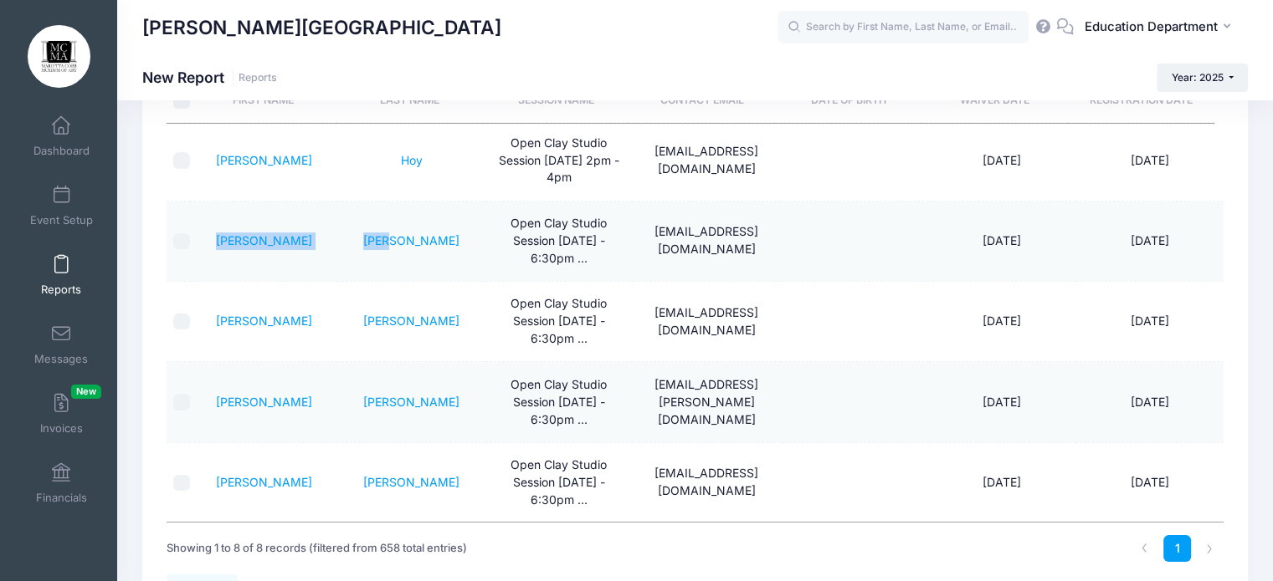
drag, startPoint x: 238, startPoint y: 243, endPoint x: 432, endPoint y: 243, distance: 194.1
click at [432, 243] on tr "[PERSON_NAME] Open Clay Studio Session [DATE] - 6:30pm ... [EMAIL_ADDRESS][DOMA…" at bounding box center [694, 242] width 1057 height 80
copy tr "[PERSON_NAME]"
click at [688, 237] on td "[EMAIL_ADDRESS][DOMAIN_NAME]" at bounding box center [706, 242] width 147 height 80
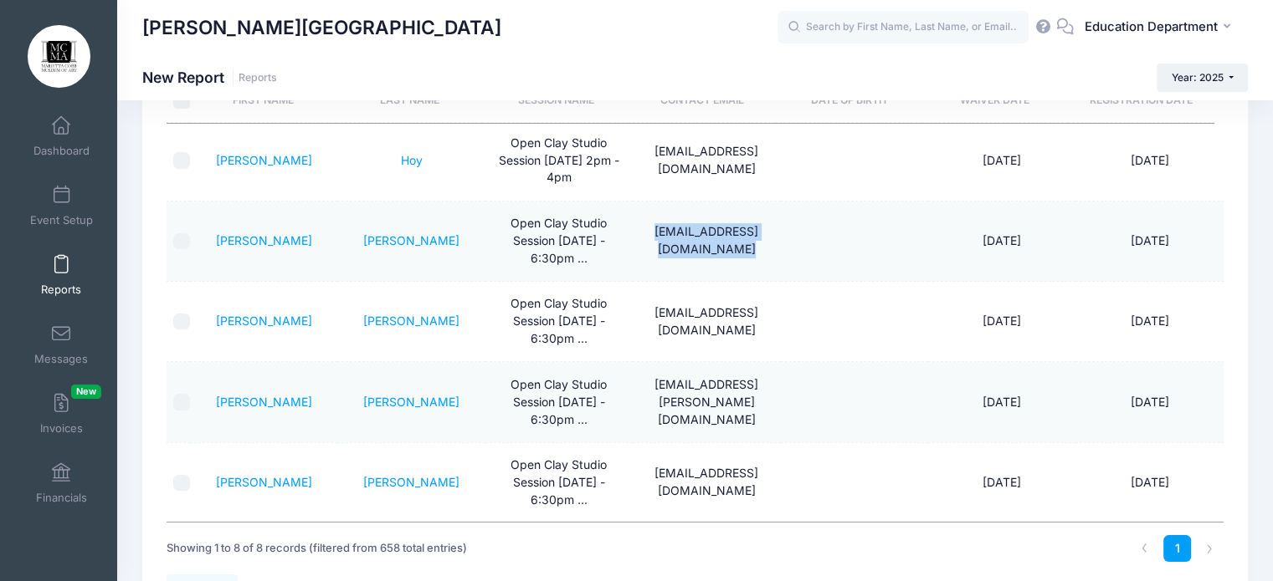
click at [688, 237] on td "[EMAIL_ADDRESS][DOMAIN_NAME]" at bounding box center [706, 242] width 147 height 80
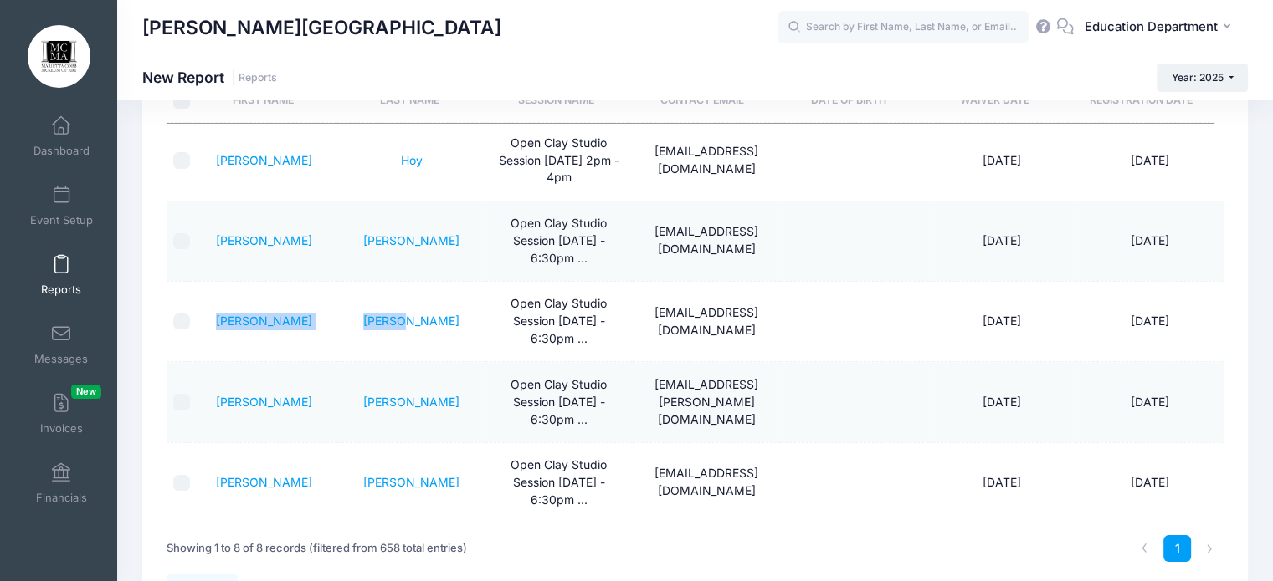
drag, startPoint x: 238, startPoint y: 320, endPoint x: 434, endPoint y: 318, distance: 195.8
click at [434, 318] on tr "[PERSON_NAME] Open Clay Studio Session [DATE] - 6:30pm ... [EMAIL_ADDRESS][DOMA…" at bounding box center [694, 322] width 1057 height 80
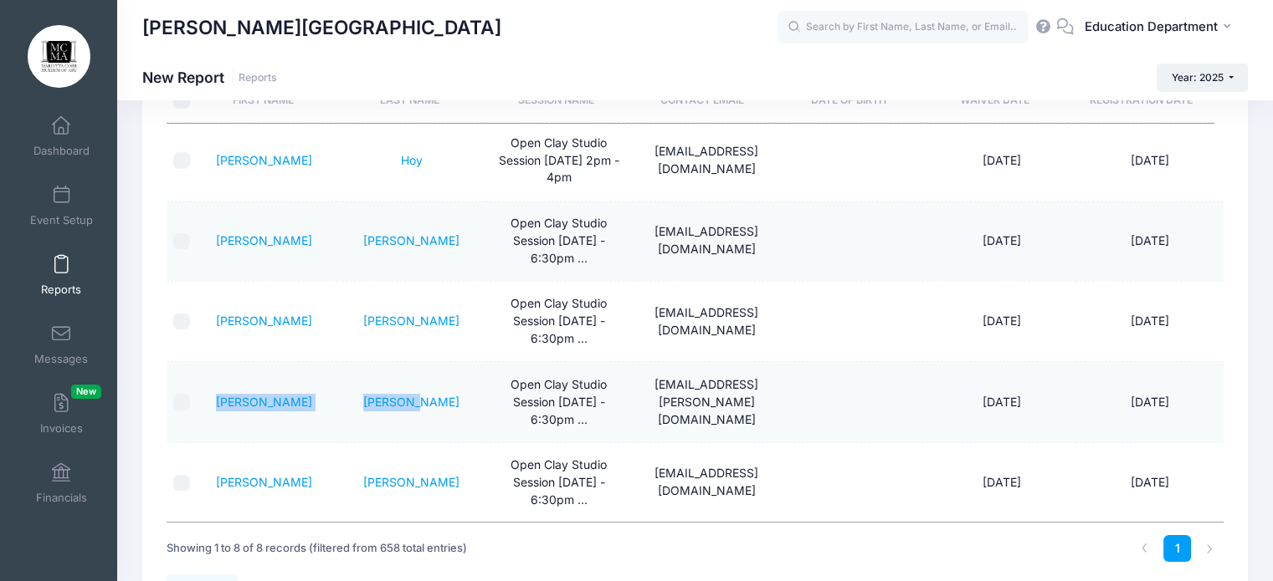
drag, startPoint x: 235, startPoint y: 398, endPoint x: 448, endPoint y: 404, distance: 213.4
click at [448, 404] on tr "[PERSON_NAME] Open Clay Studio Session [DATE] - 6:30pm ... [PERSON_NAME][EMAIL_…" at bounding box center [694, 402] width 1057 height 80
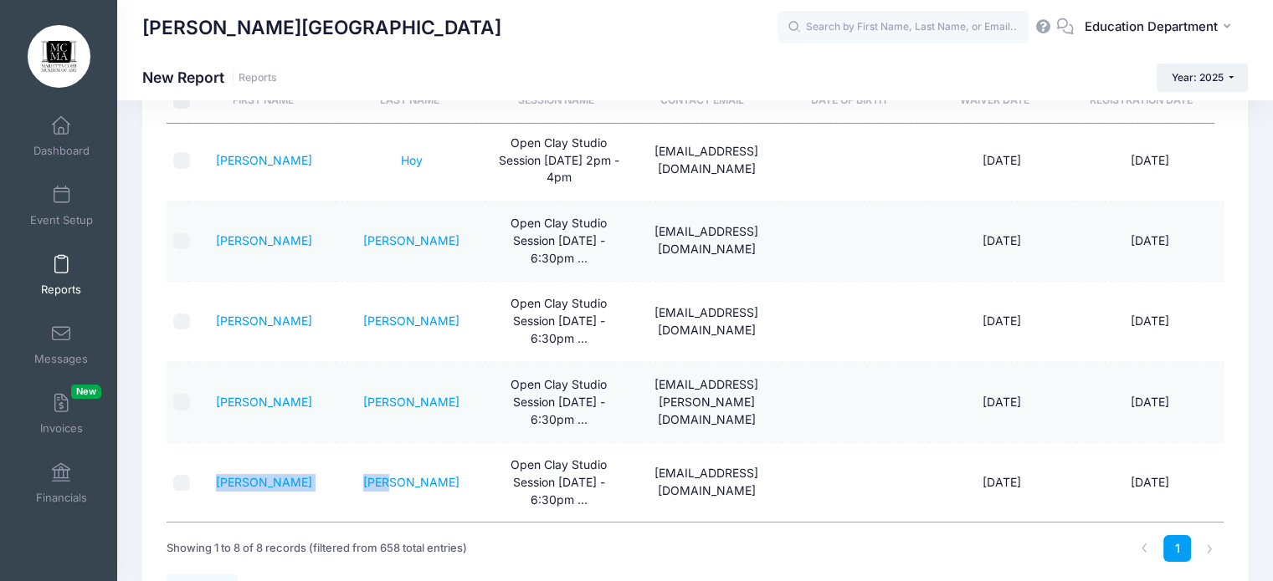
drag, startPoint x: 247, startPoint y: 471, endPoint x: 433, endPoint y: 470, distance: 185.7
click at [433, 470] on tr "[PERSON_NAME] Open Clay Studio Session [DATE] - 6:30pm ... [EMAIL_ADDRESS][DOMA…" at bounding box center [694, 482] width 1057 height 79
click at [661, 320] on td "[EMAIL_ADDRESS][DOMAIN_NAME]" at bounding box center [706, 322] width 147 height 80
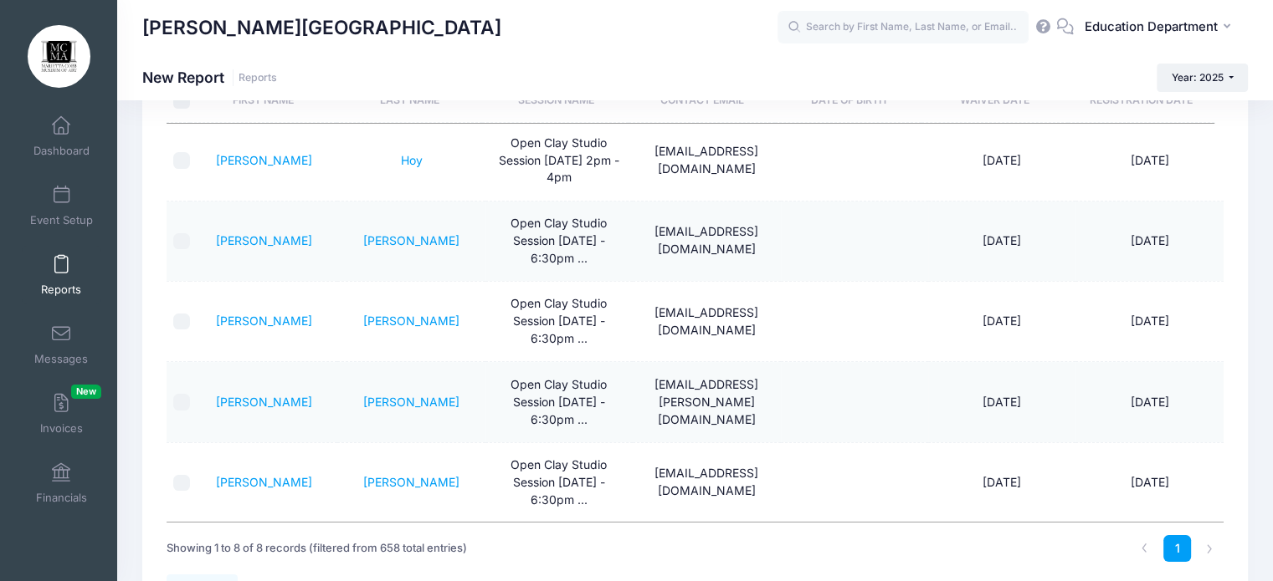
click at [711, 384] on td "[EMAIL_ADDRESS][PERSON_NAME][DOMAIN_NAME]" at bounding box center [706, 402] width 147 height 80
drag, startPoint x: 659, startPoint y: 460, endPoint x: 659, endPoint y: 469, distance: 9.2
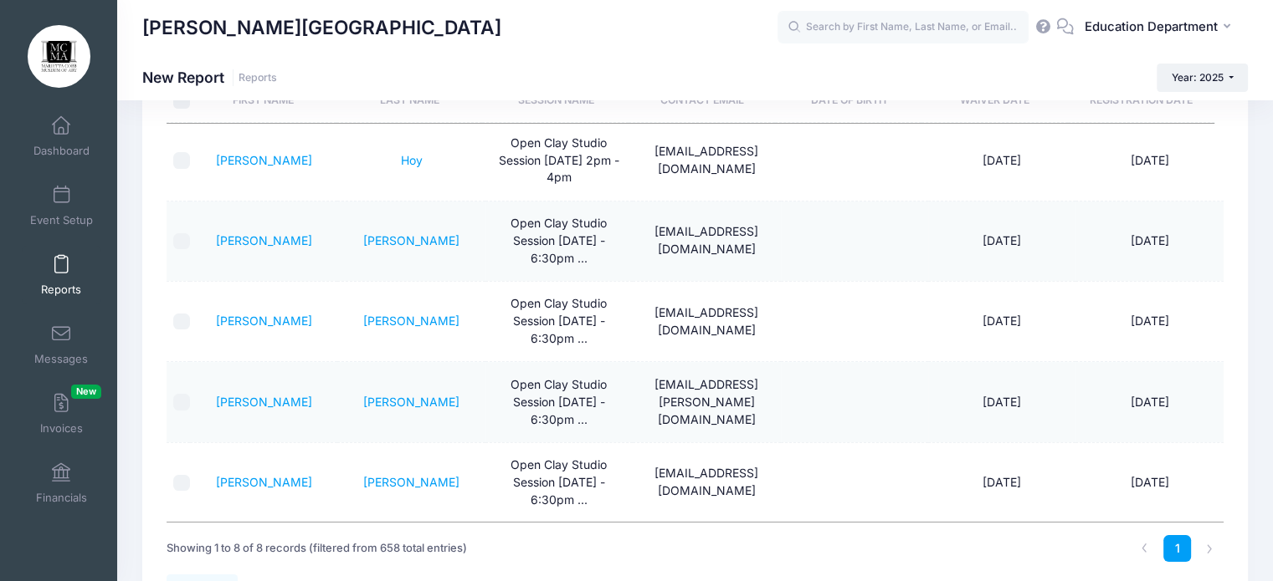
click at [659, 469] on td "[EMAIL_ADDRESS][DOMAIN_NAME]" at bounding box center [706, 482] width 147 height 79
